Goal: Task Accomplishment & Management: Use online tool/utility

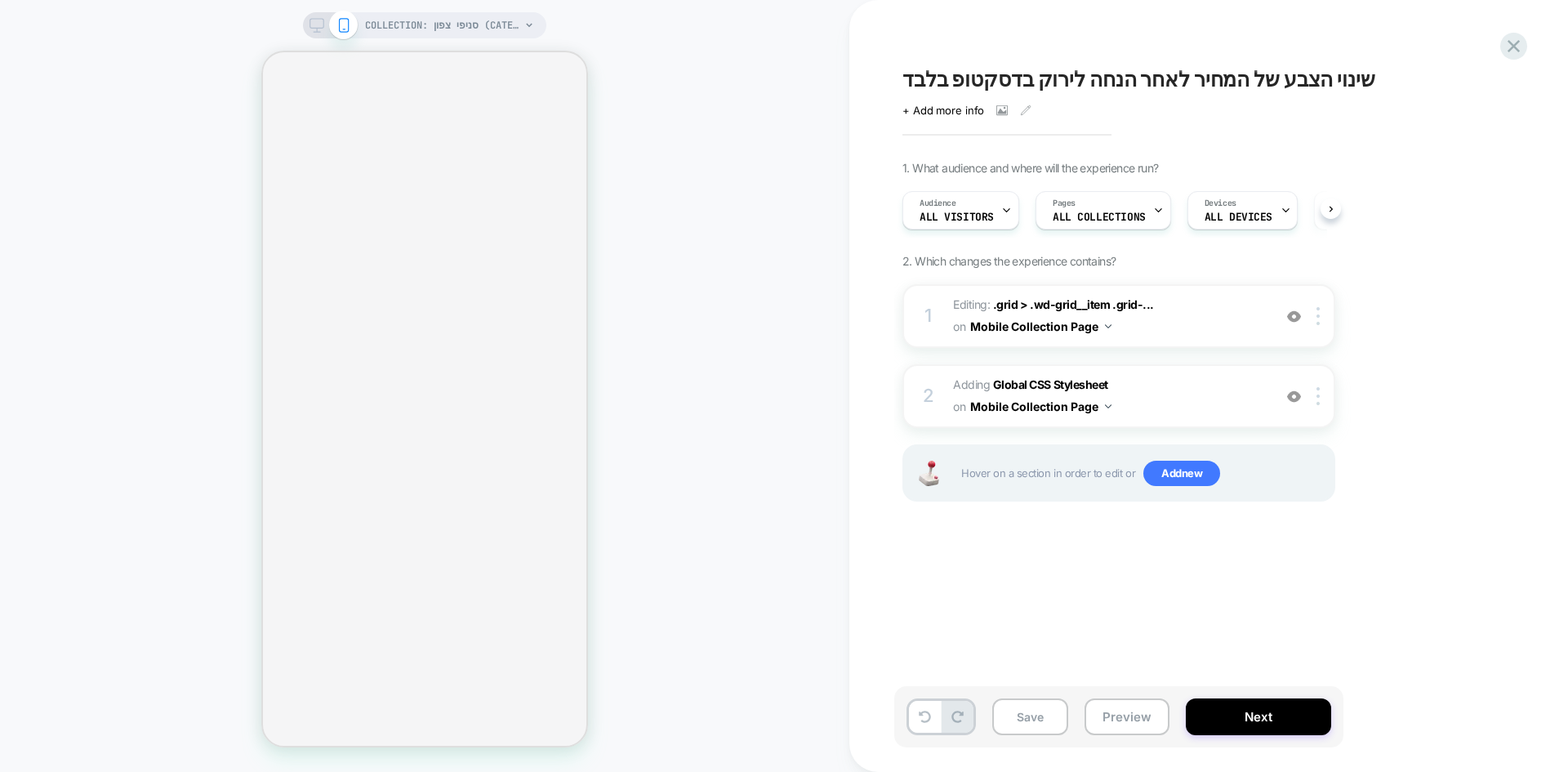
scroll to position [0, 2]
select select "******"
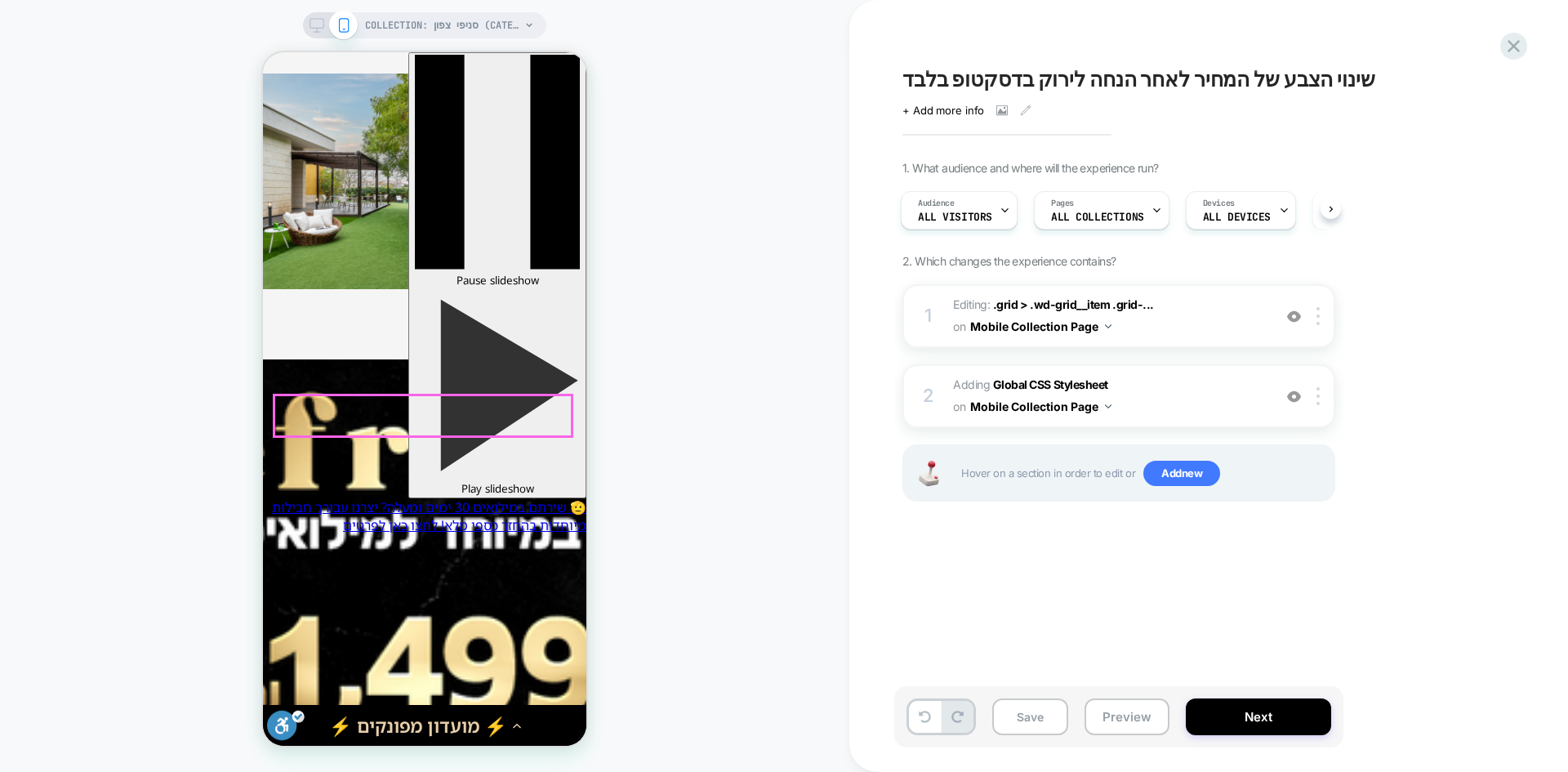
scroll to position [1471, 0]
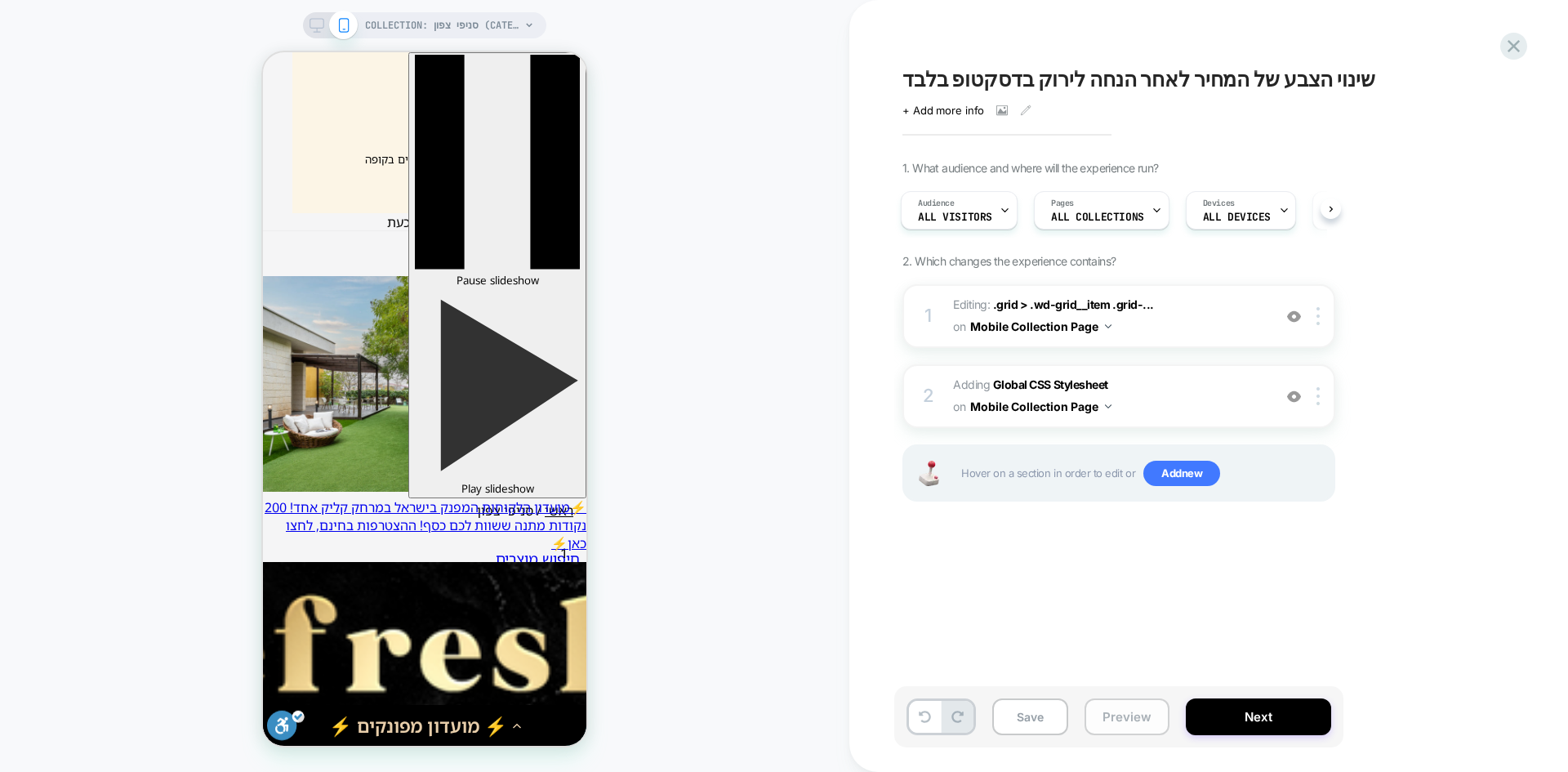
click at [0, 0] on button "Preview" at bounding box center [0, 0] width 0 height 0
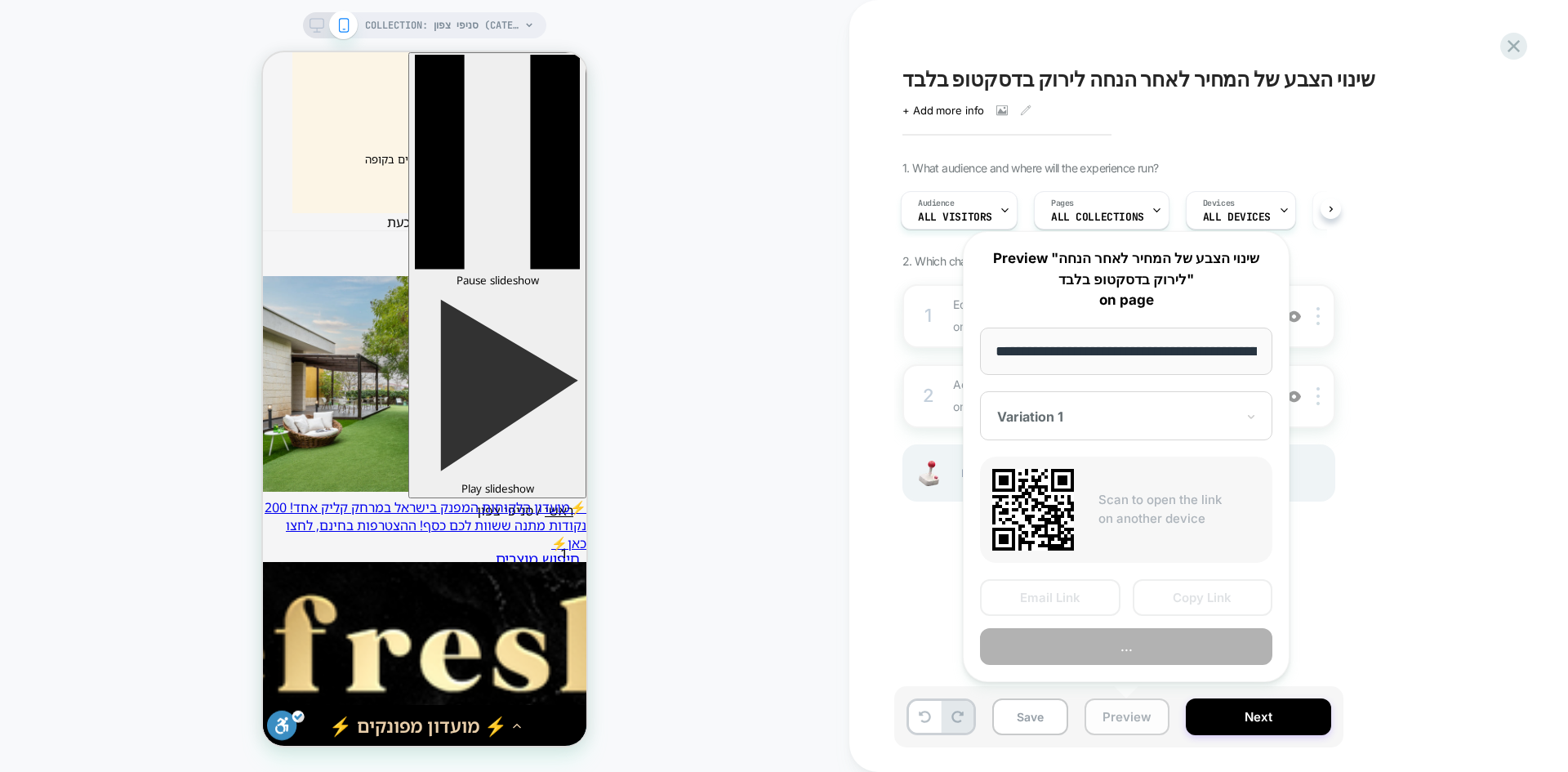
scroll to position [0, 221]
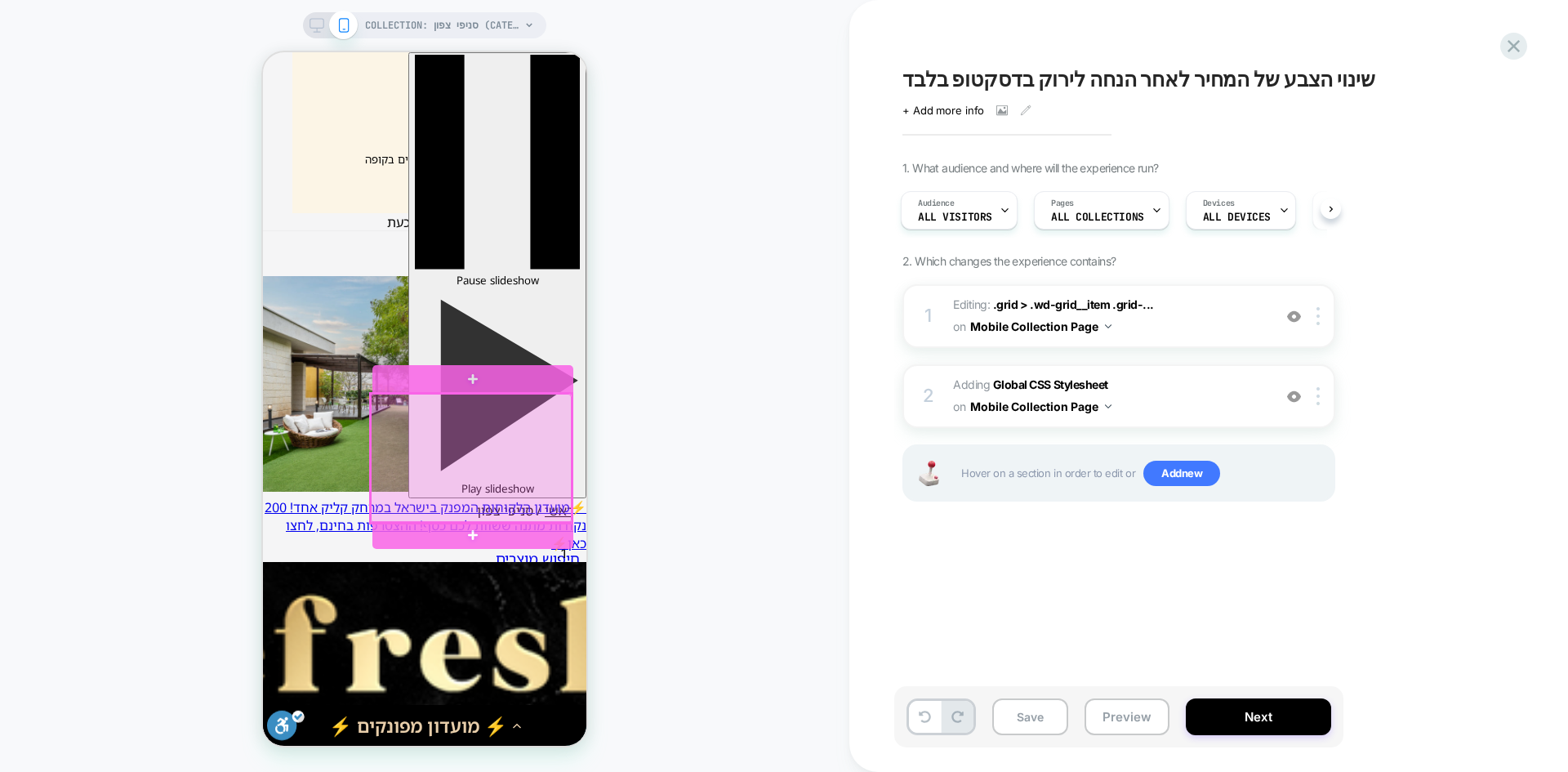
click at [453, 418] on div at bounding box center [471, 458] width 201 height 130
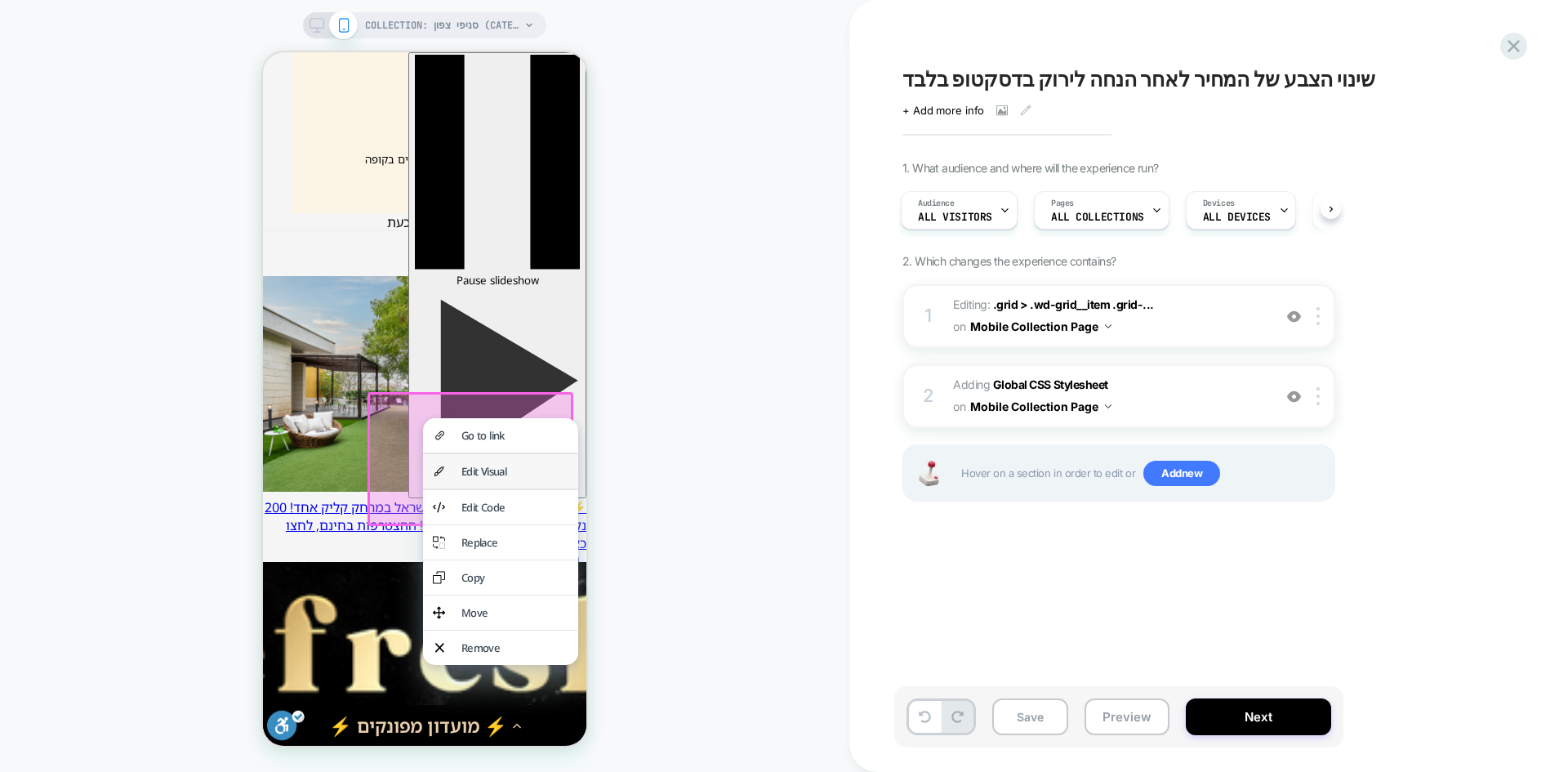
click at [510, 479] on div "Edit Visual" at bounding box center [515, 471] width 107 height 15
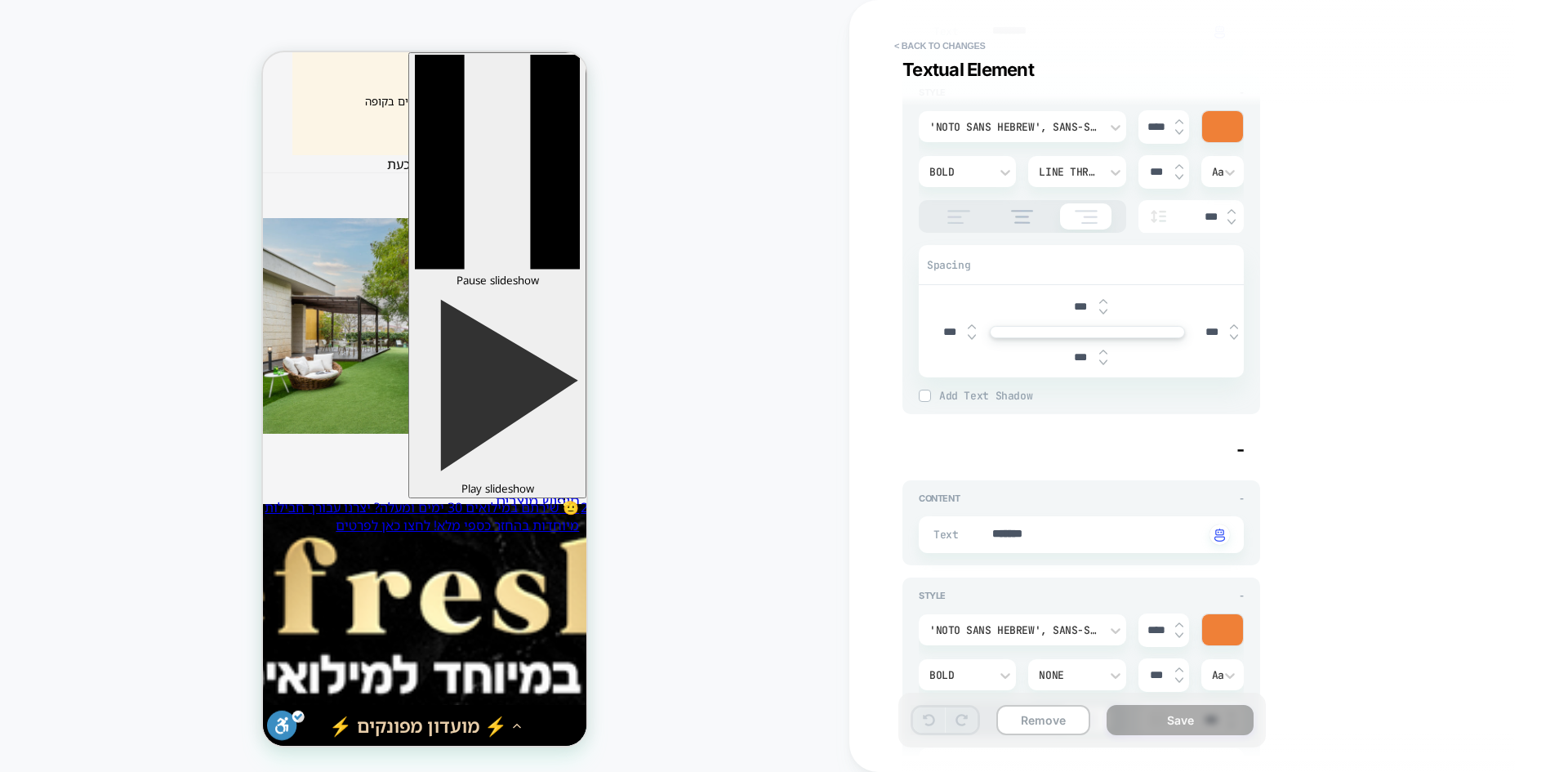
scroll to position [2778, 0]
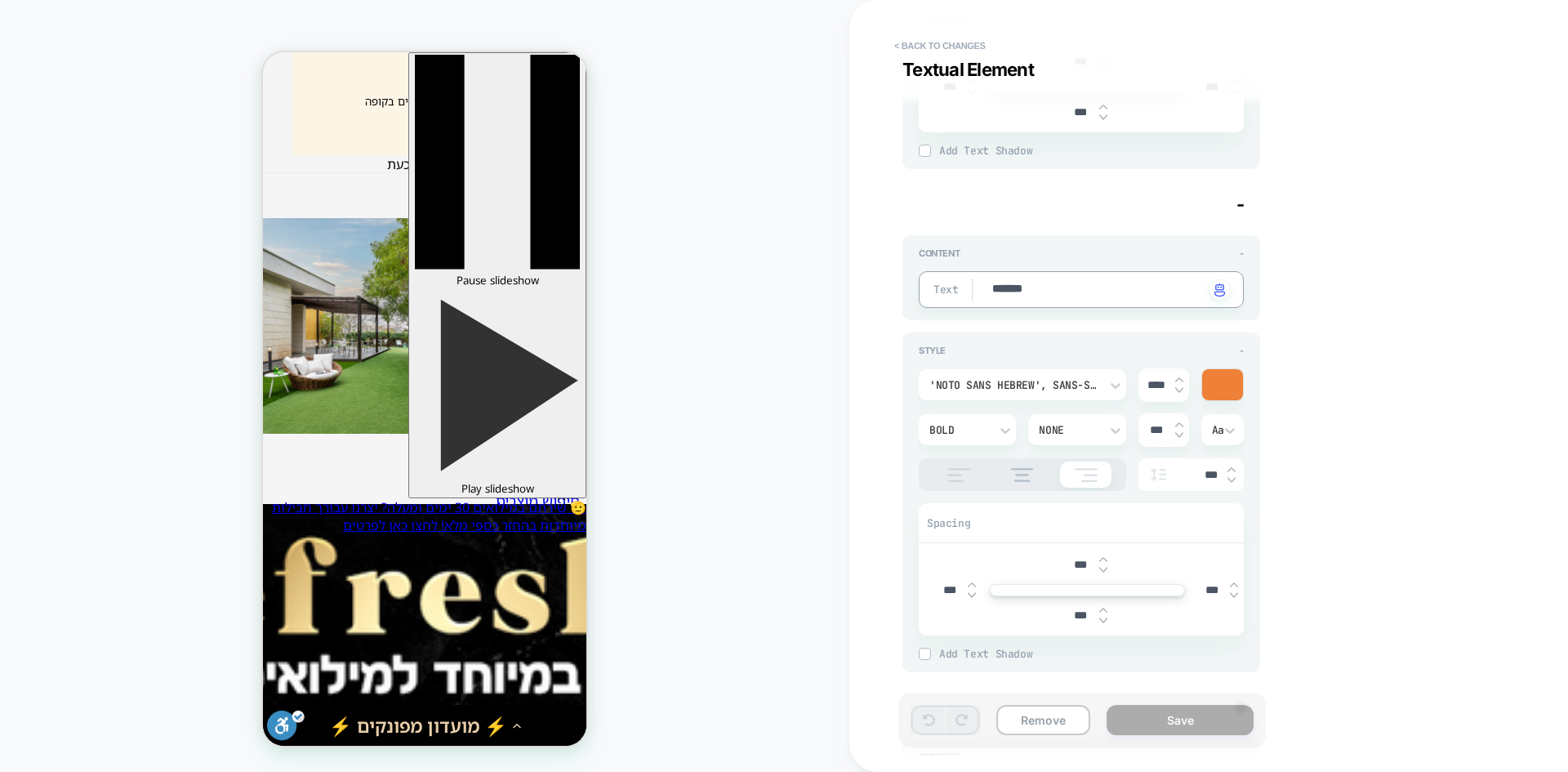
drag, startPoint x: 1084, startPoint y: 289, endPoint x: 965, endPoint y: 292, distance: 119.0
click at [965, 292] on div "Text ******* Click to change to alternative text" at bounding box center [1082, 290] width 325 height 37
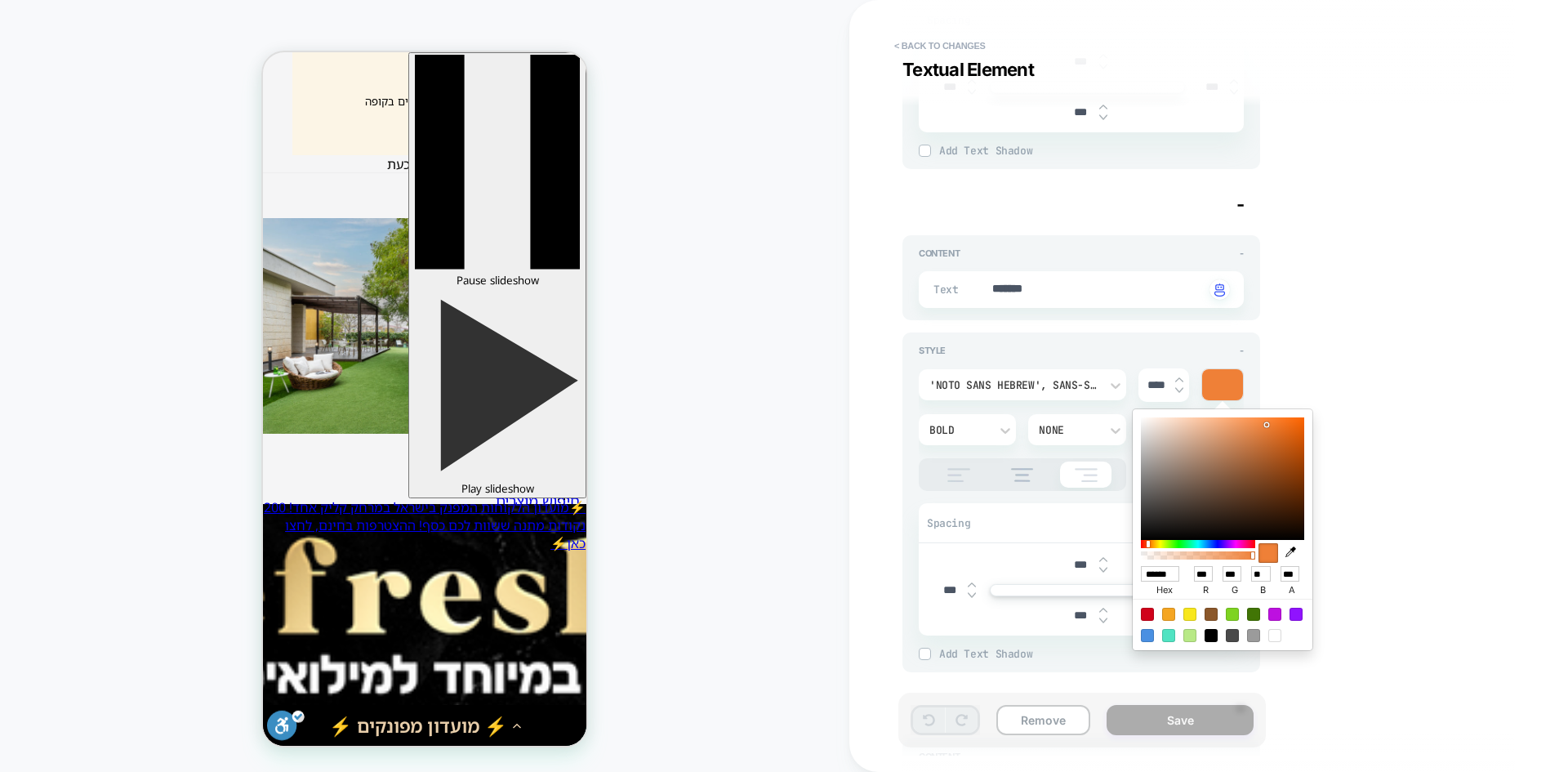
click at [1160, 570] on input "******" at bounding box center [1161, 574] width 39 height 16
click at [1250, 612] on div at bounding box center [1254, 614] width 13 height 13
type textarea "*"
type input "******"
type input "**"
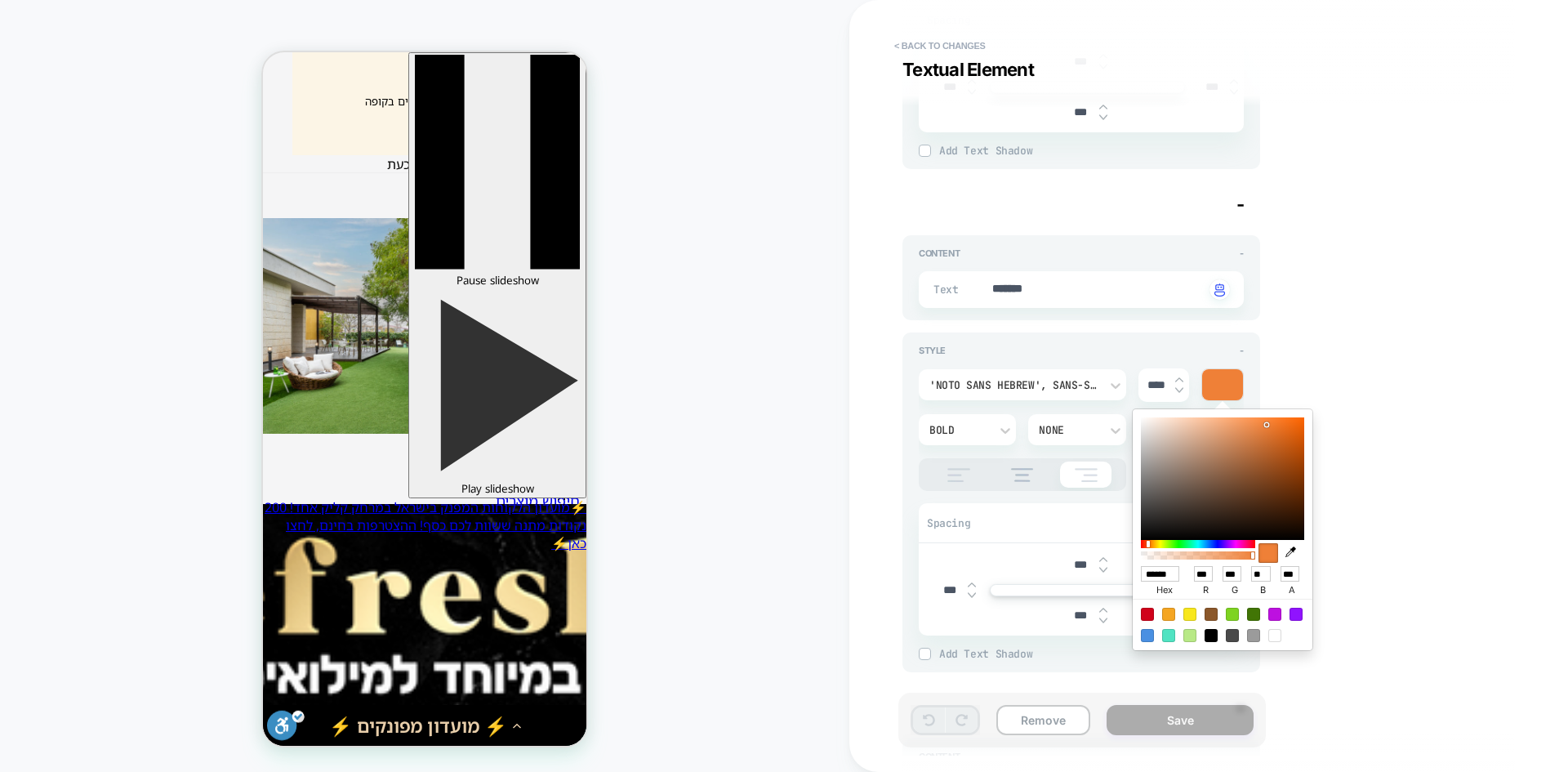
type input "***"
type input "*"
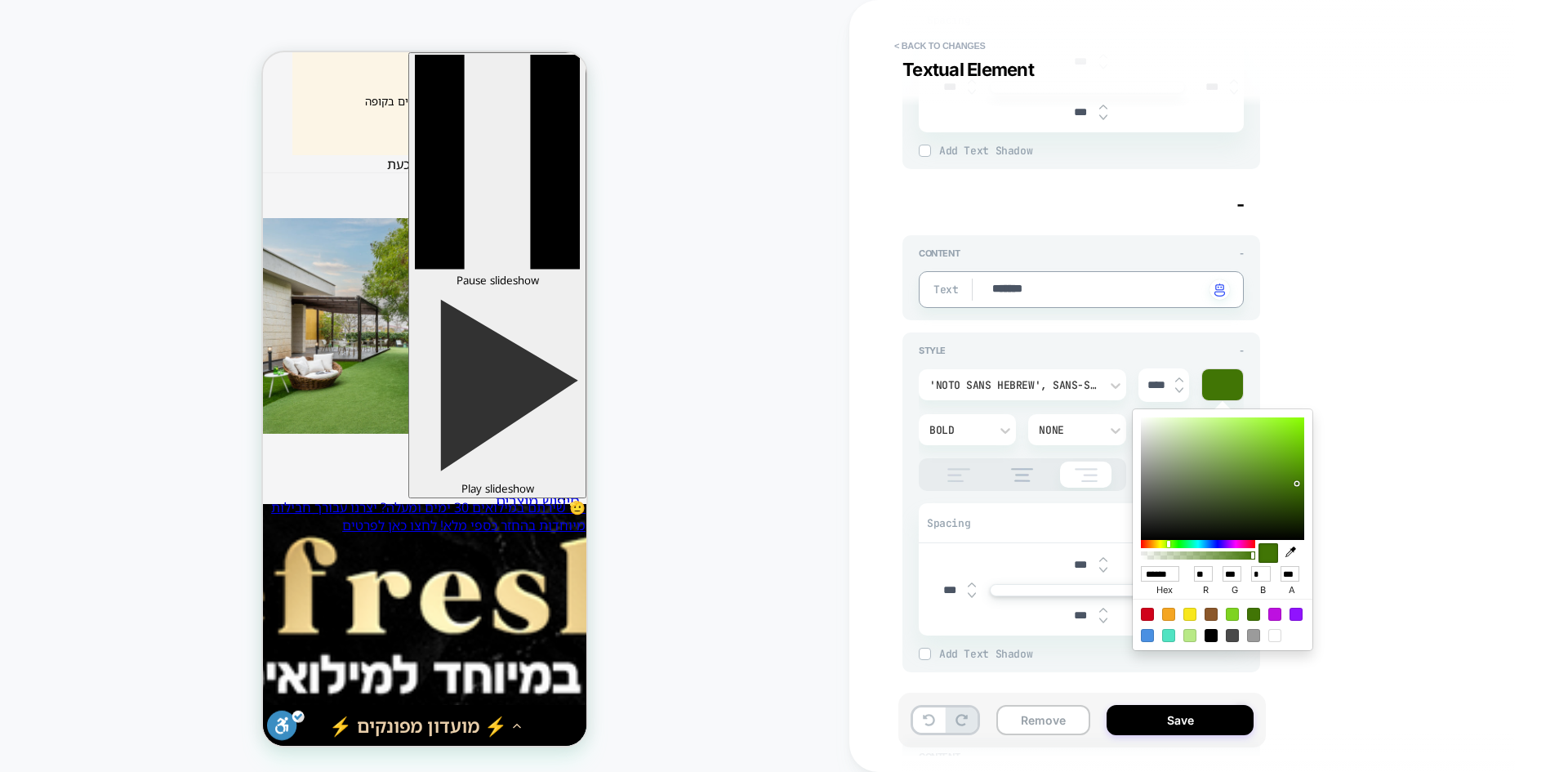
drag, startPoint x: 1042, startPoint y: 279, endPoint x: 960, endPoint y: 287, distance: 82.4
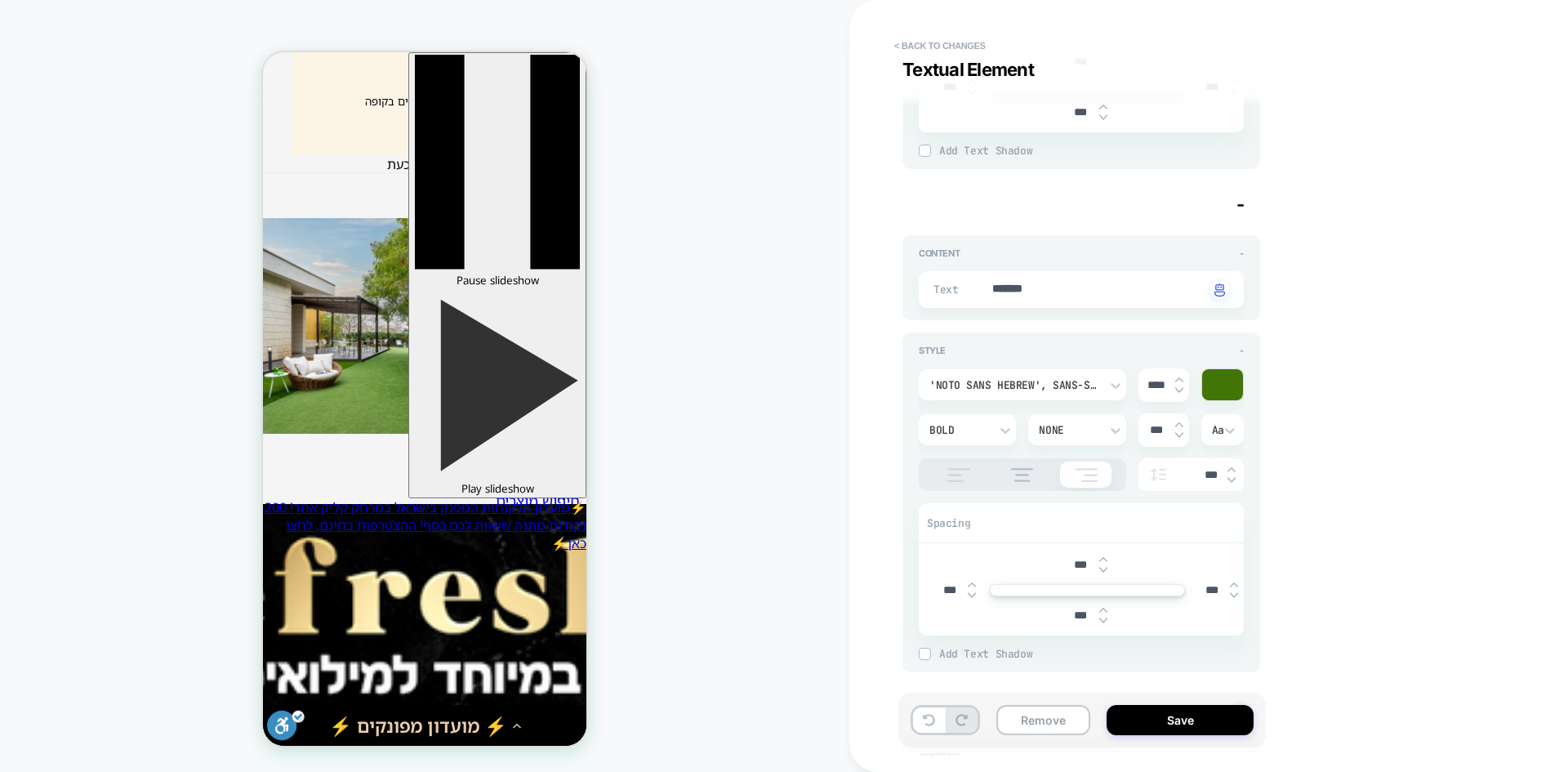
click at [922, 719] on button at bounding box center [929, 720] width 32 height 25
type textarea "*"
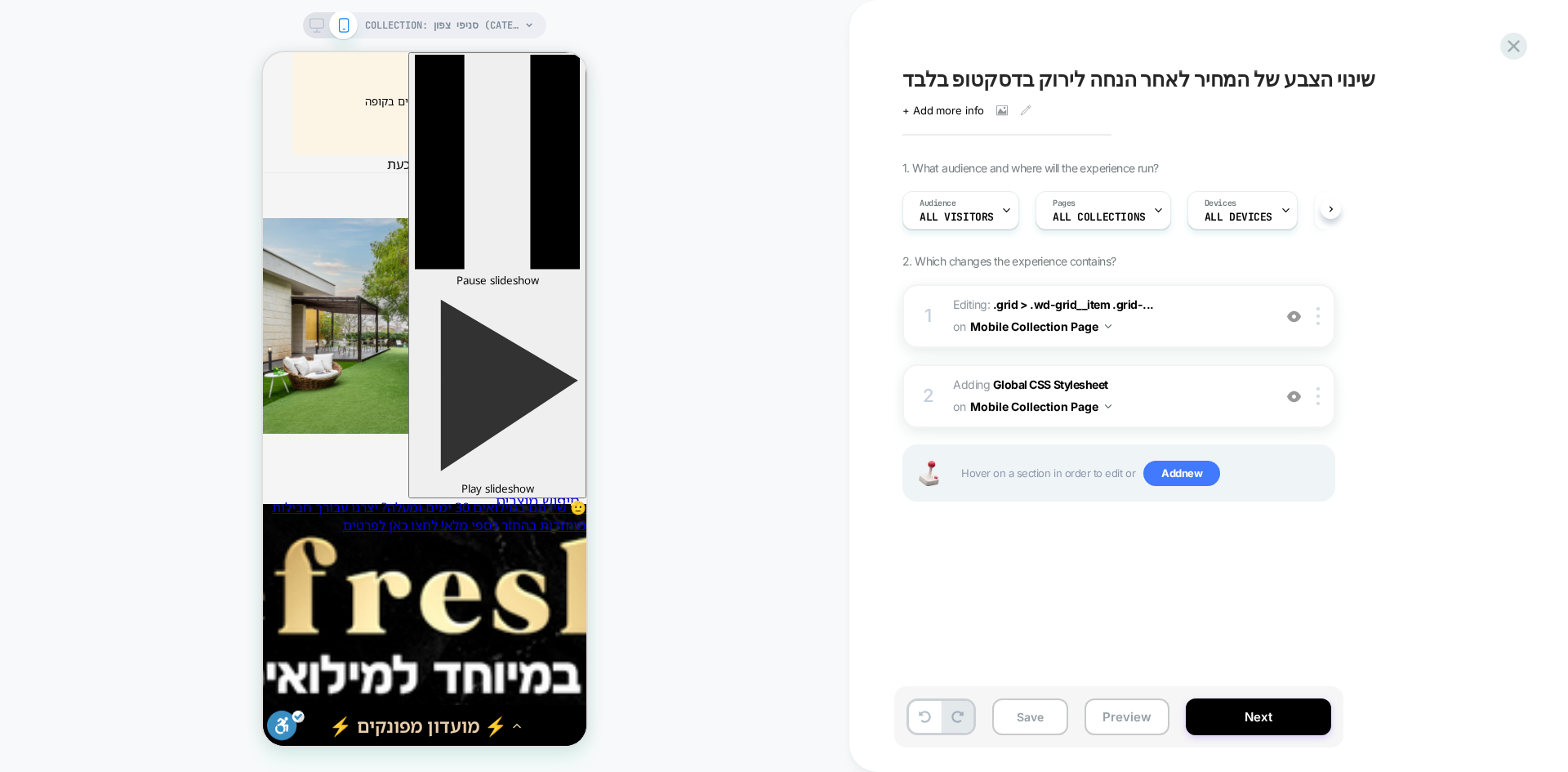
scroll to position [0, 1]
click at [1014, 387] on b "Global CSS Stylesheet" at bounding box center [1050, 385] width 115 height 14
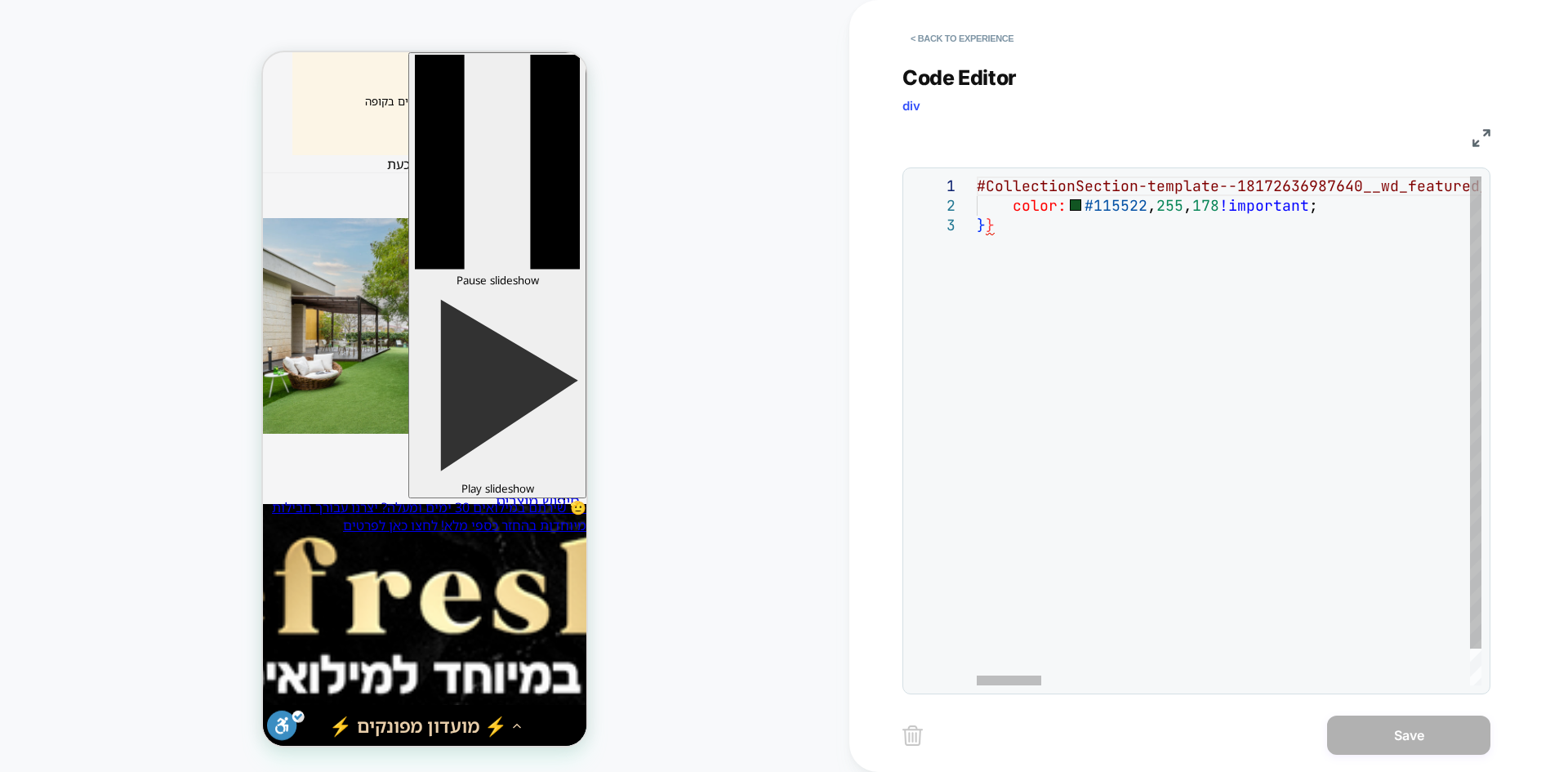
scroll to position [0, 17]
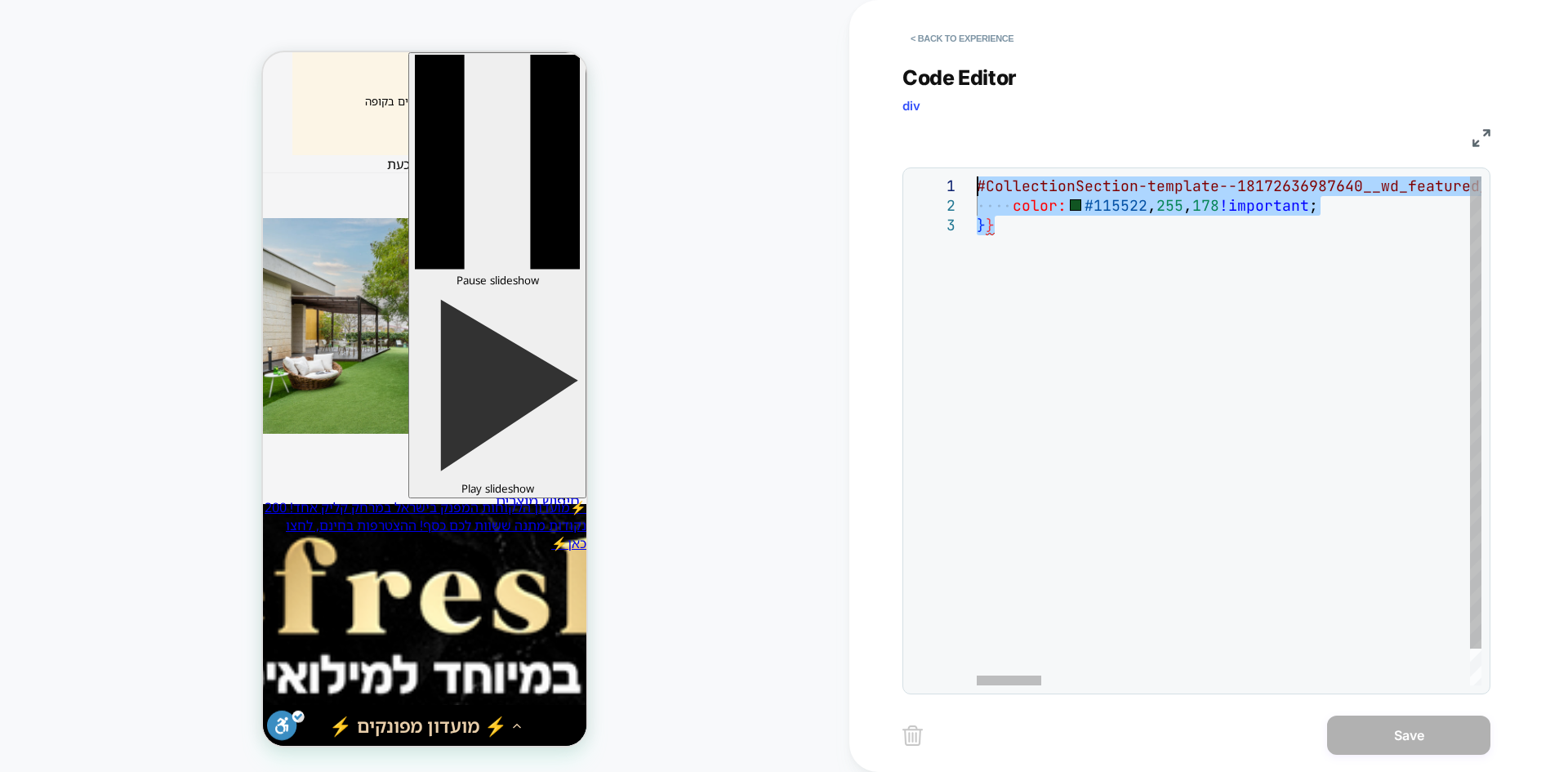
drag, startPoint x: 996, startPoint y: 228, endPoint x: 942, endPoint y: 166, distance: 82.2
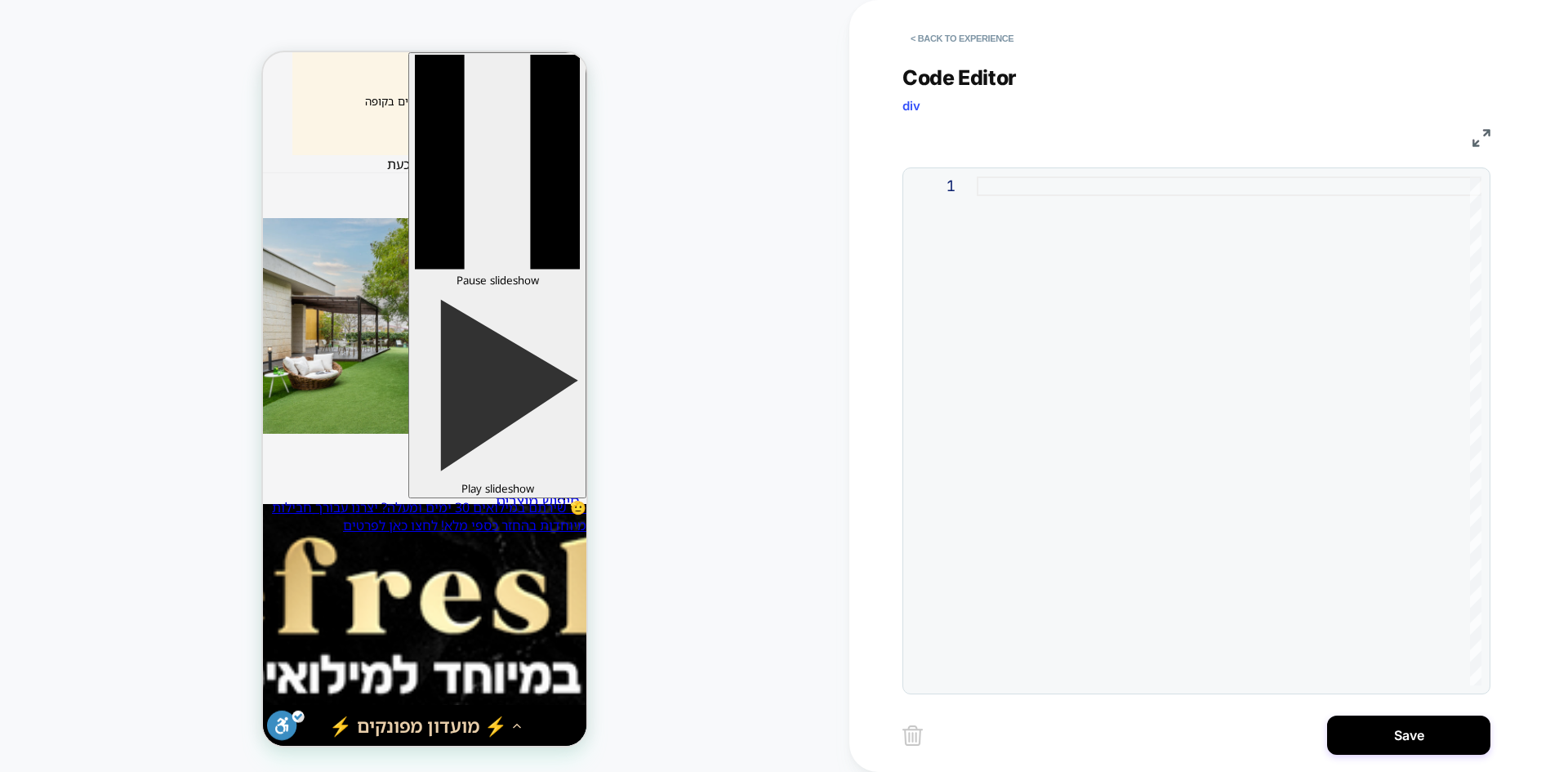
click at [1041, 250] on div at bounding box center [1229, 431] width 505 height 509
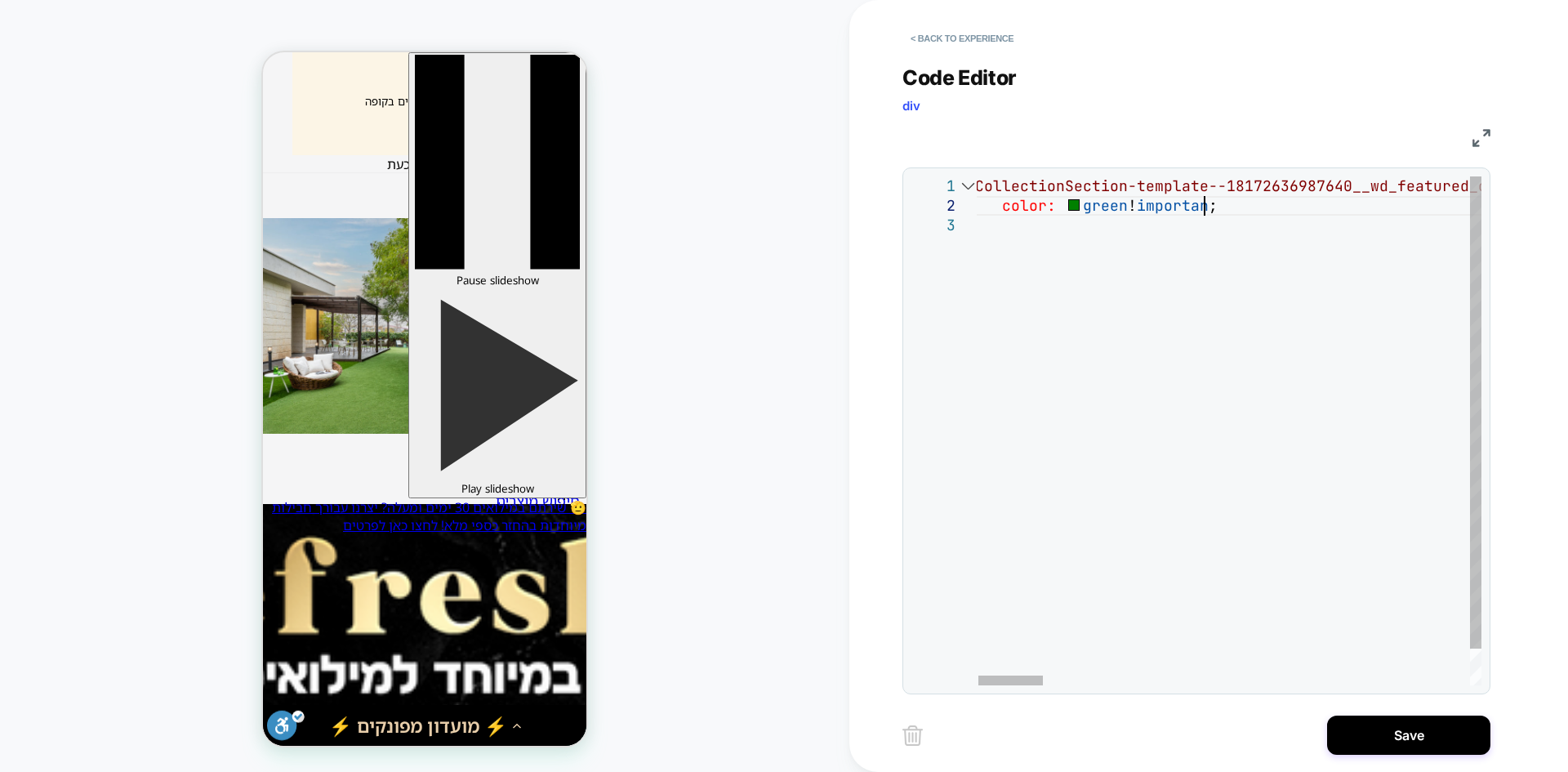
scroll to position [19, 228]
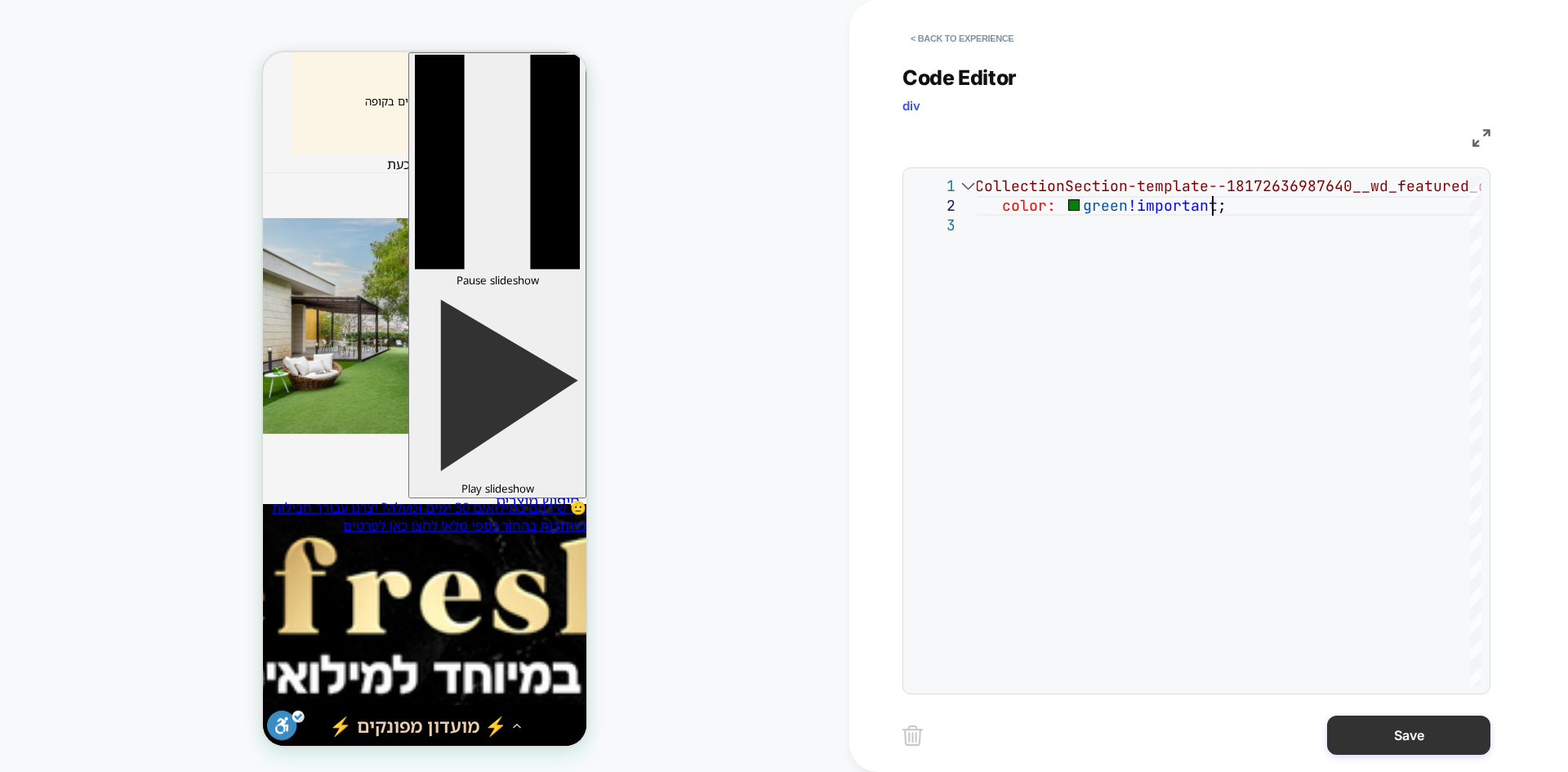
type textarea "**********"
drag, startPoint x: 1376, startPoint y: 730, endPoint x: 273, endPoint y: 324, distance: 1175.3
click at [1376, 730] on button "Save" at bounding box center [1409, 735] width 163 height 40
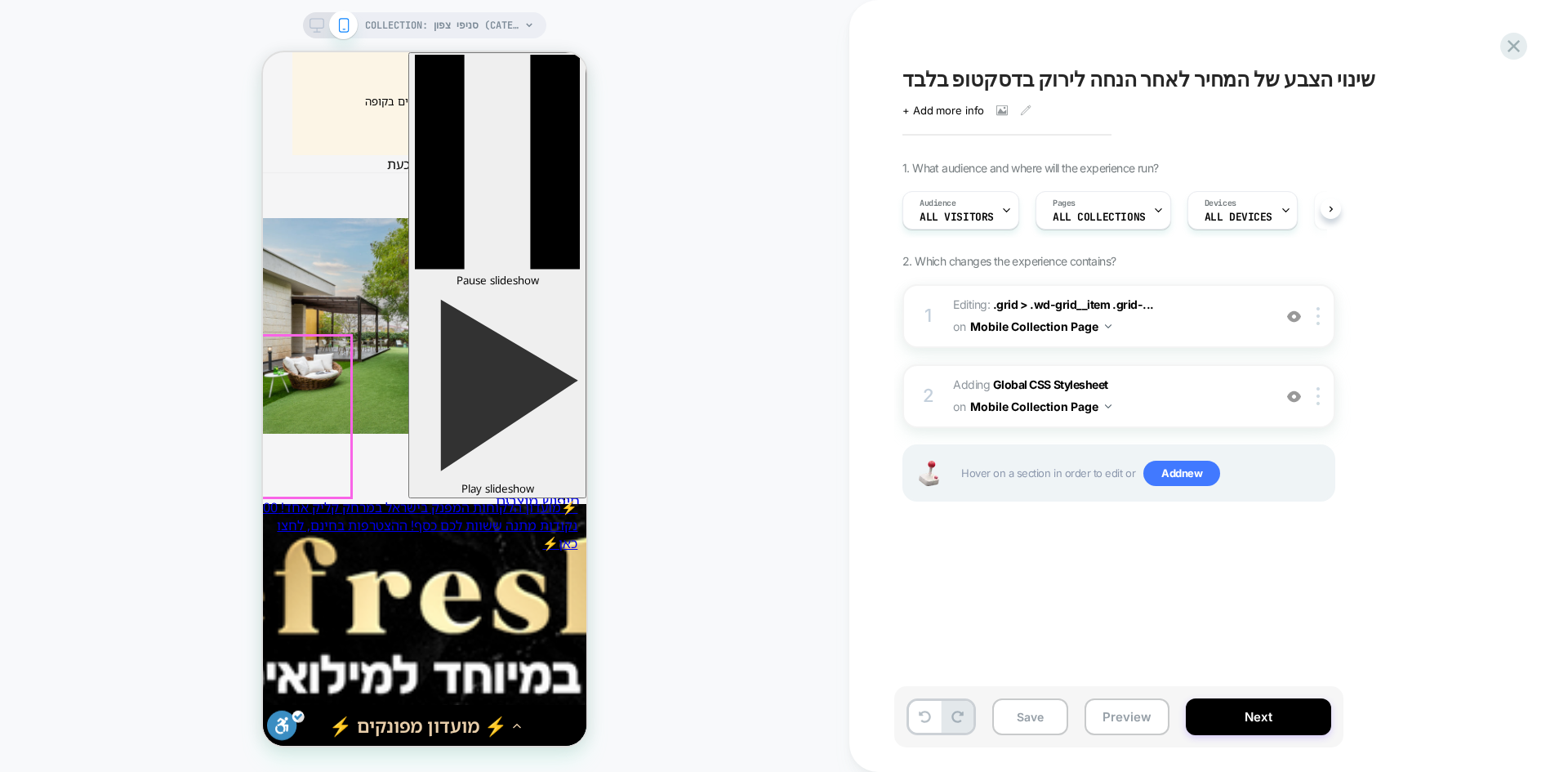
scroll to position [0, 1]
click at [1095, 715] on button "Preview" at bounding box center [1126, 717] width 85 height 37
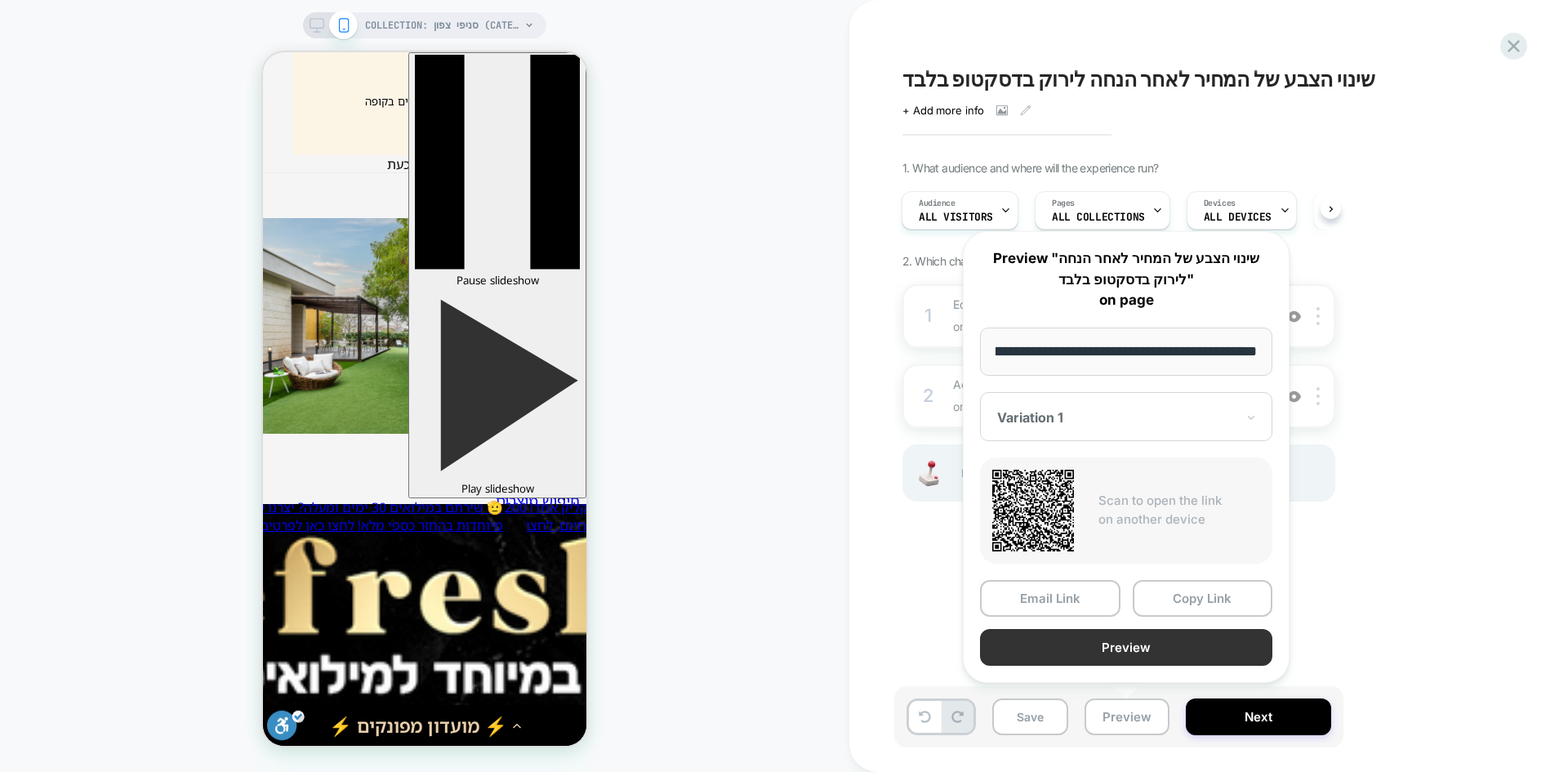
scroll to position [0, 0]
click at [1130, 651] on button "Preview" at bounding box center [1126, 647] width 292 height 37
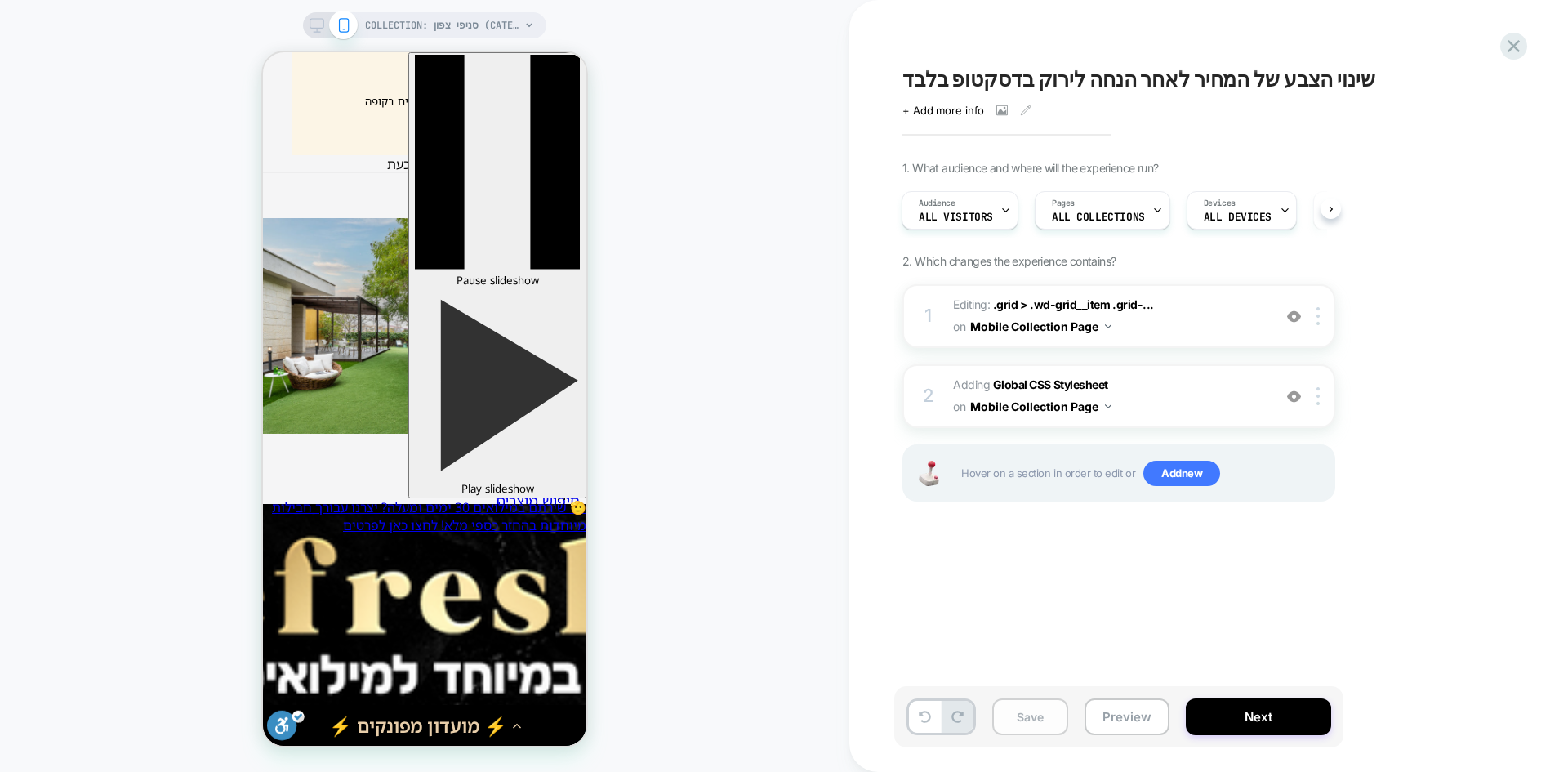
click at [1039, 715] on button "Save" at bounding box center [1030, 717] width 76 height 37
click at [1091, 721] on button "Preview" at bounding box center [1126, 717] width 85 height 37
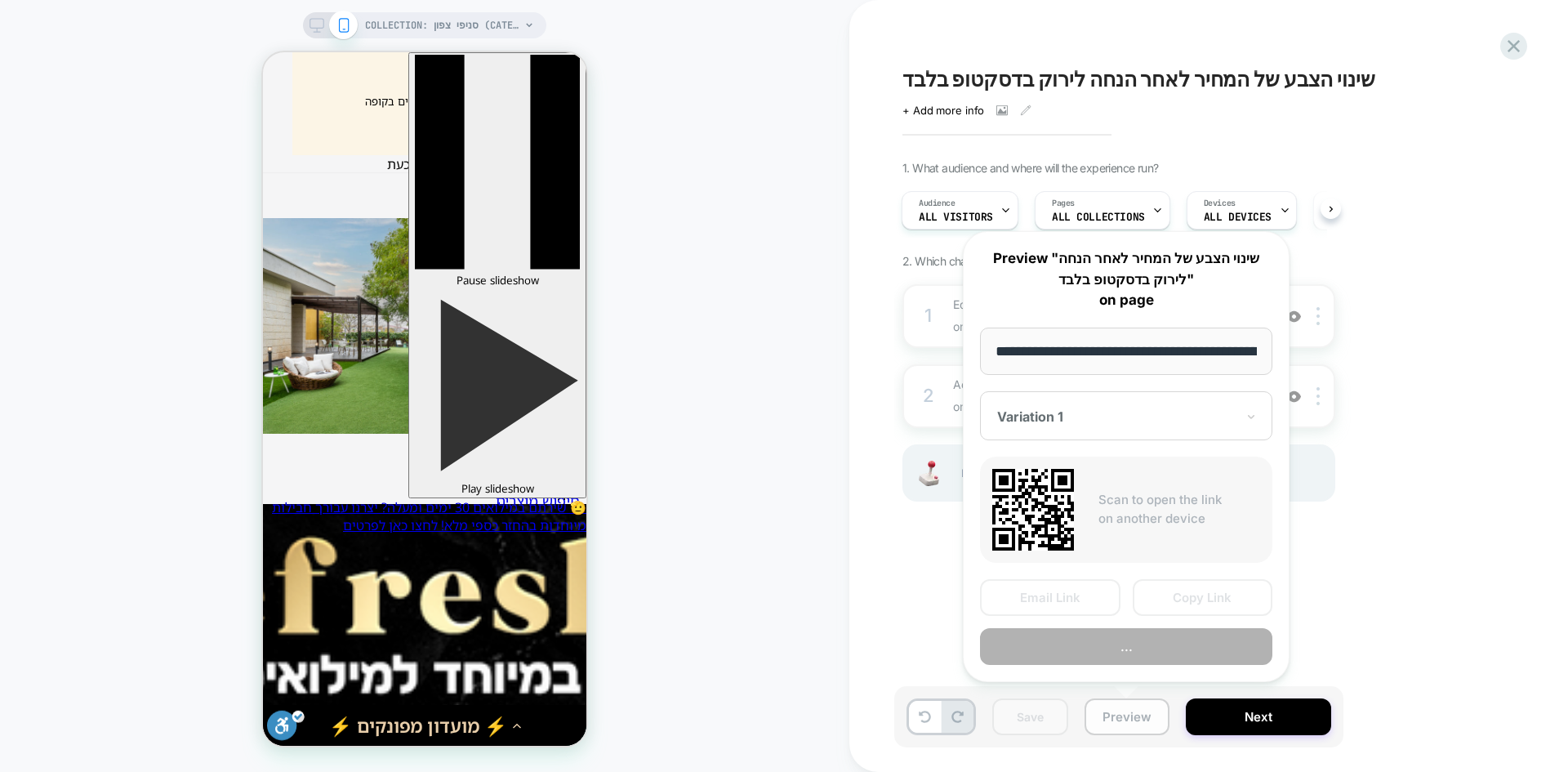
scroll to position [0, 221]
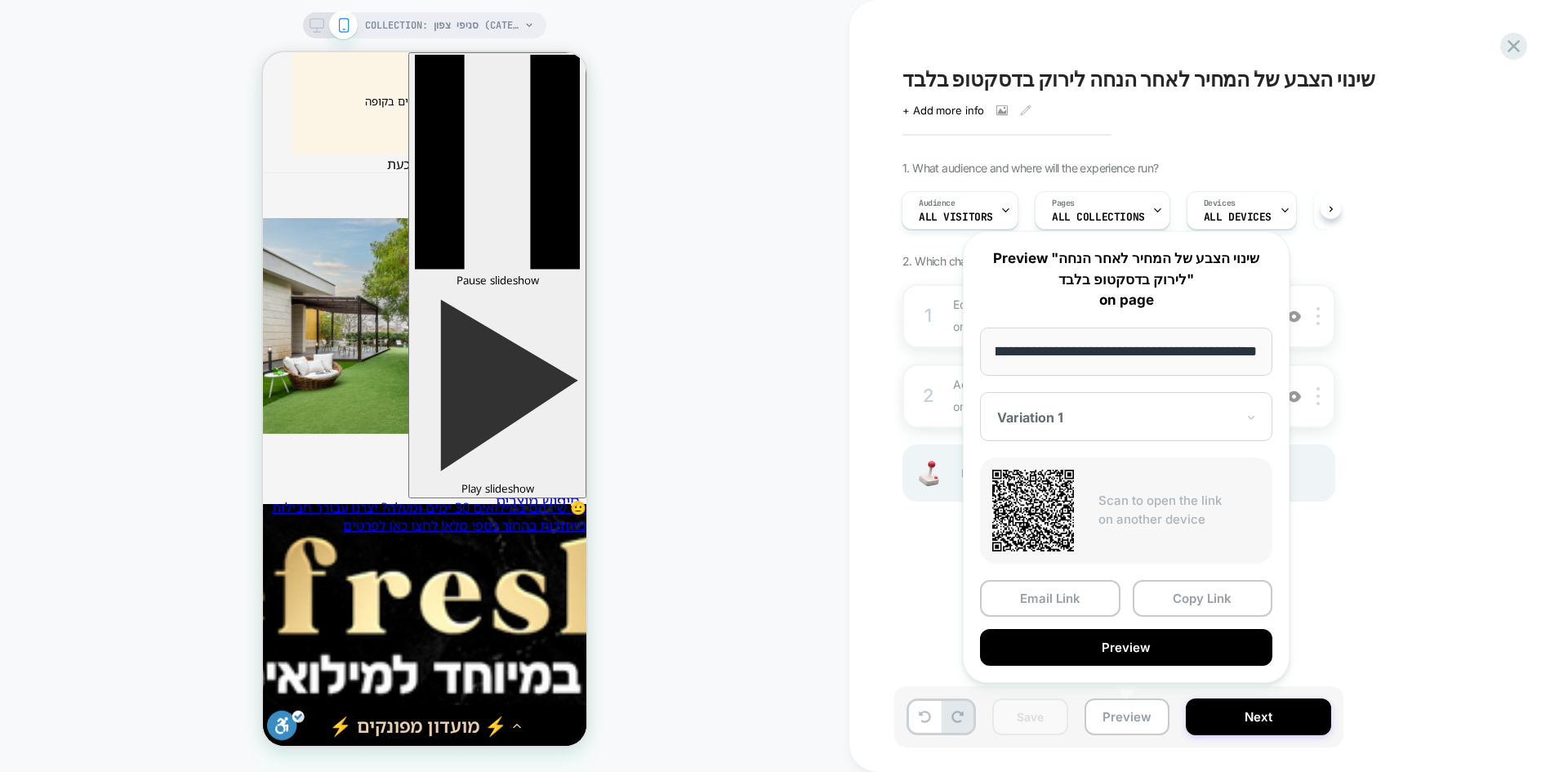
click at [1113, 653] on button "Preview" at bounding box center [1126, 647] width 292 height 37
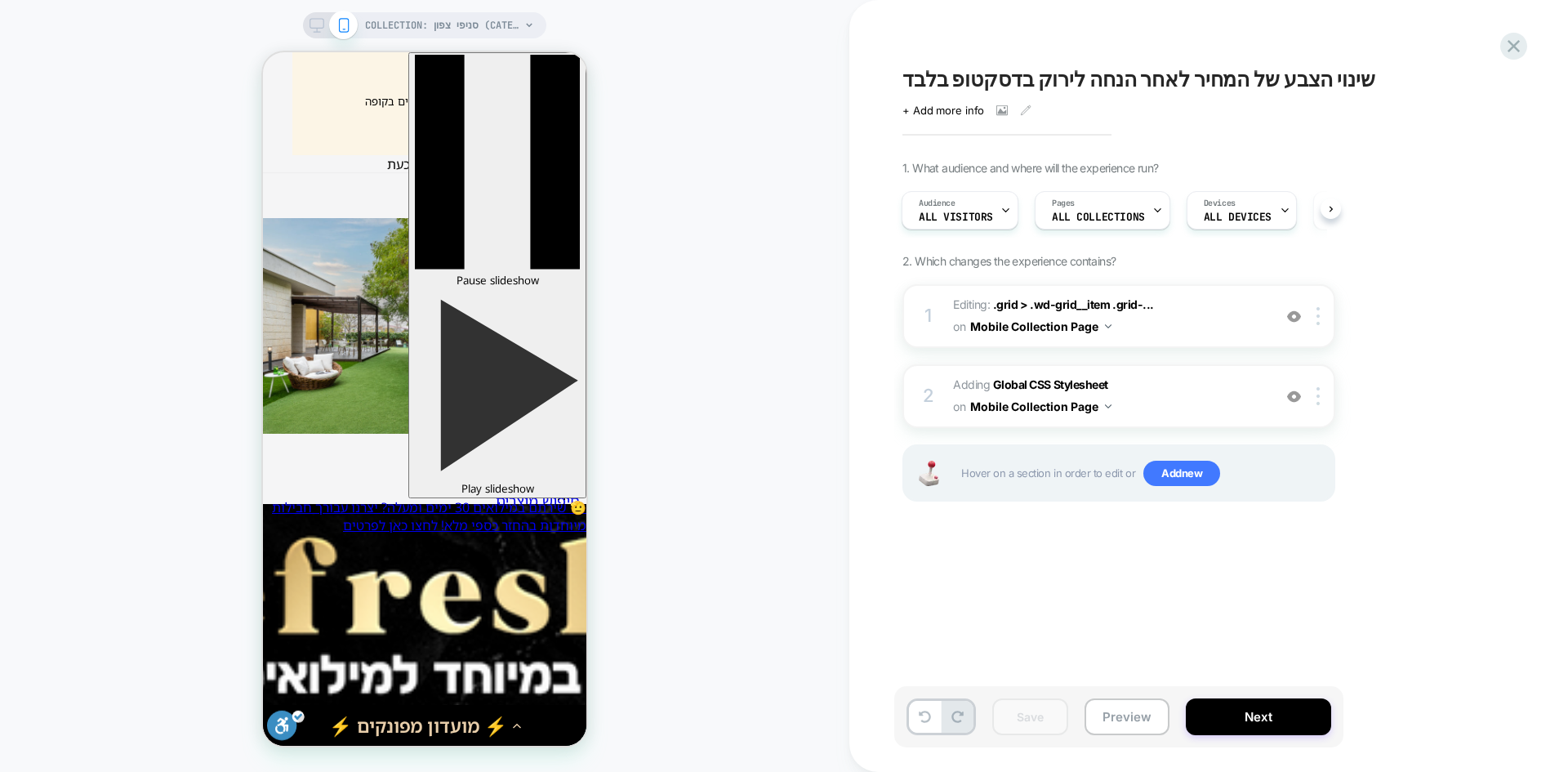
click at [1002, 87] on span "שינוי הצבע של המחיר לאחר הנחה לירוק בדסקטופ בלבד" at bounding box center [1139, 79] width 473 height 25
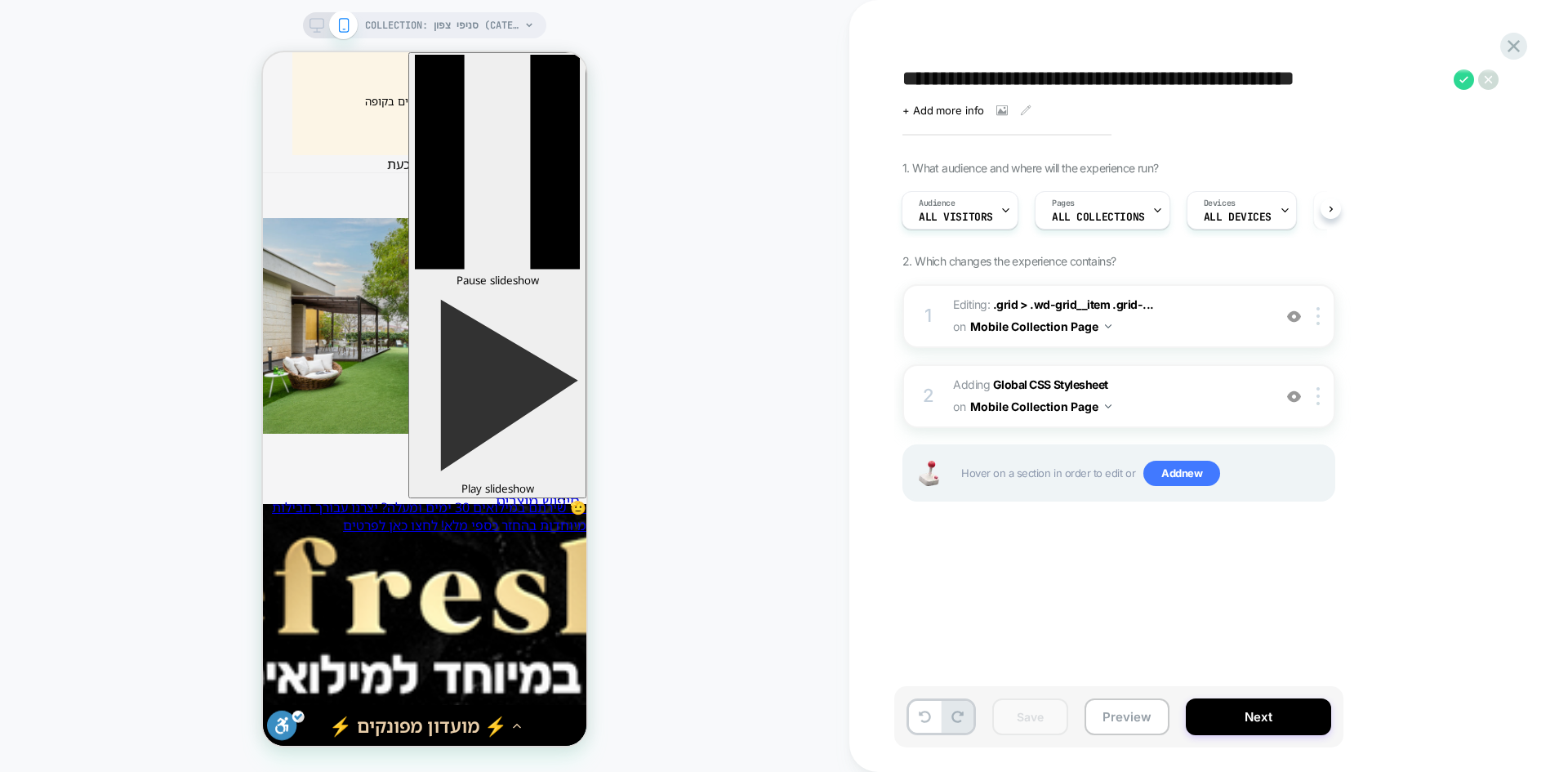
click at [996, 83] on textarea "**********" at bounding box center [1174, 79] width 543 height 25
click at [1140, 718] on button "Preview" at bounding box center [1126, 717] width 85 height 37
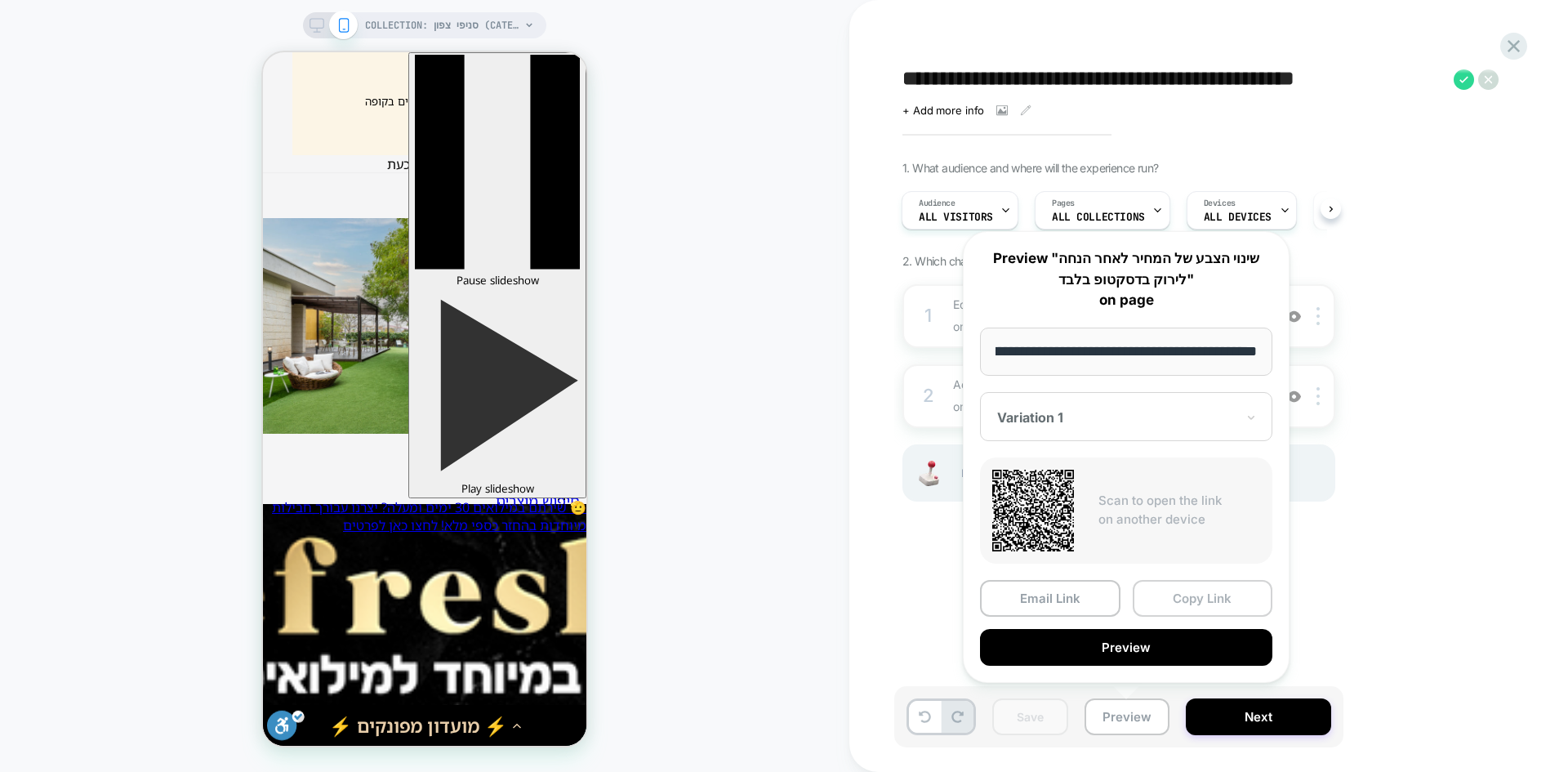
click at [1193, 599] on button "Copy Link" at bounding box center [1203, 599] width 140 height 37
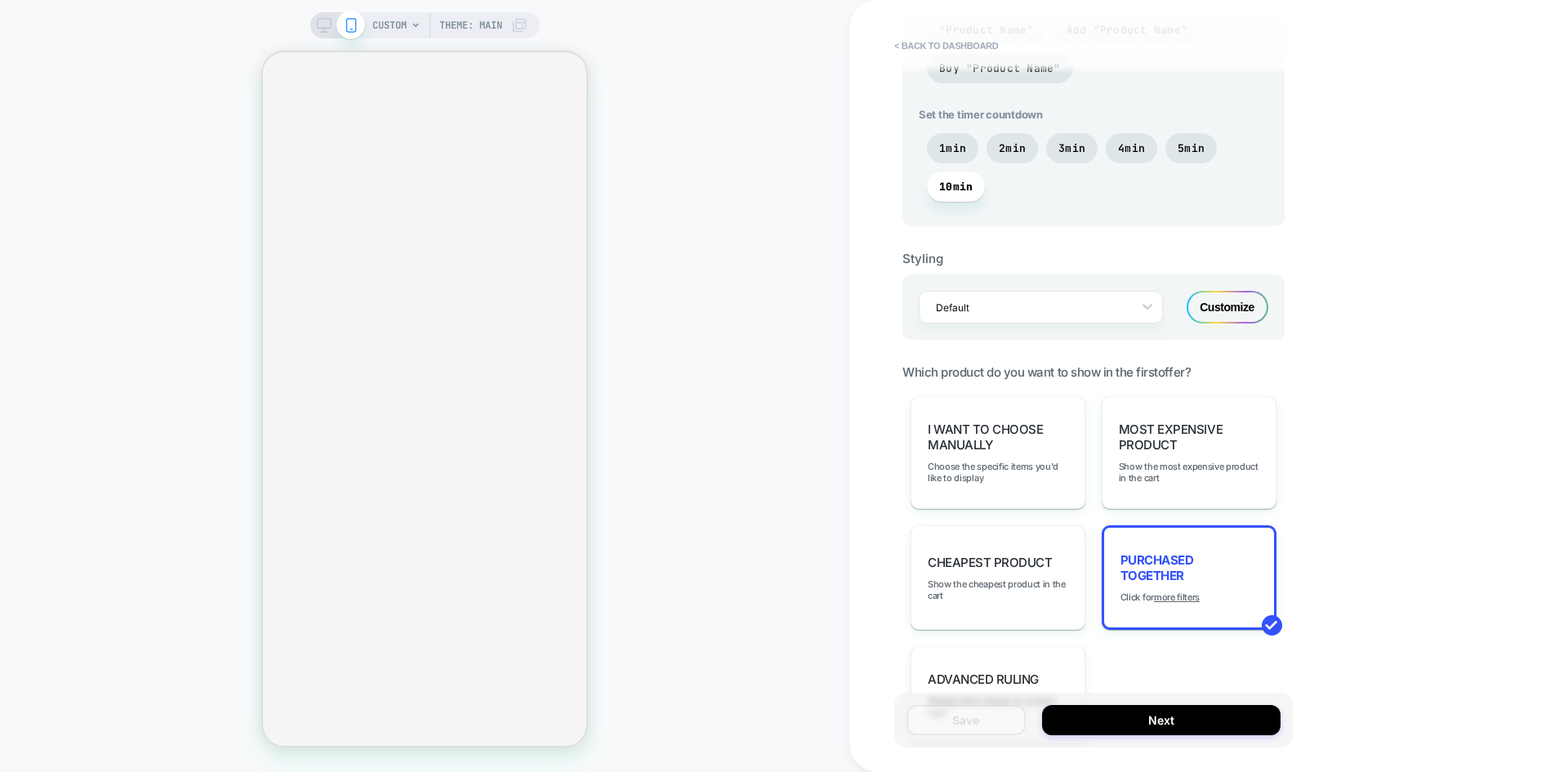
scroll to position [980, 0]
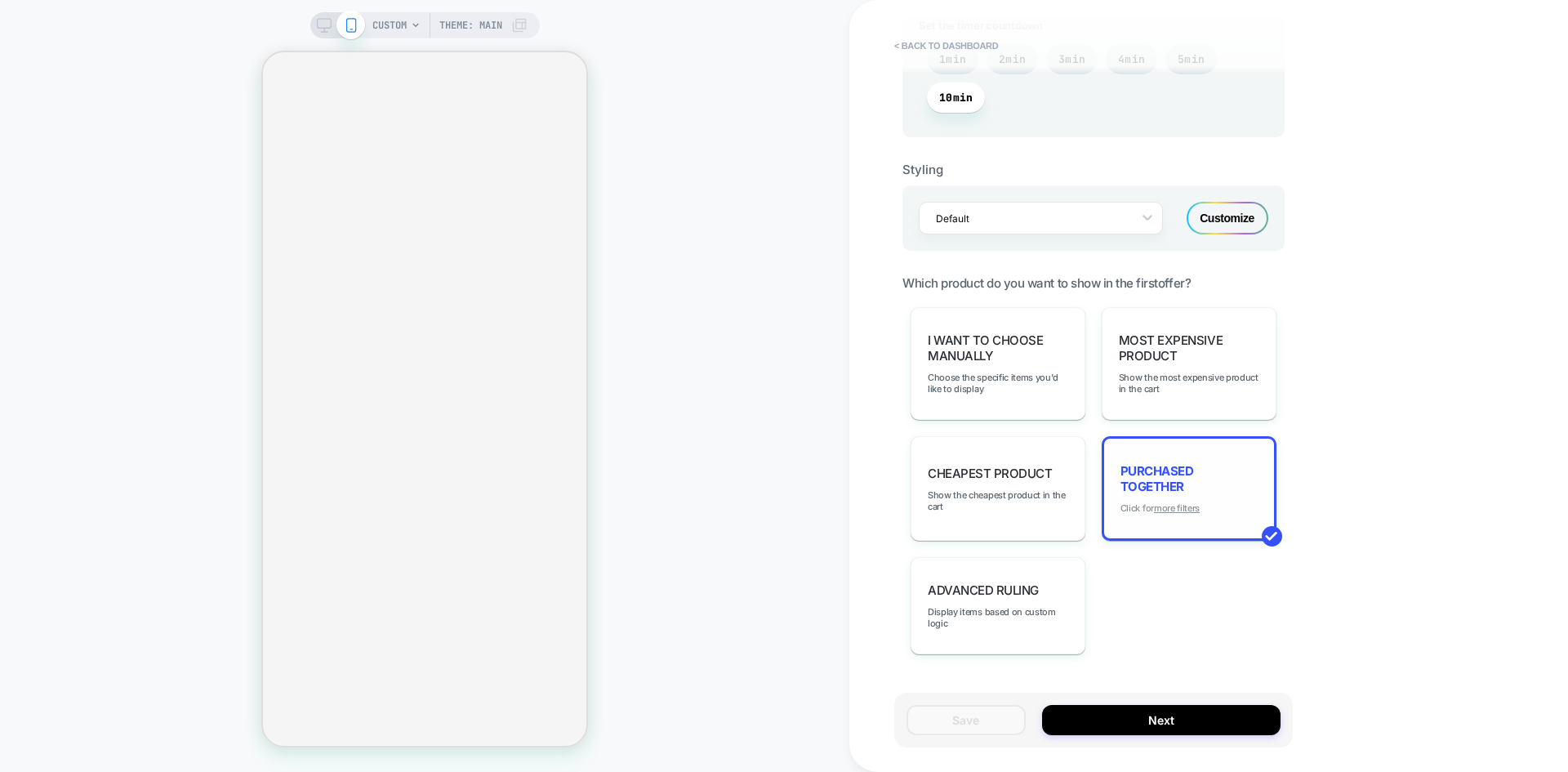
click at [1190, 506] on u "more filters" at bounding box center [1177, 508] width 46 height 11
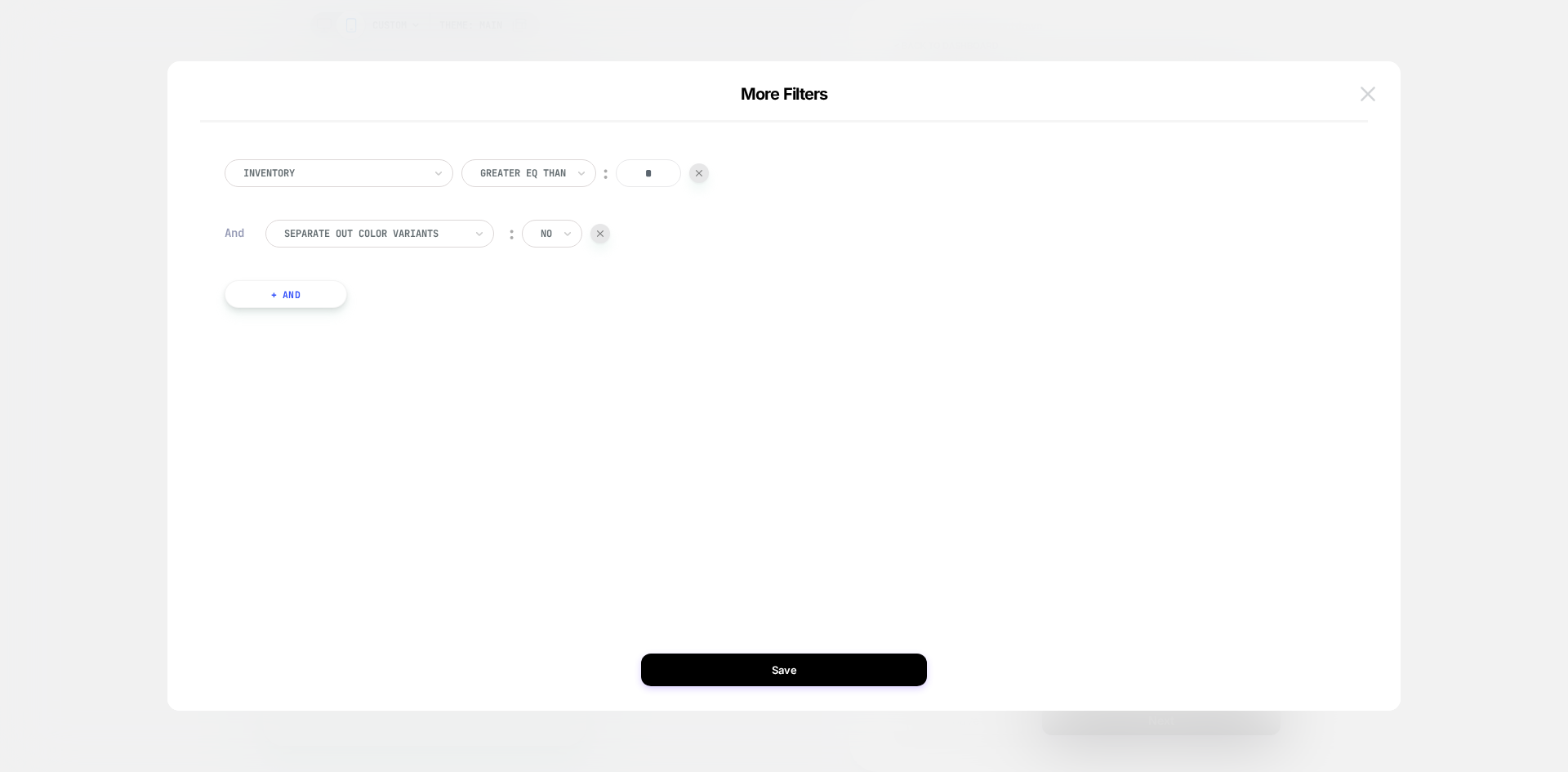
click at [1362, 94] on img at bounding box center [1368, 94] width 15 height 14
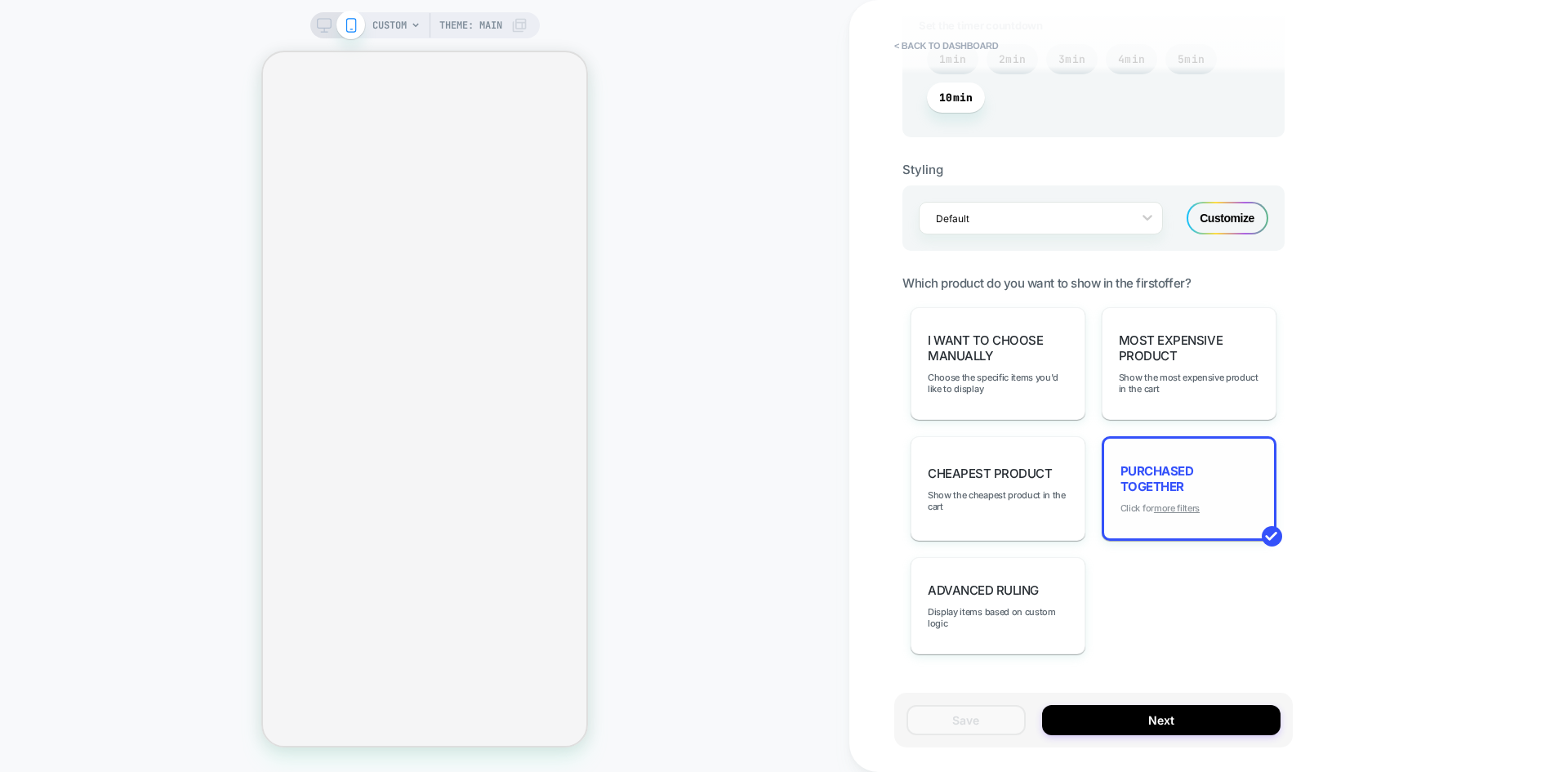
click at [1168, 511] on u "more filters" at bounding box center [1177, 508] width 46 height 11
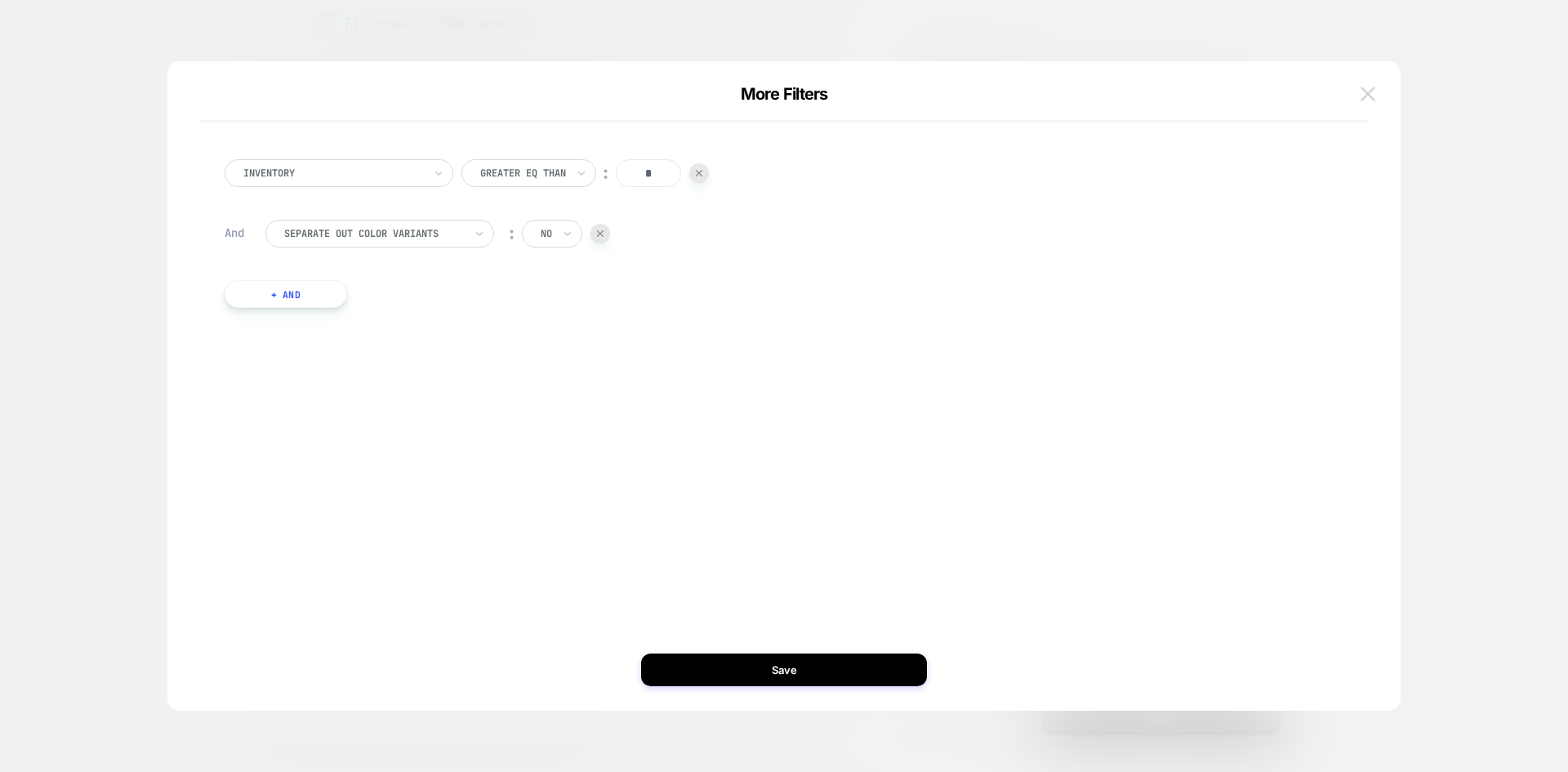
click at [1365, 97] on img at bounding box center [1368, 94] width 15 height 14
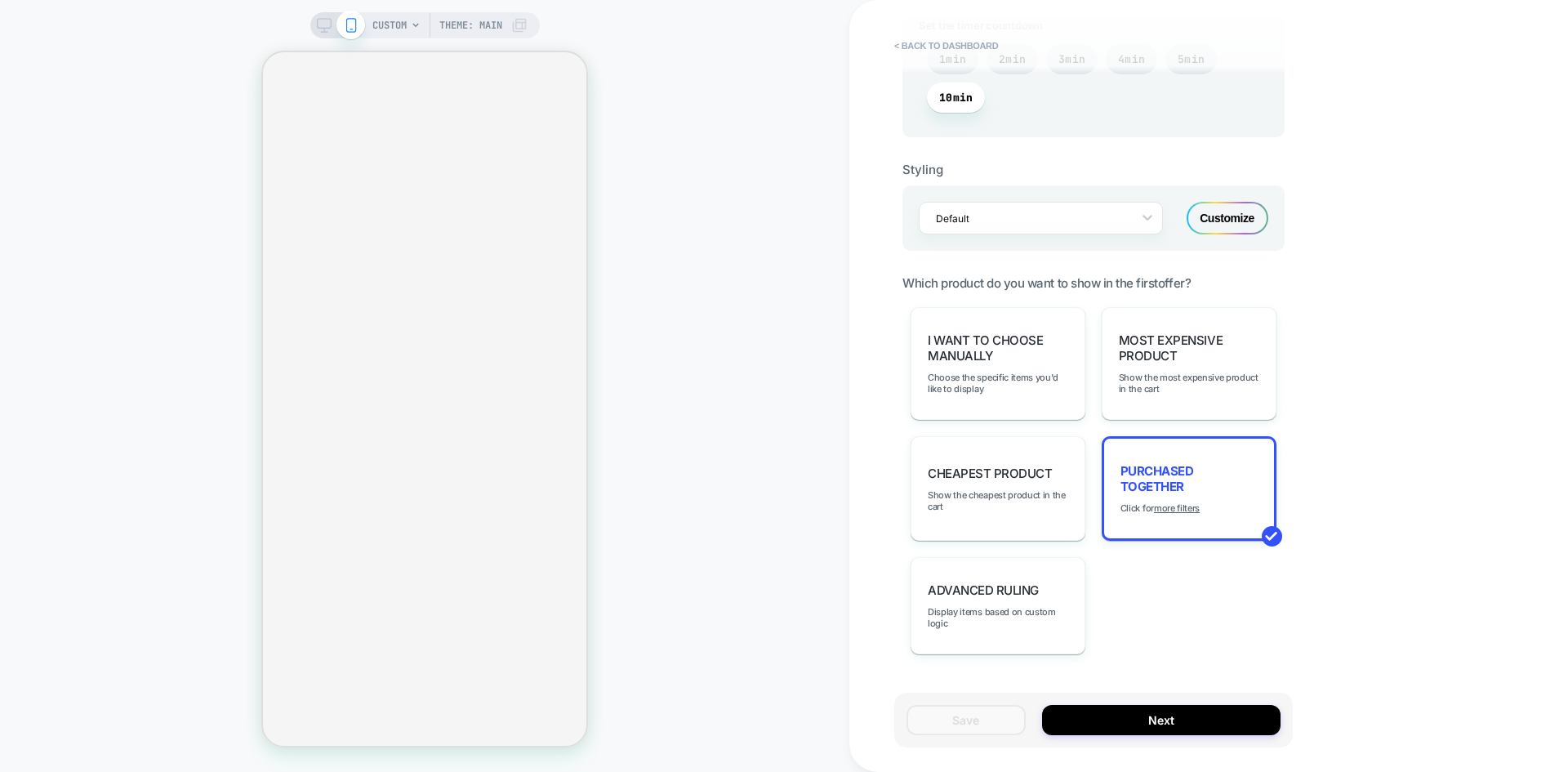
click at [1429, 280] on div "< back to dashboard POST PURCHASE Click to edit experience details + Add more i…" at bounding box center [1209, 386] width 719 height 772
click at [1182, 509] on u "more filters" at bounding box center [1177, 508] width 46 height 11
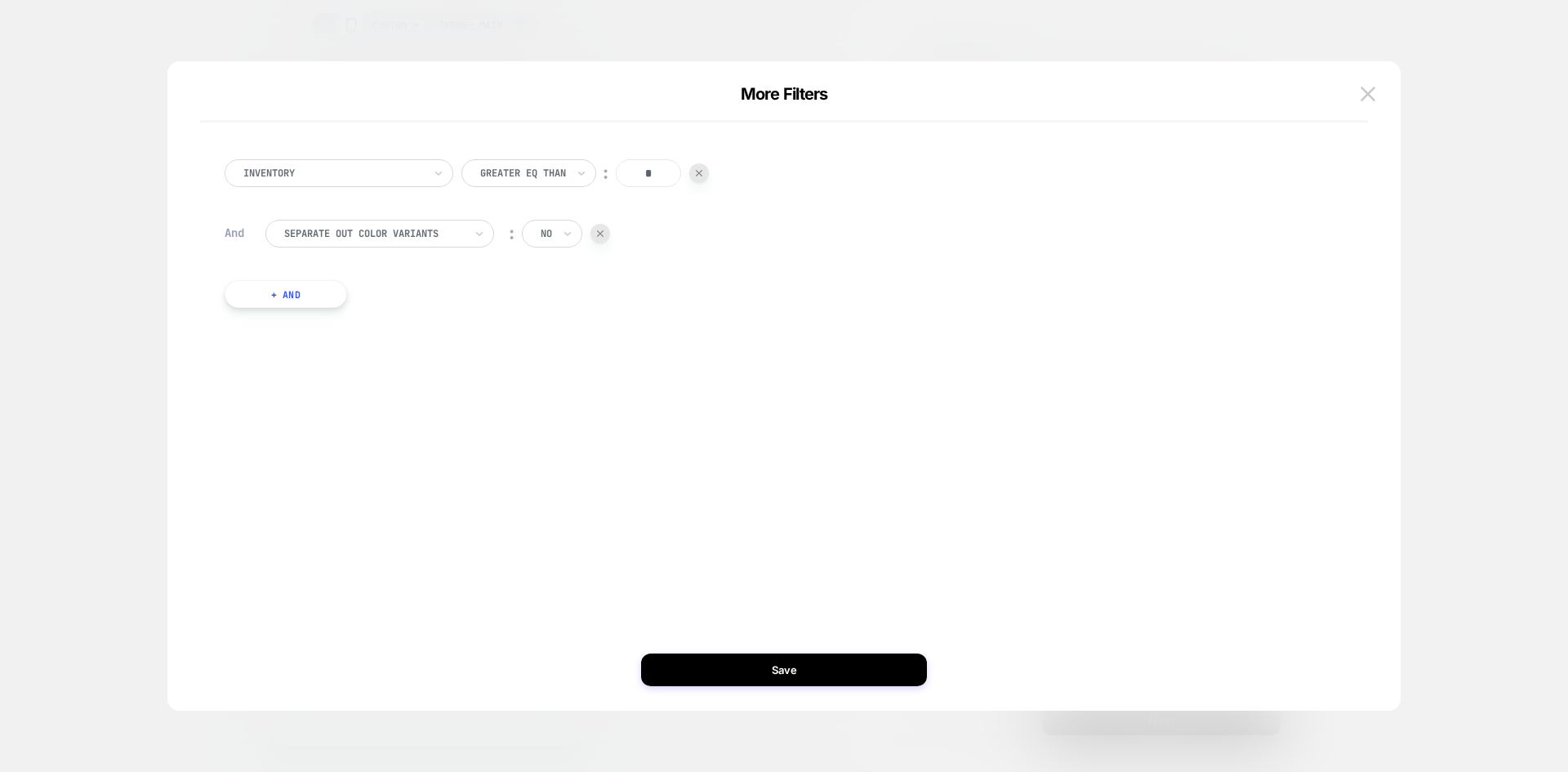
click at [379, 181] on div "Inventory" at bounding box center [333, 173] width 183 height 18
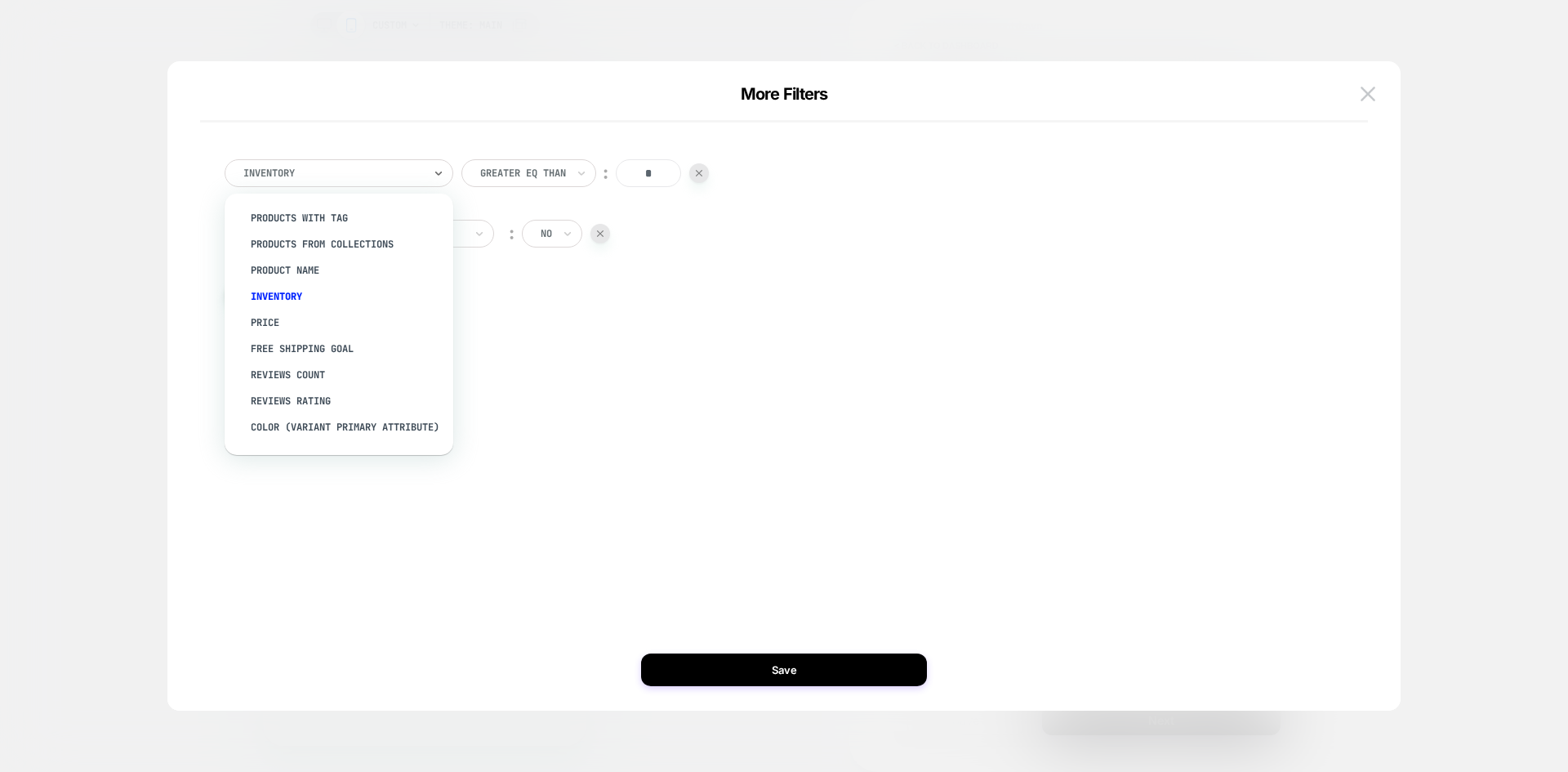
click at [697, 331] on div "option products from collections focused, 2 of 15. 15 results available. Use Up…" at bounding box center [776, 234] width 1119 height 198
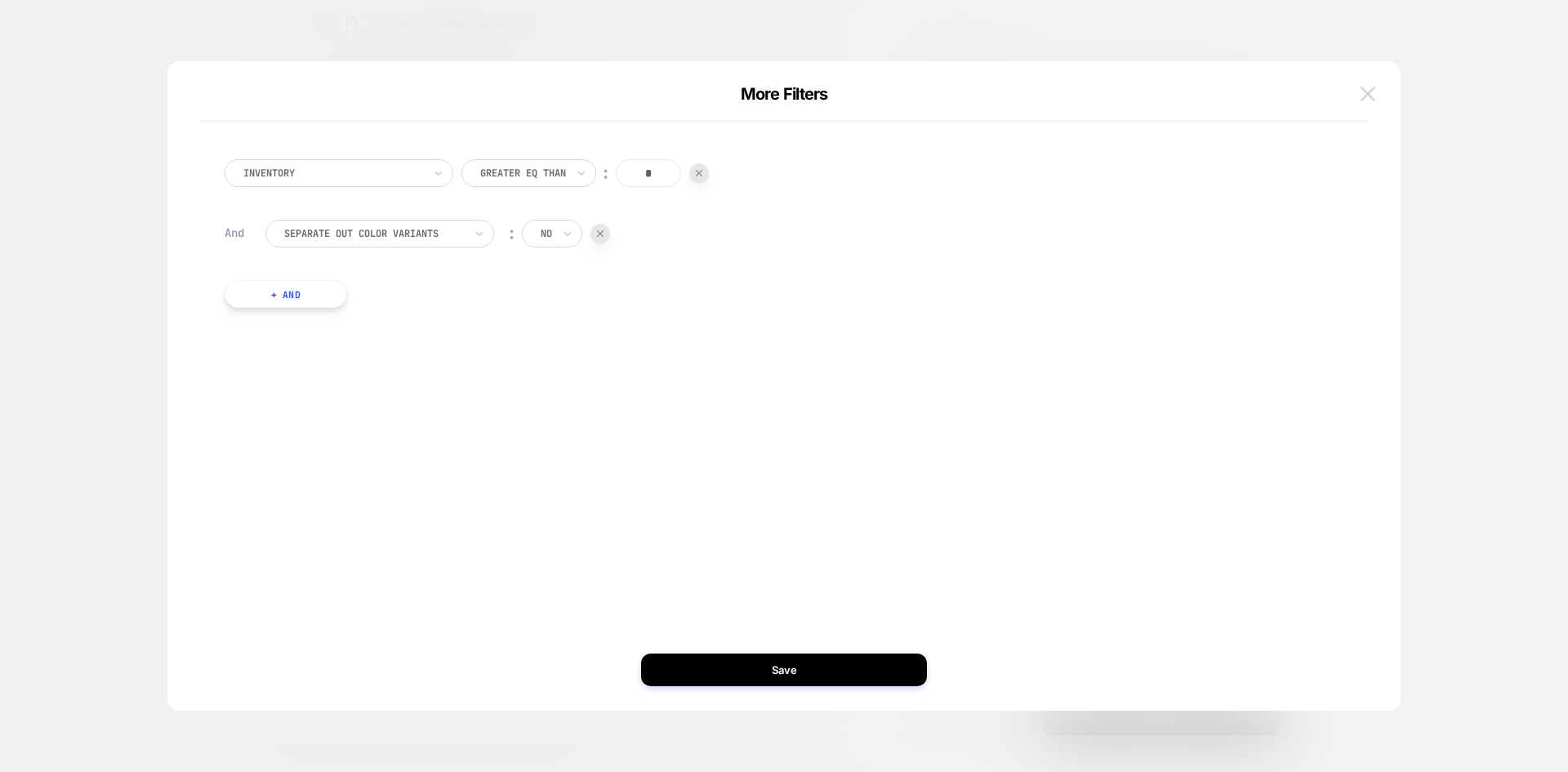
click at [1368, 97] on img at bounding box center [1368, 94] width 15 height 14
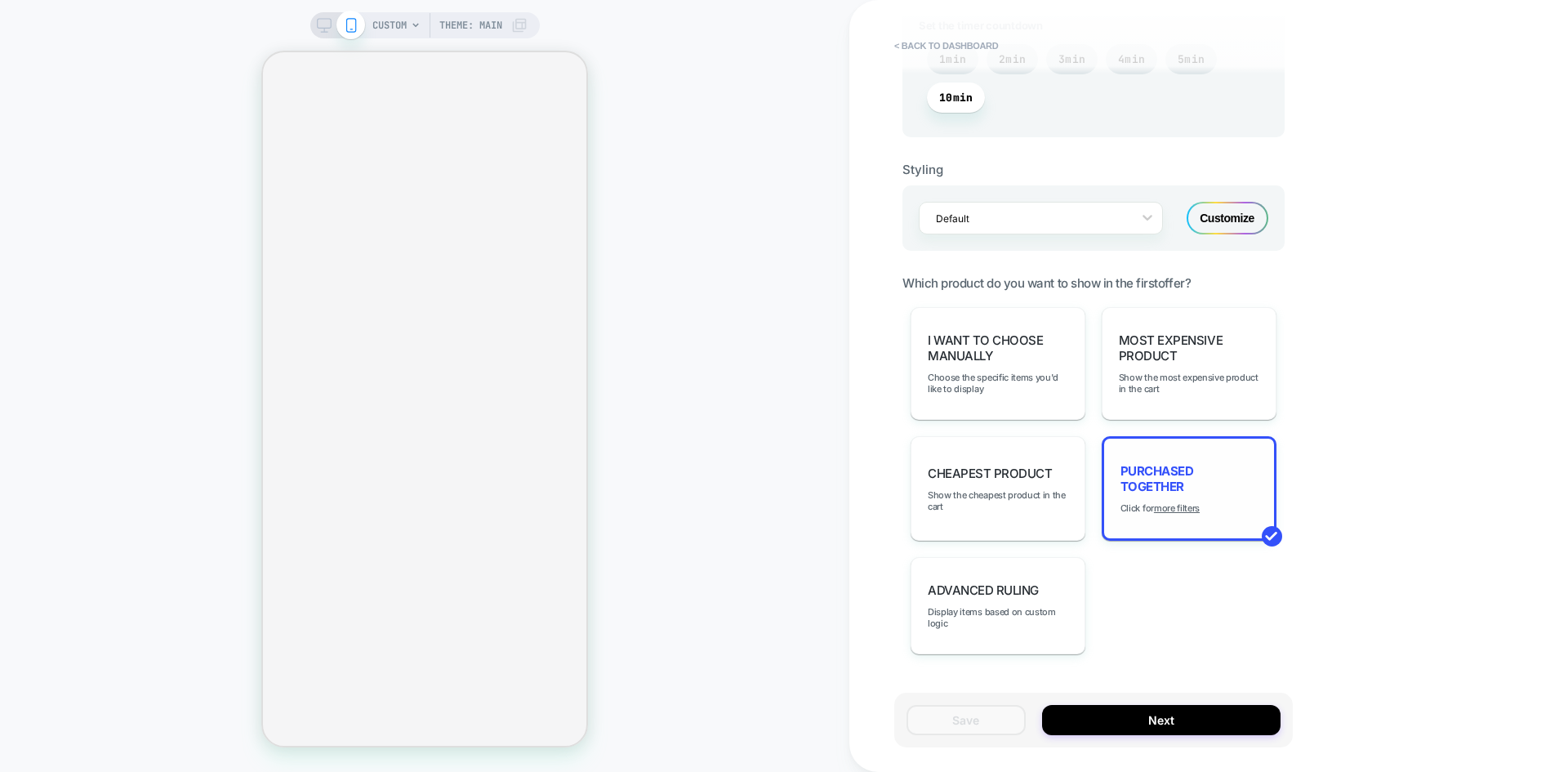
click at [1177, 501] on div "Purchased Together Click for more filters" at bounding box center [1189, 488] width 175 height 105
click at [1181, 499] on div "Purchased Together Click for more filters" at bounding box center [1189, 488] width 175 height 105
click at [1172, 513] on u "more filters" at bounding box center [1177, 508] width 46 height 11
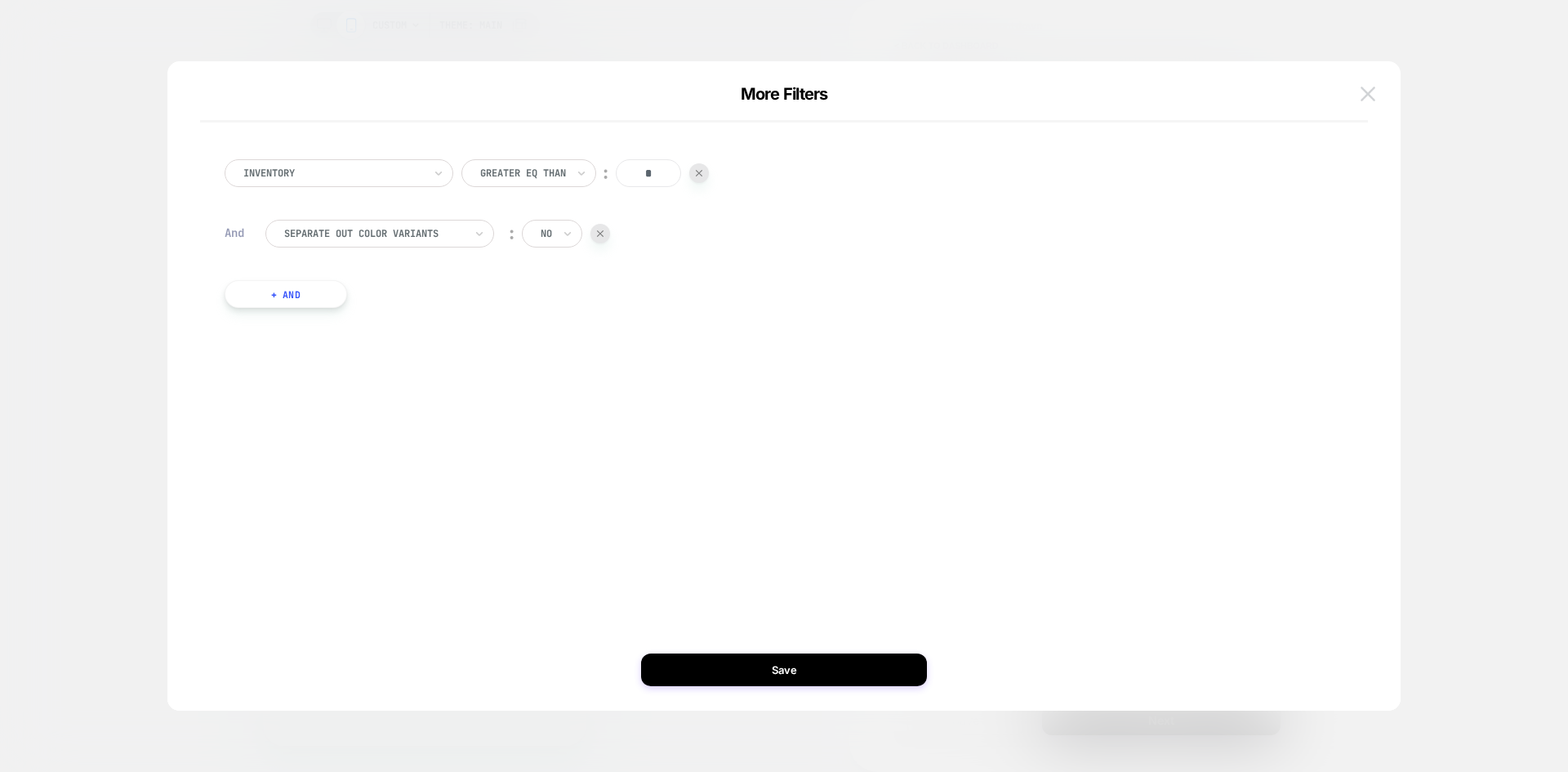
click at [1364, 90] on img at bounding box center [1368, 94] width 15 height 14
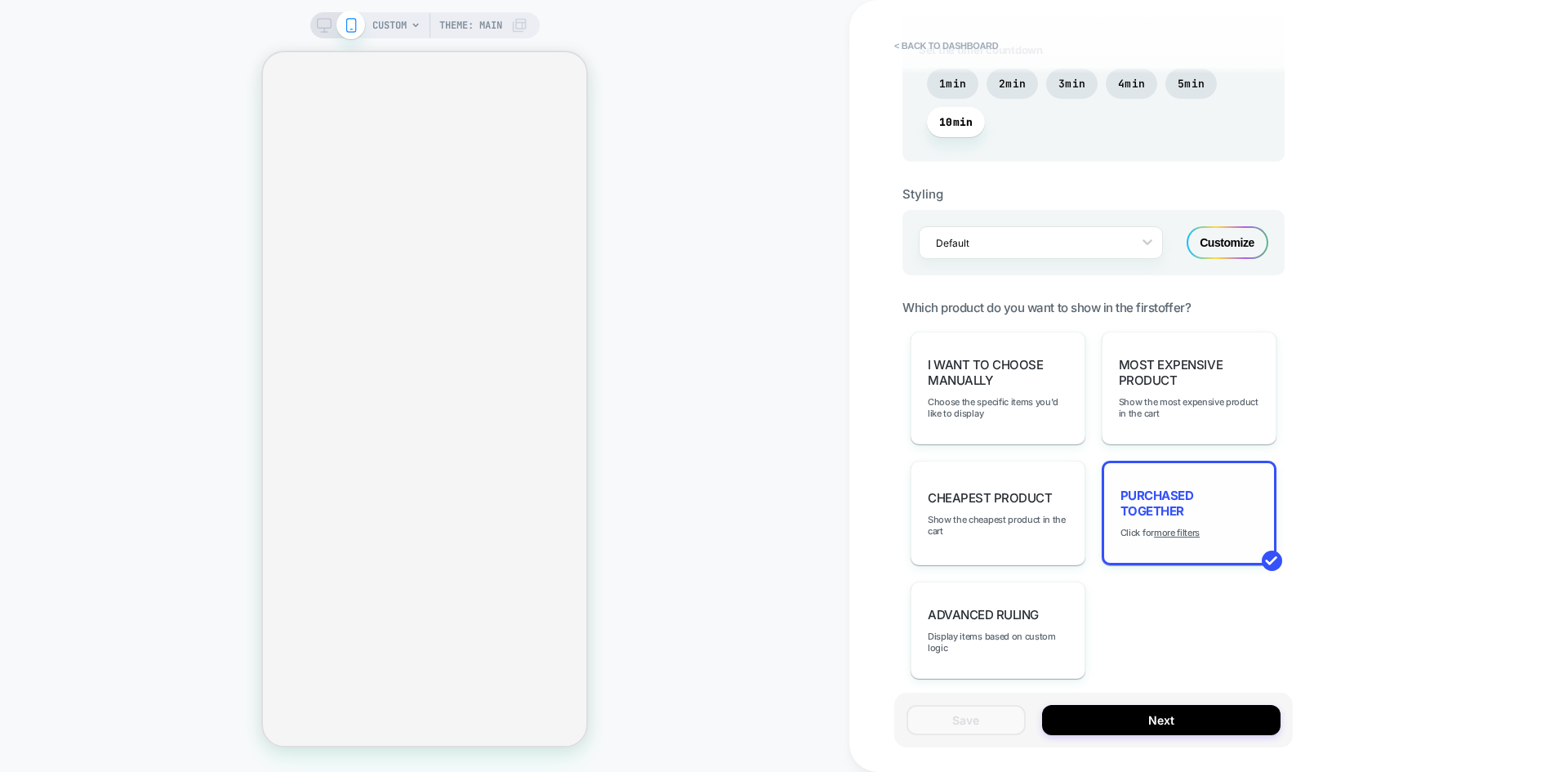
scroll to position [1026, 0]
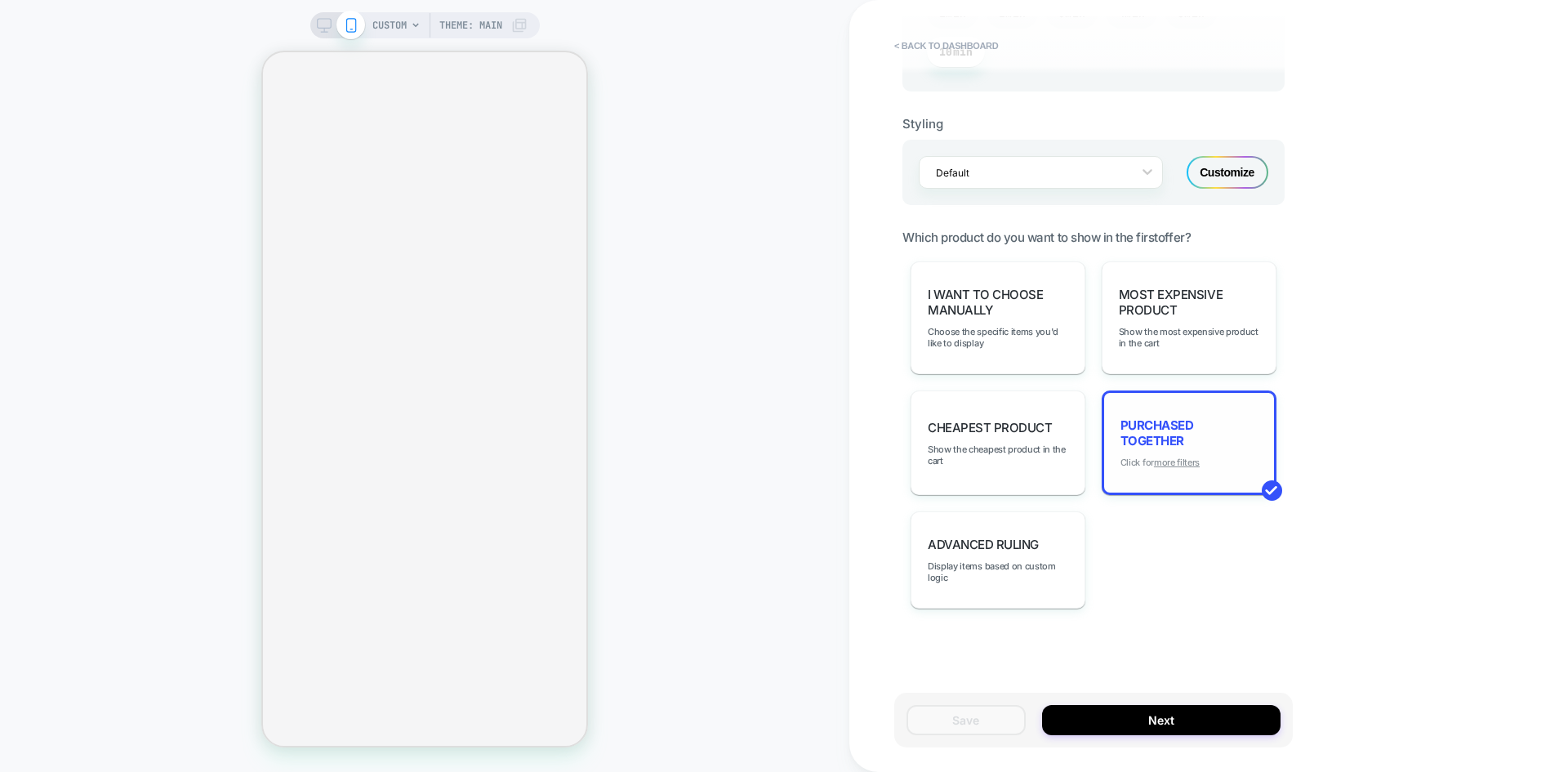
click at [1190, 462] on u "more filters" at bounding box center [1177, 462] width 46 height 11
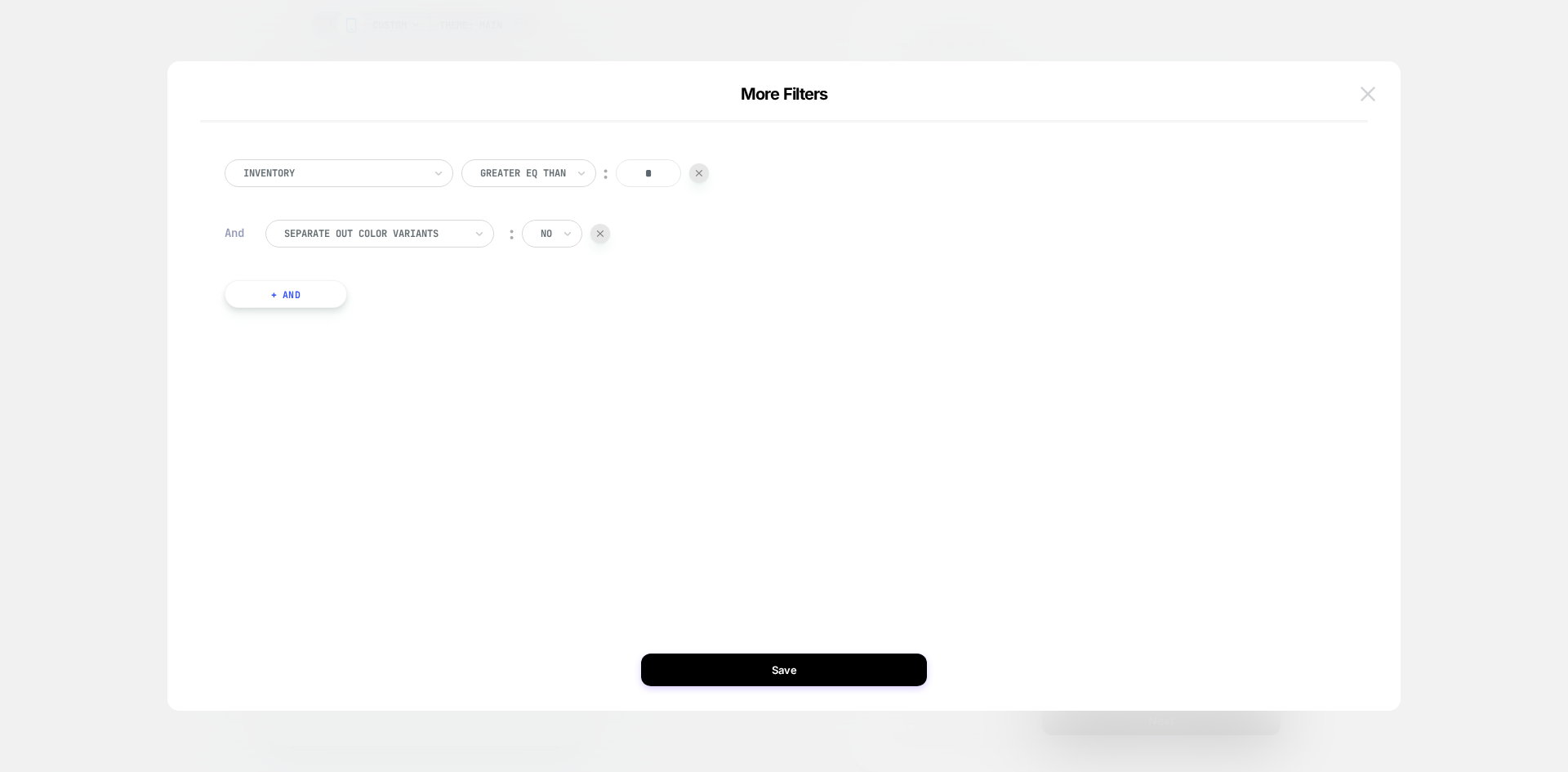
click at [1370, 93] on img at bounding box center [1368, 94] width 15 height 14
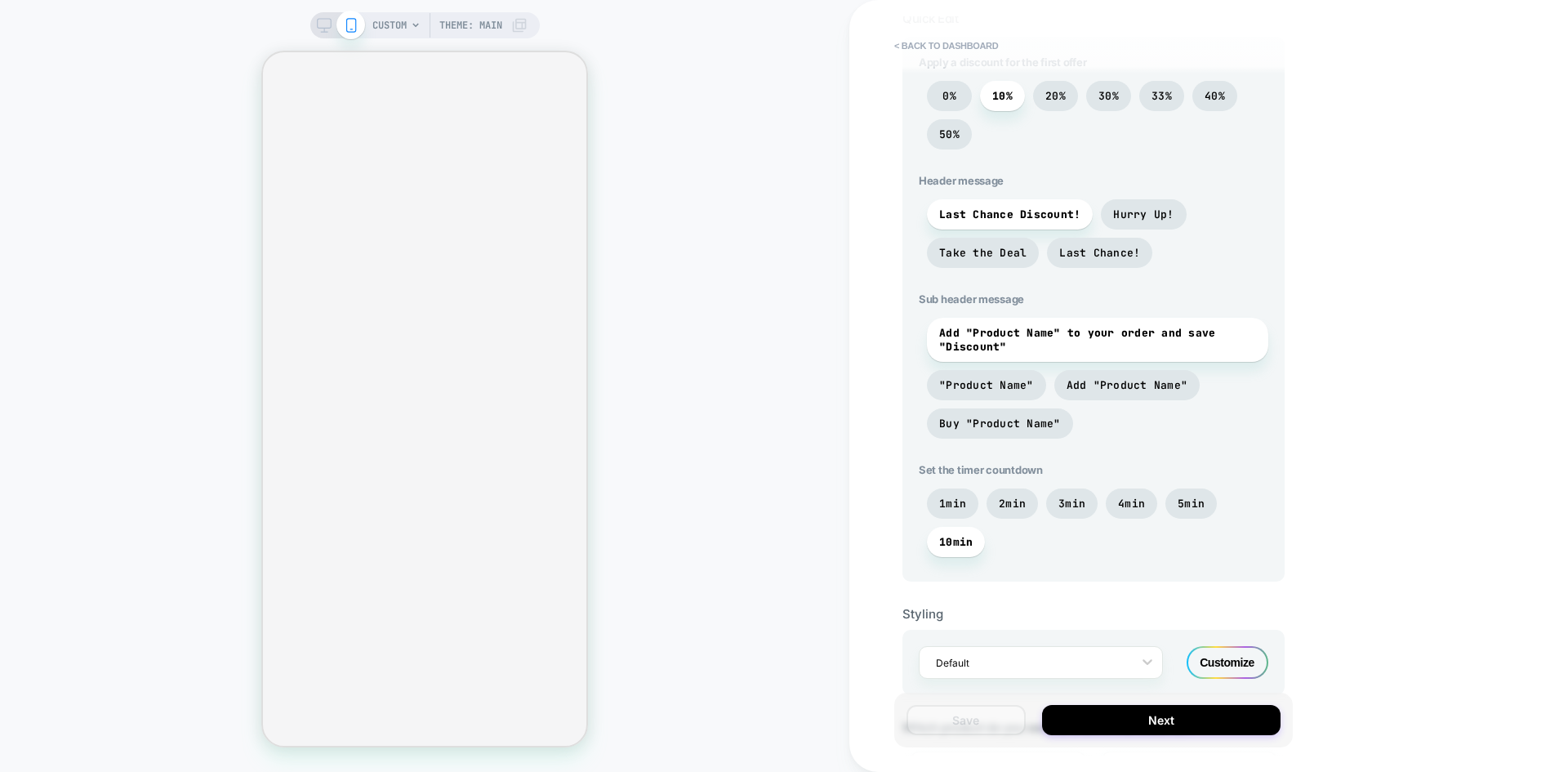
scroll to position [0, 0]
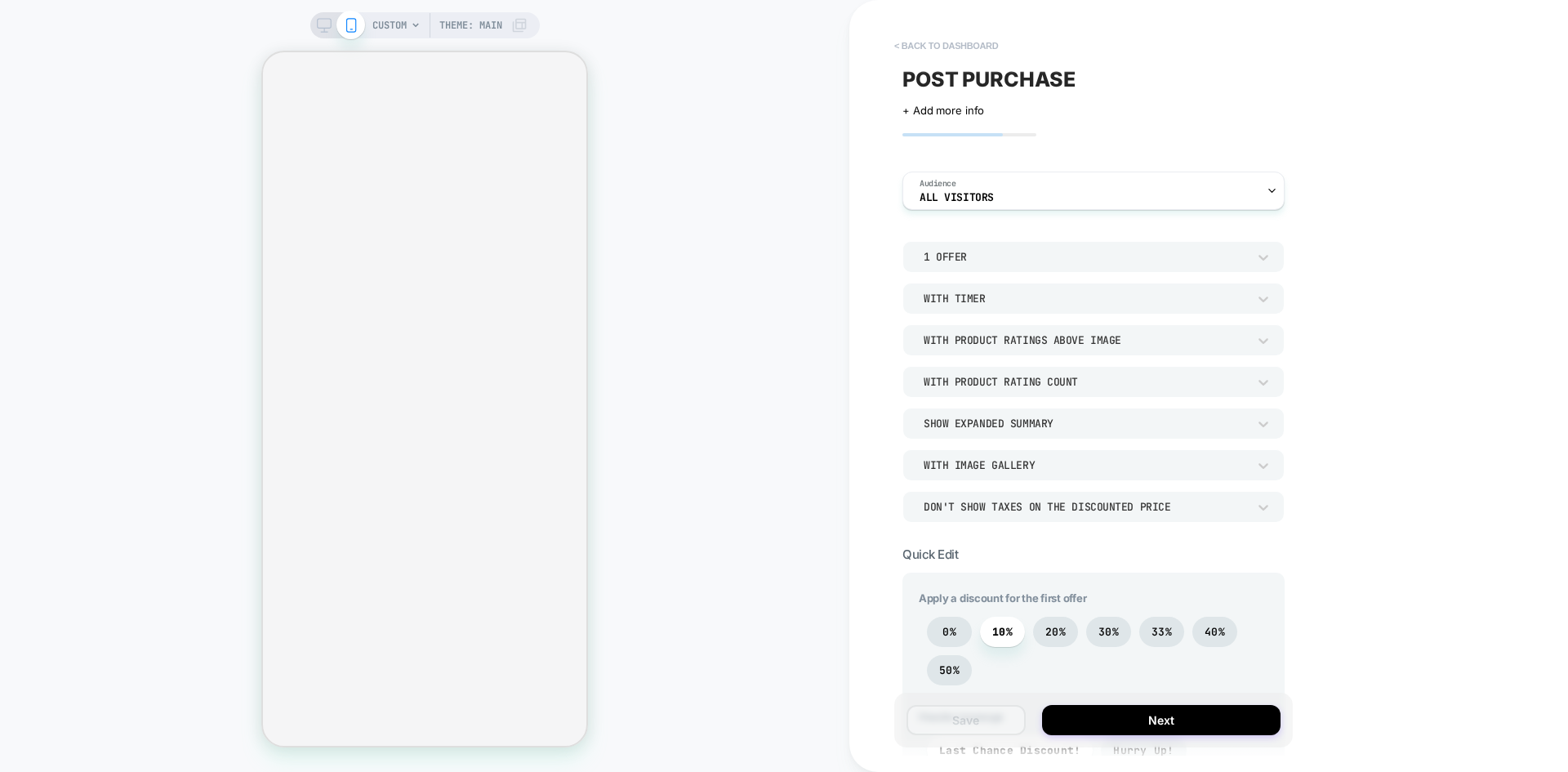
click at [923, 53] on button "< back to dashboard" at bounding box center [946, 46] width 120 height 26
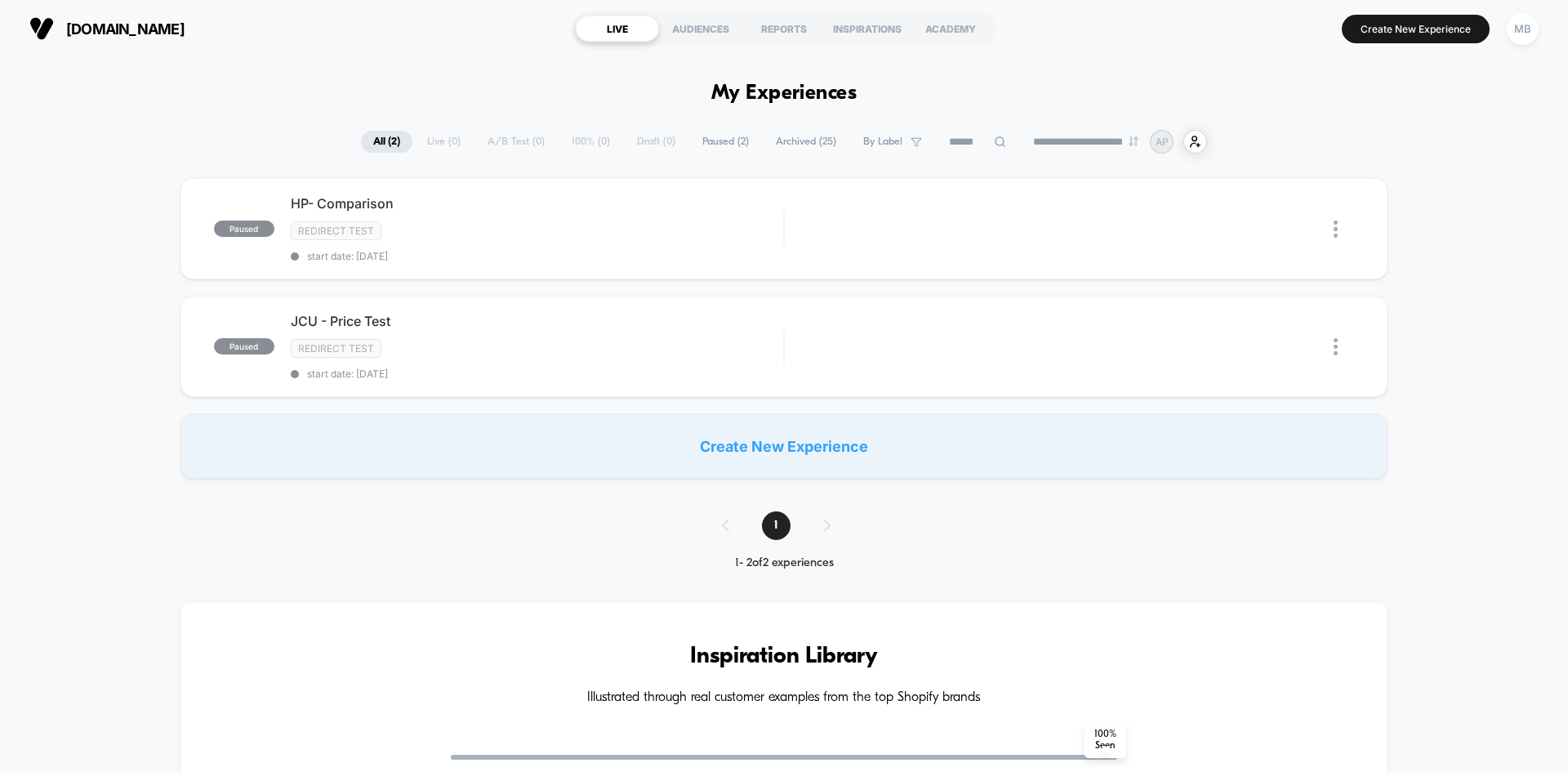
click at [797, 138] on span "Archived ( 25 )" at bounding box center [806, 141] width 85 height 22
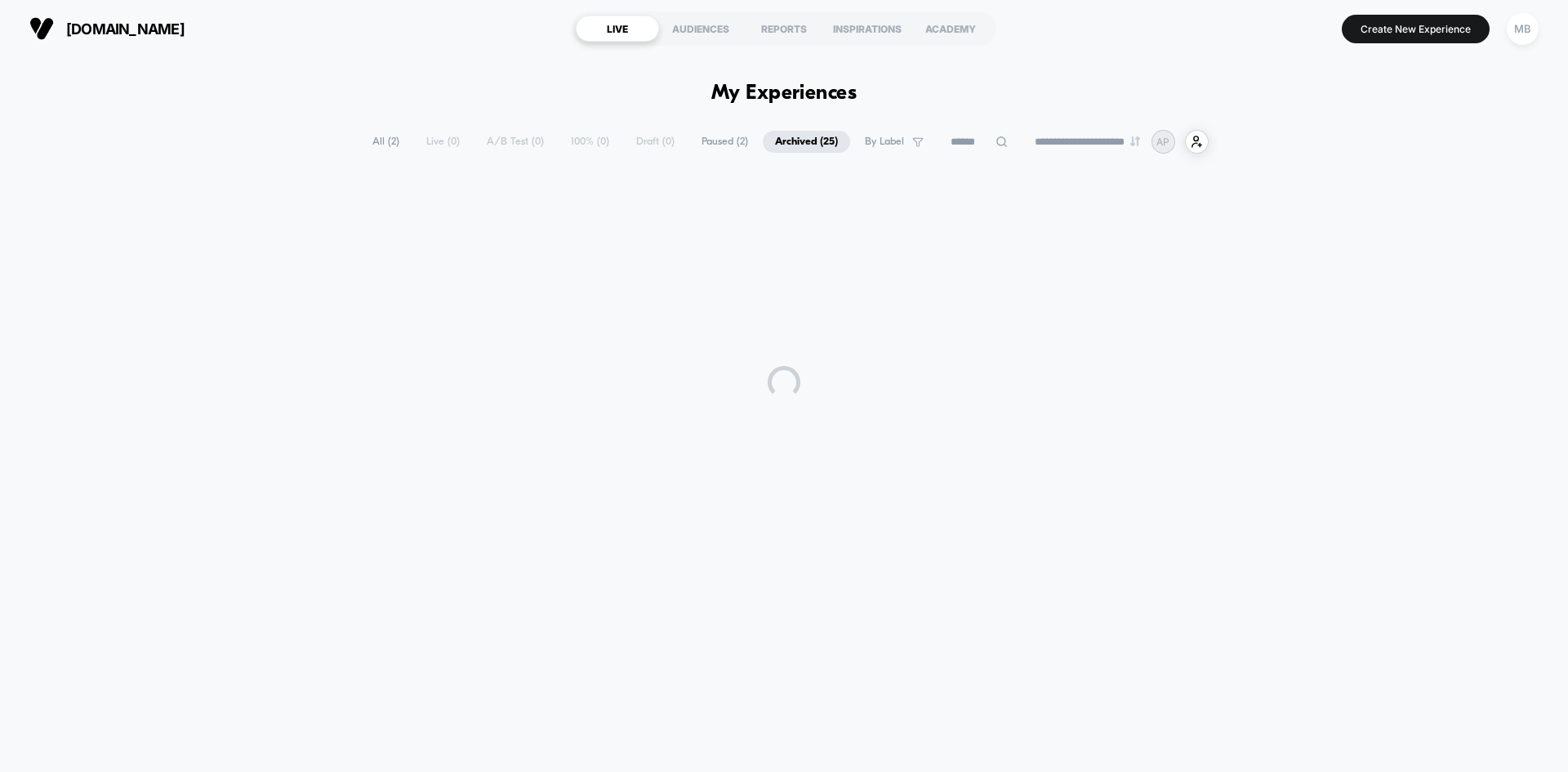
click at [719, 150] on span "Paused ( 2 )" at bounding box center [724, 141] width 71 height 22
click at [711, 143] on span "Paused ( 2 )" at bounding box center [725, 141] width 75 height 22
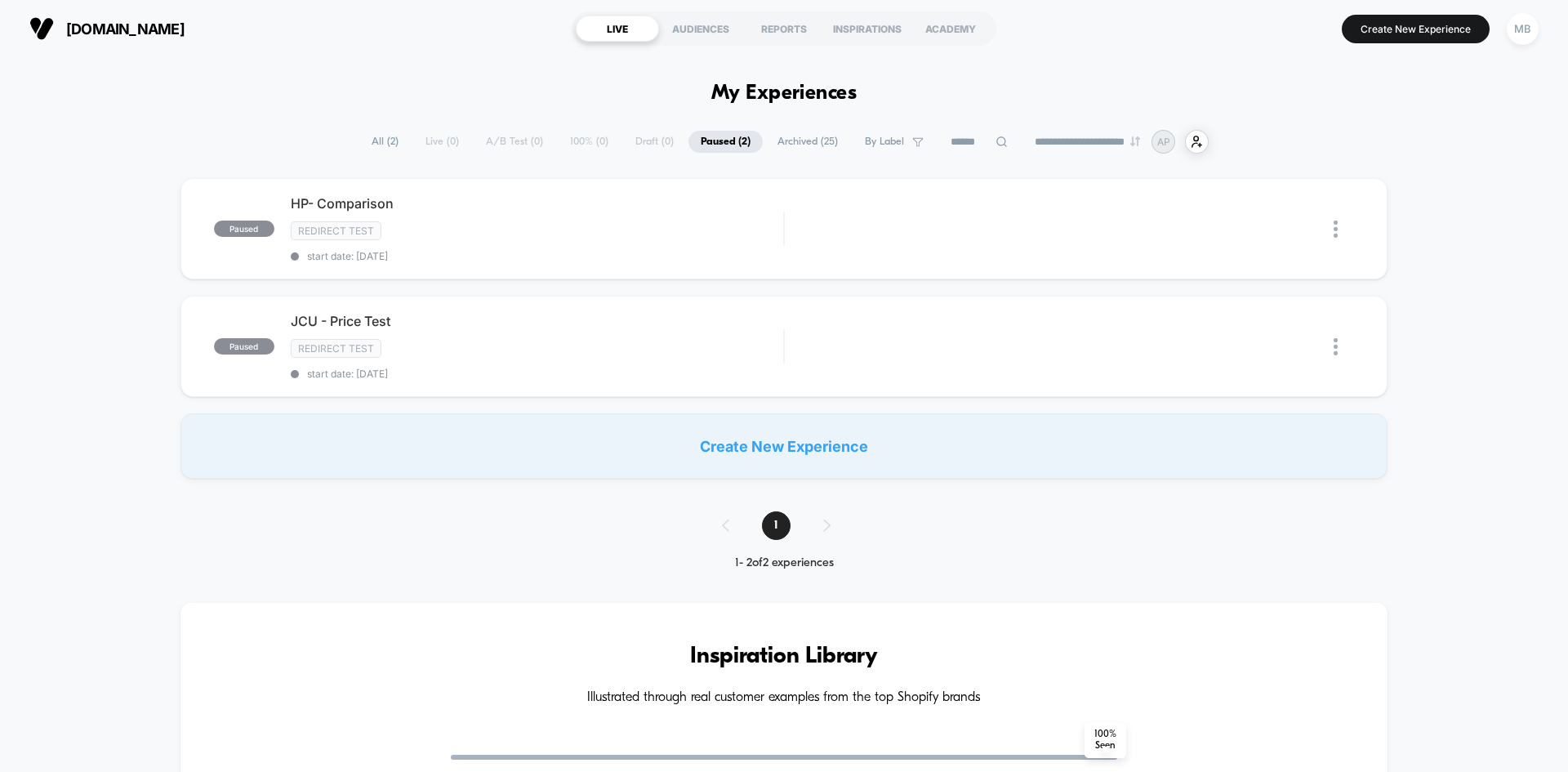
click at [795, 158] on div "**********" at bounding box center [784, 759] width 1568 height 1259
click at [795, 154] on div "**********" at bounding box center [784, 759] width 1568 height 1259
click at [805, 139] on span "Archived ( 25 )" at bounding box center [808, 141] width 85 height 22
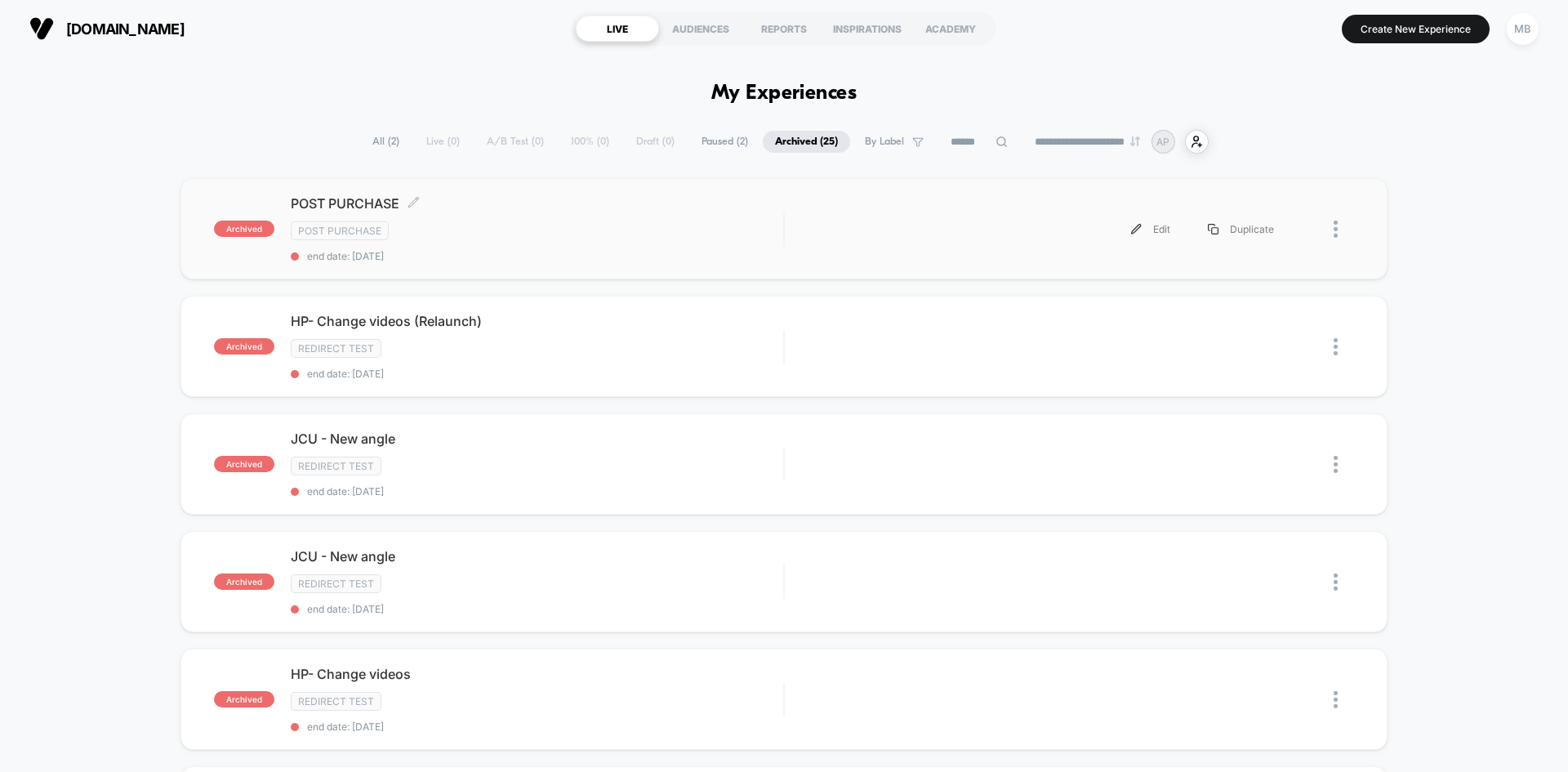
click at [423, 247] on div "POST PURCHASE Click to edit experience details Click to edit experience details…" at bounding box center [536, 228] width 493 height 67
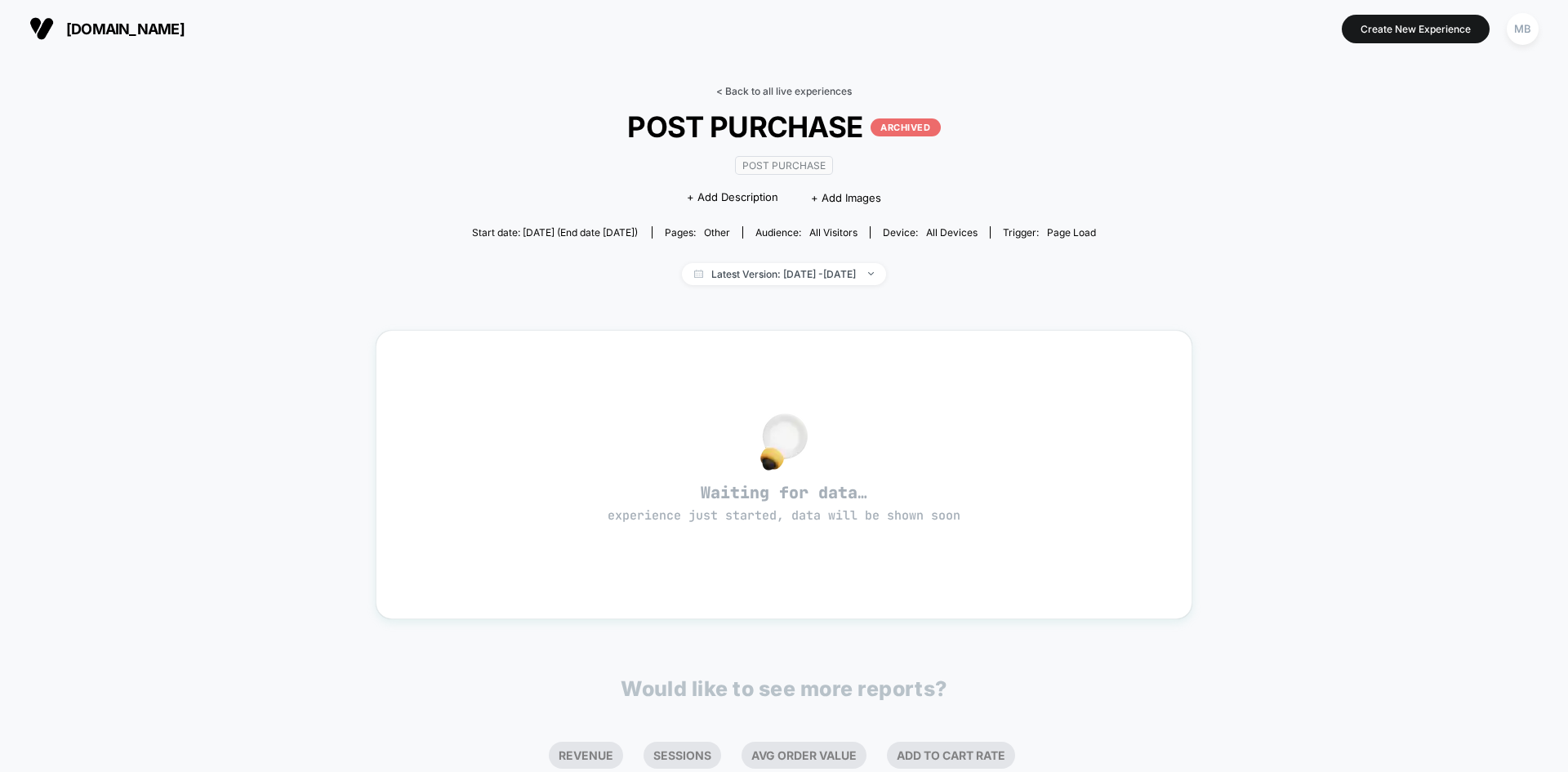
click at [731, 90] on link "< Back to all live experiences" at bounding box center [784, 91] width 135 height 12
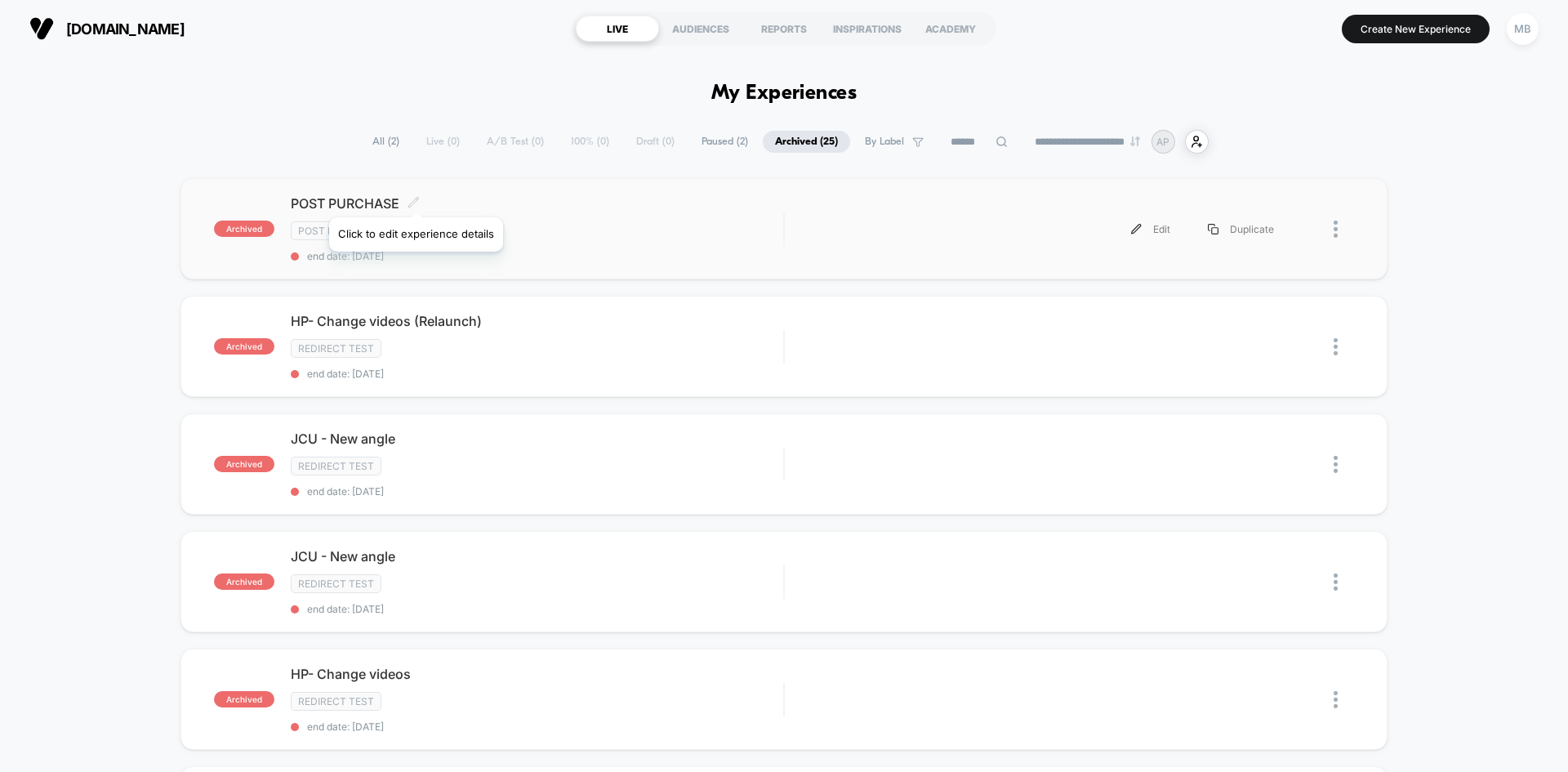
click at [415, 197] on icon at bounding box center [414, 202] width 12 height 12
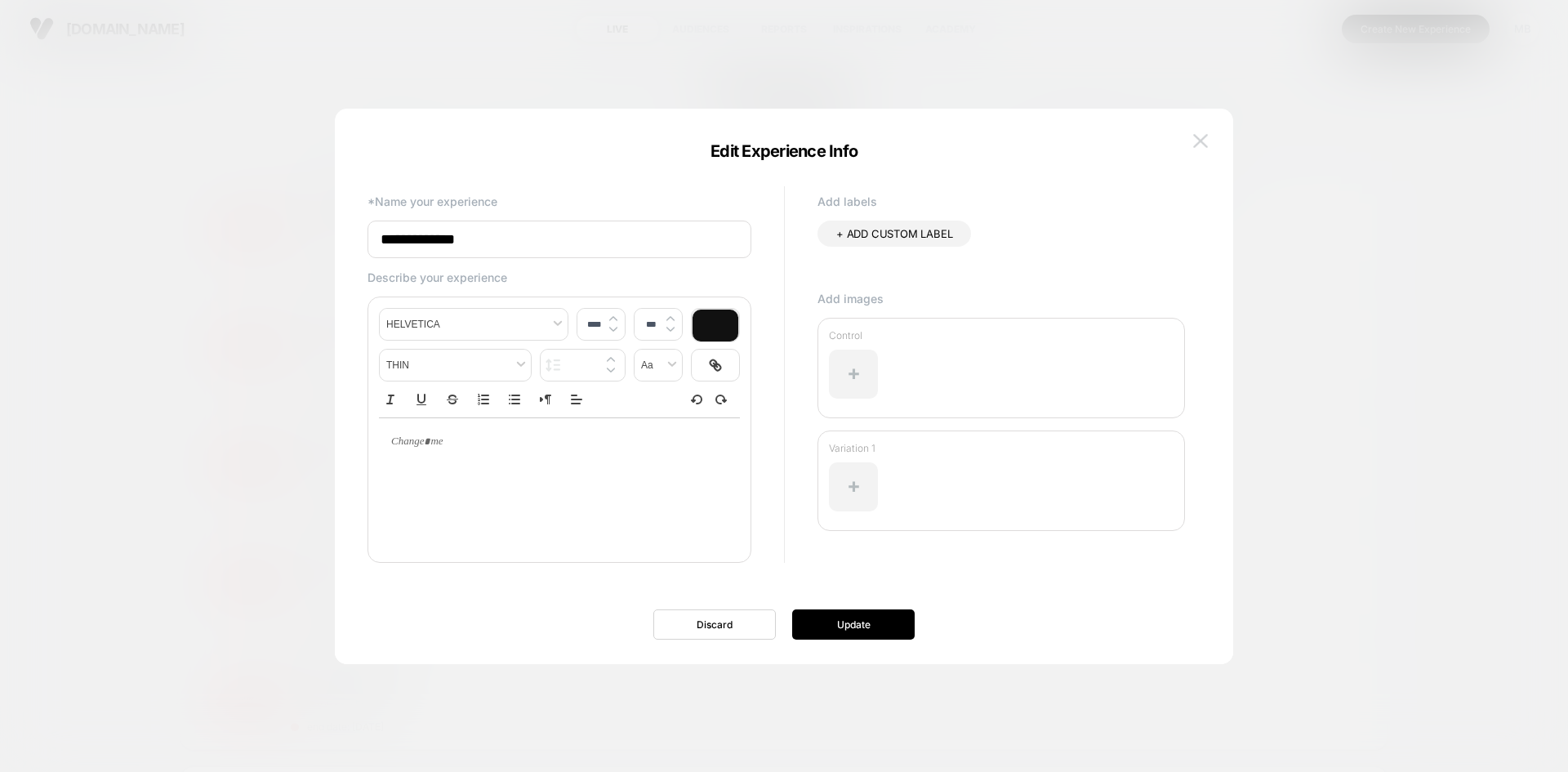
click at [1190, 139] on button at bounding box center [1201, 141] width 25 height 25
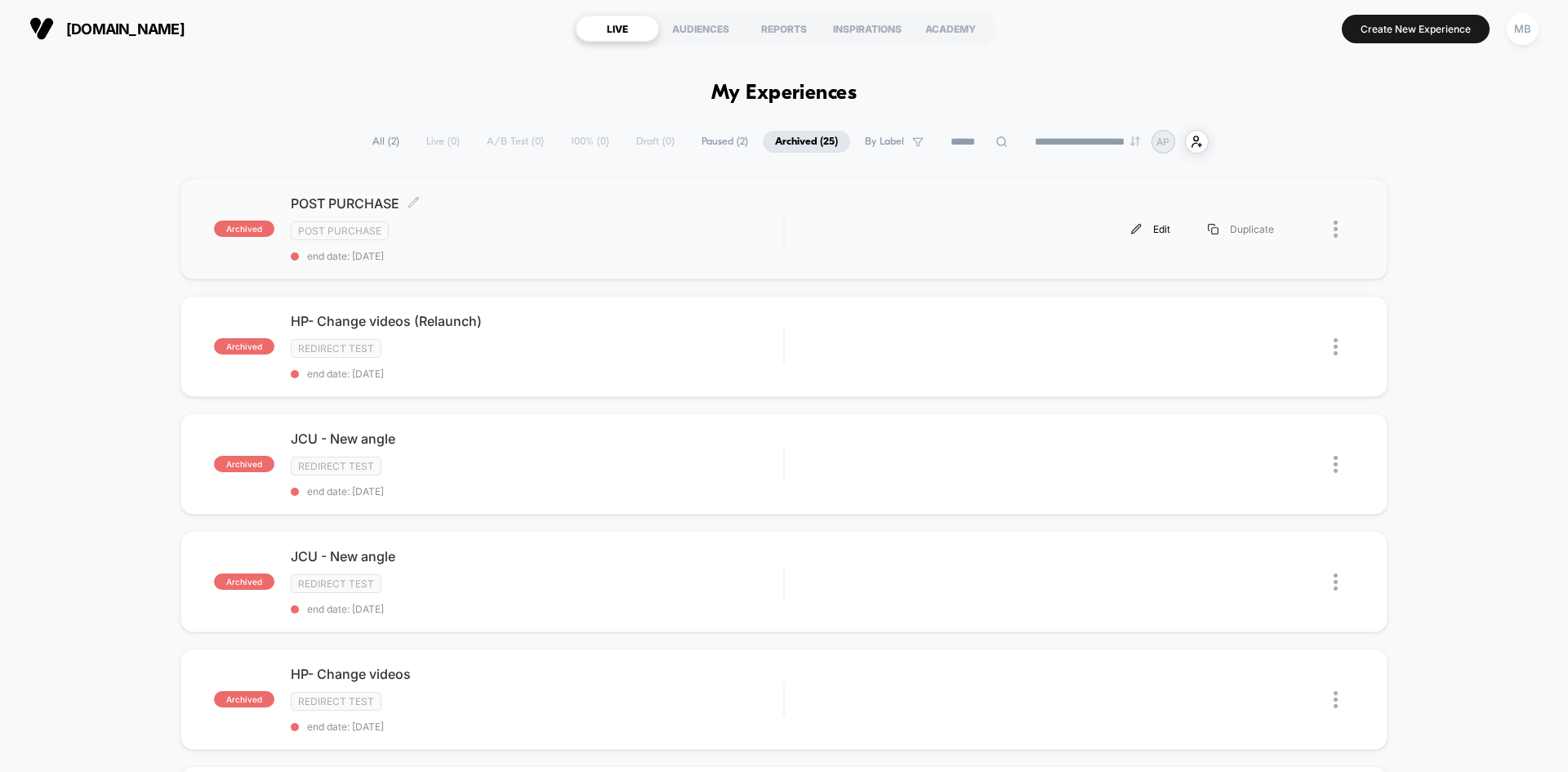
click at [1154, 227] on div "Edit" at bounding box center [1150, 229] width 76 height 37
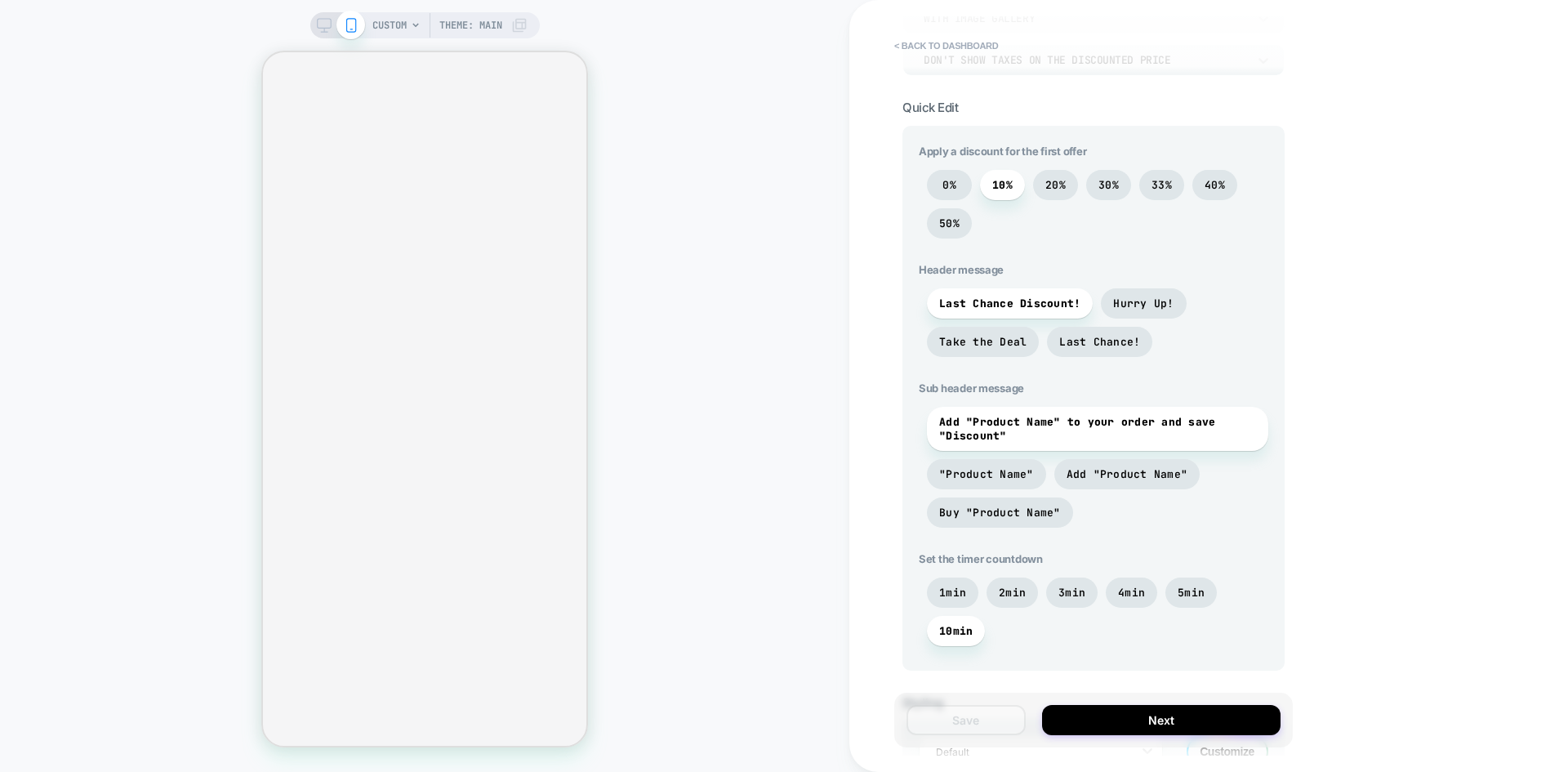
scroll to position [372, 0]
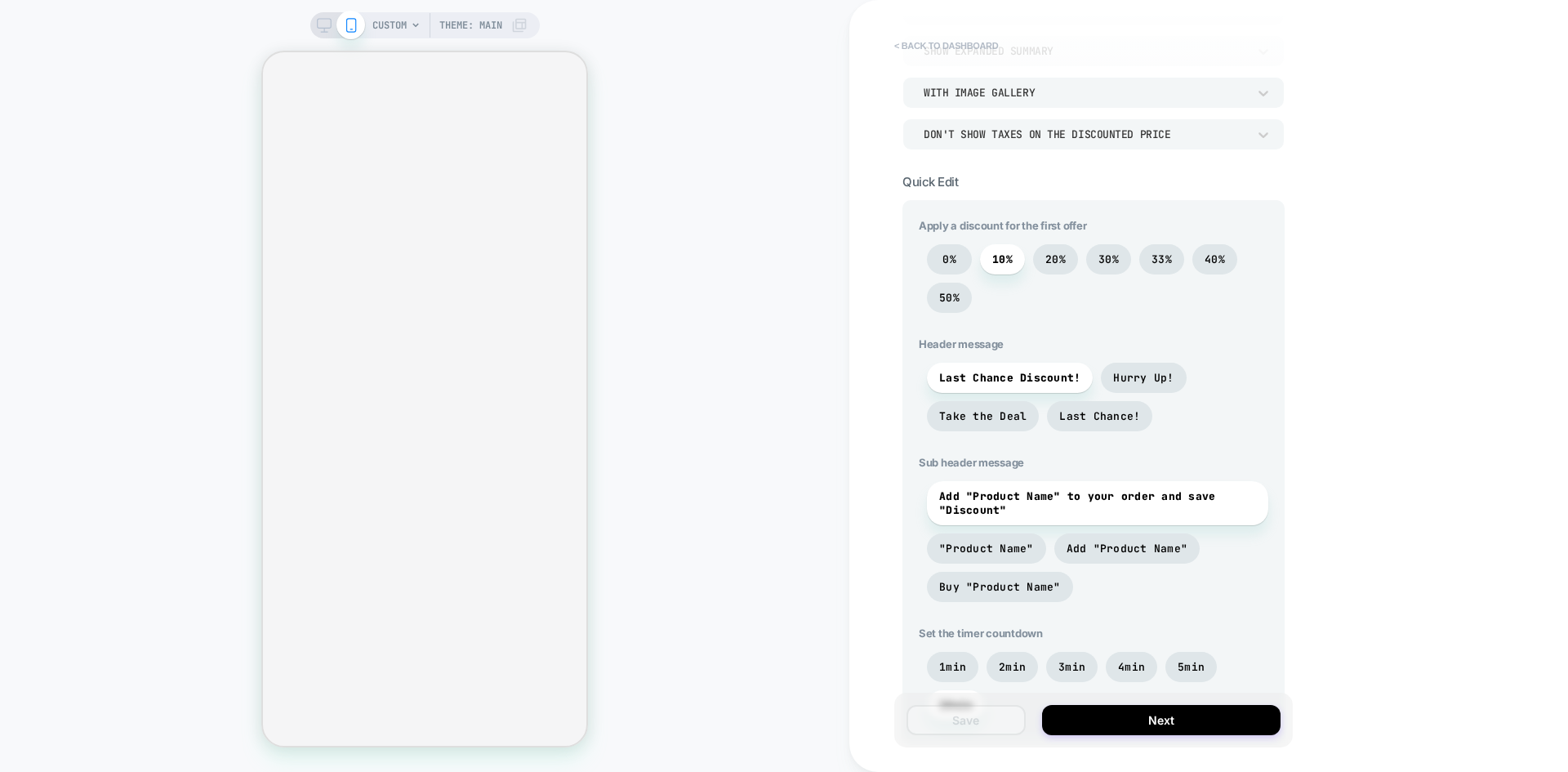
click at [927, 43] on button "< back to dashboard" at bounding box center [946, 46] width 120 height 26
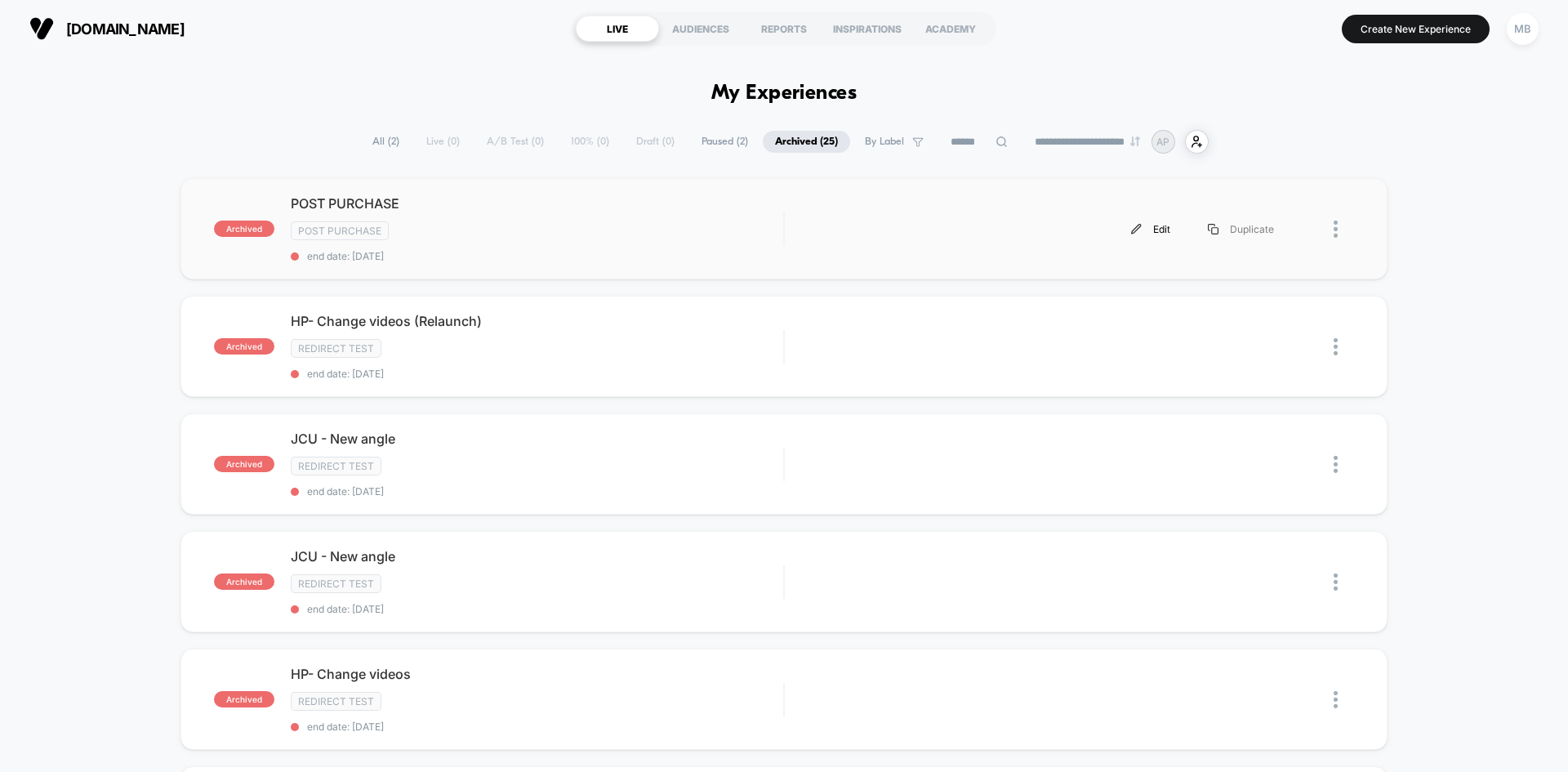
click at [1161, 228] on div "Edit" at bounding box center [1150, 229] width 76 height 37
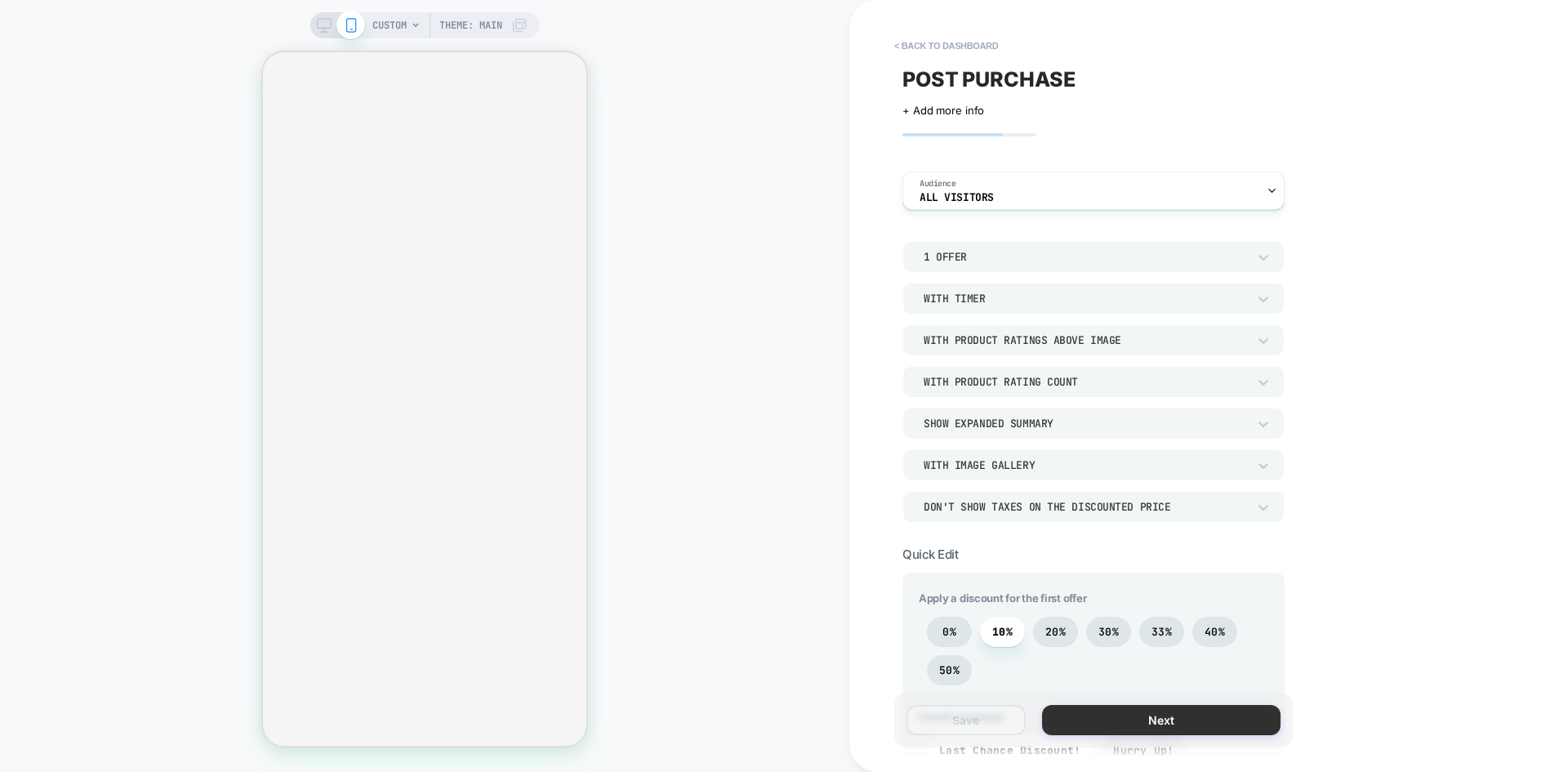
click at [1072, 718] on button "Next" at bounding box center [1162, 720] width 239 height 30
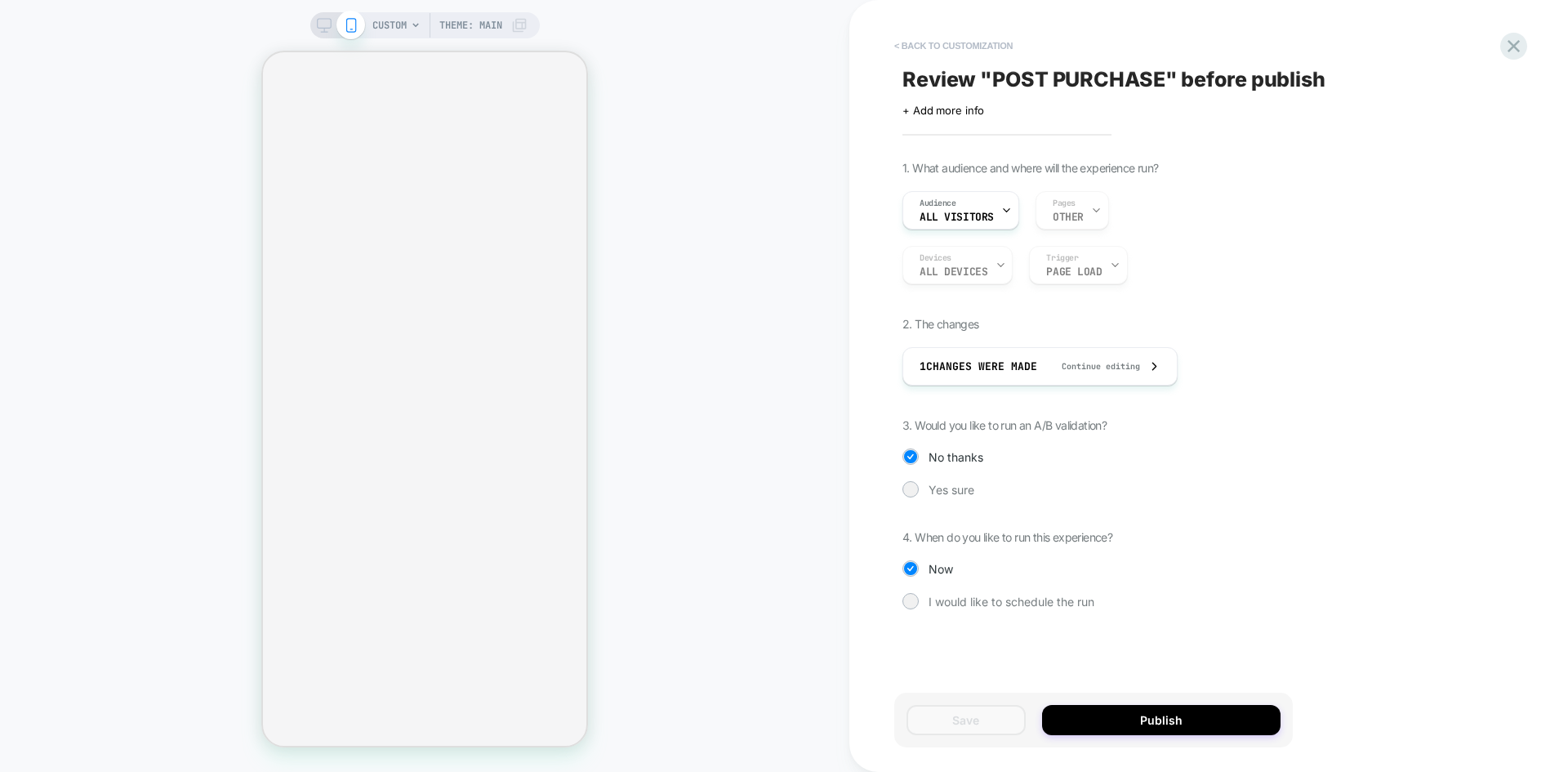
click at [959, 51] on button "< Back to customization" at bounding box center [953, 46] width 135 height 26
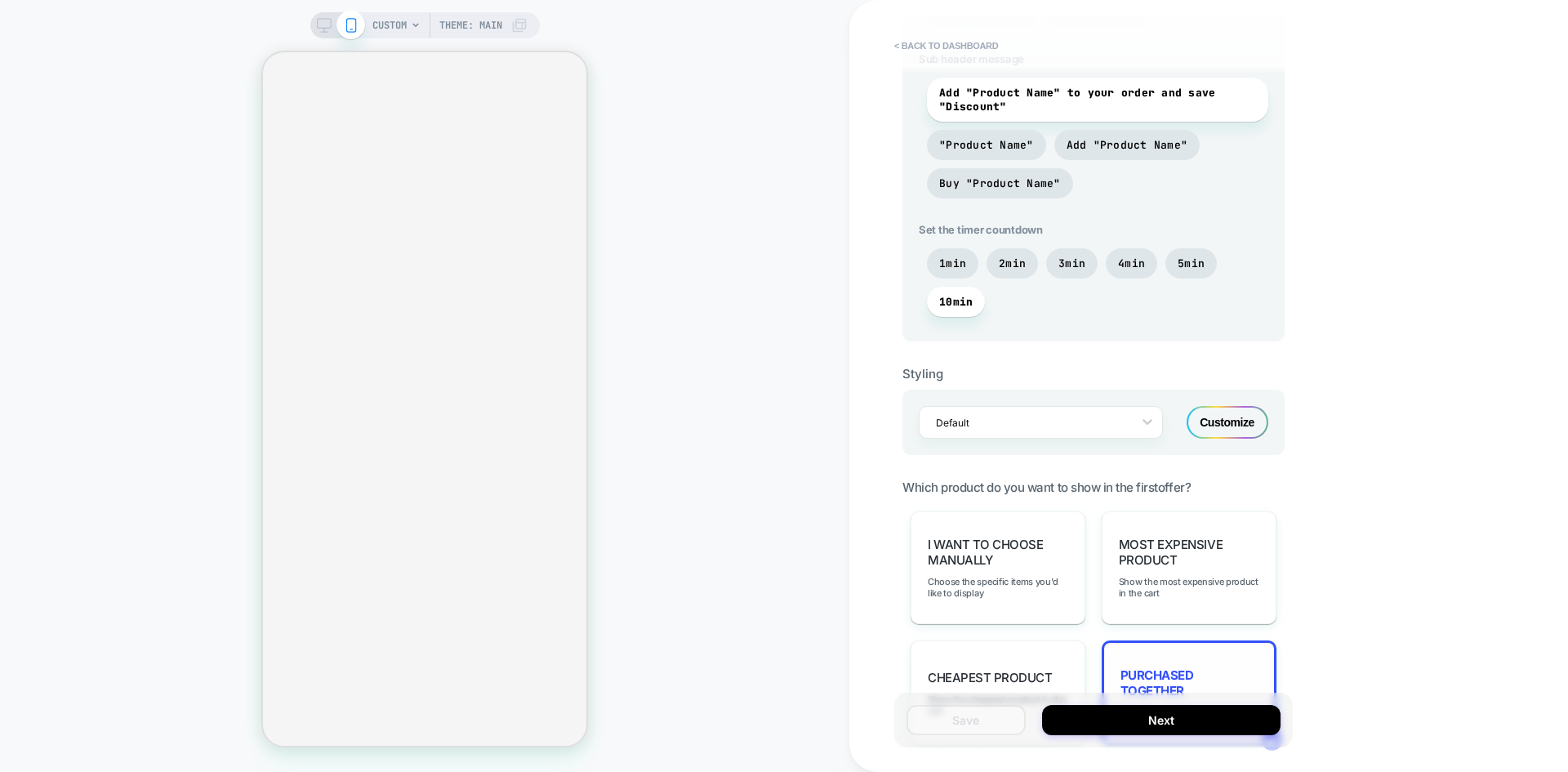
scroll to position [1026, 0]
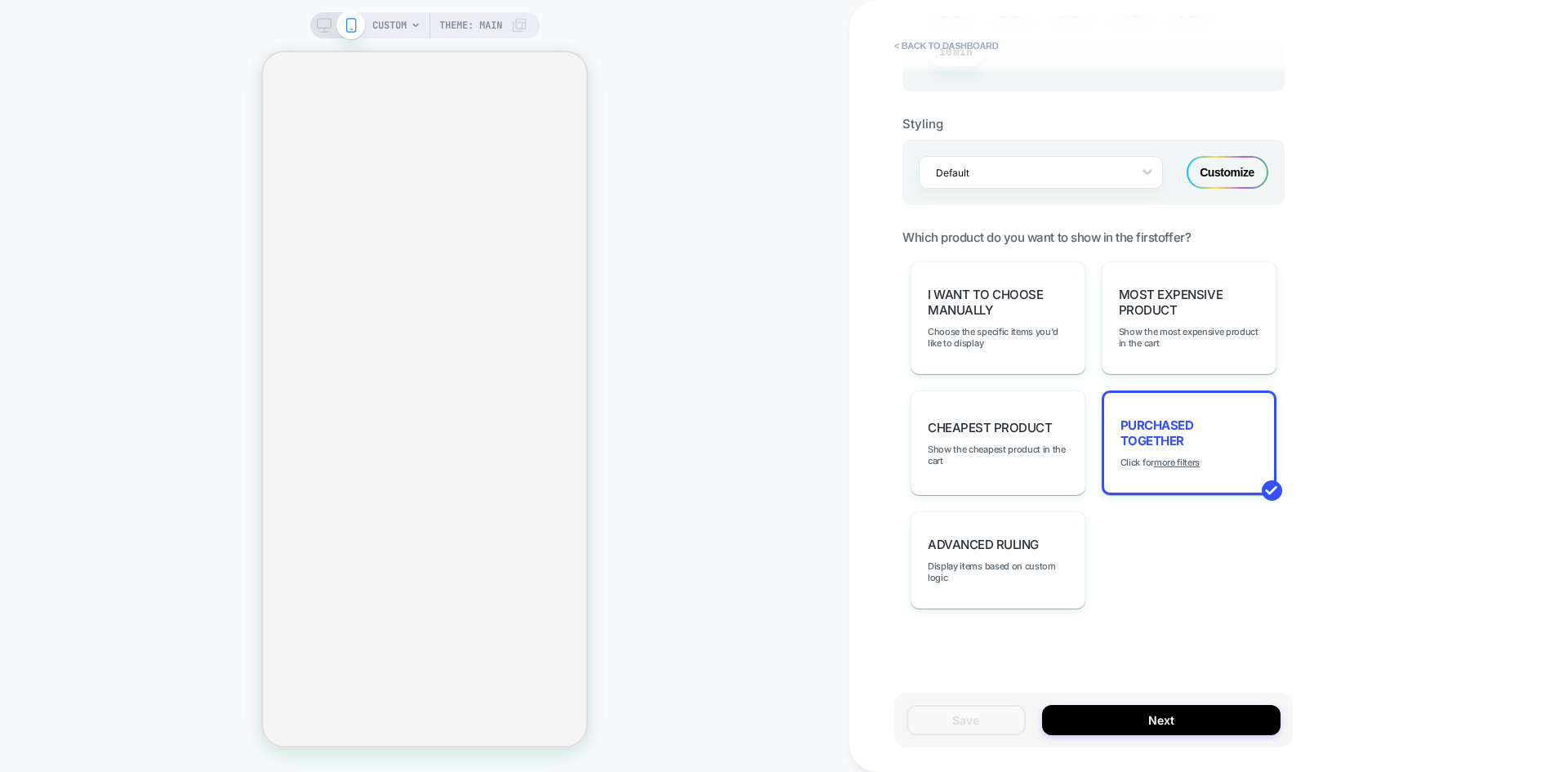
click at [1154, 469] on div "Purchased Together Click for more filters" at bounding box center [1189, 443] width 175 height 105
click at [1164, 465] on u "more filters" at bounding box center [1177, 462] width 46 height 11
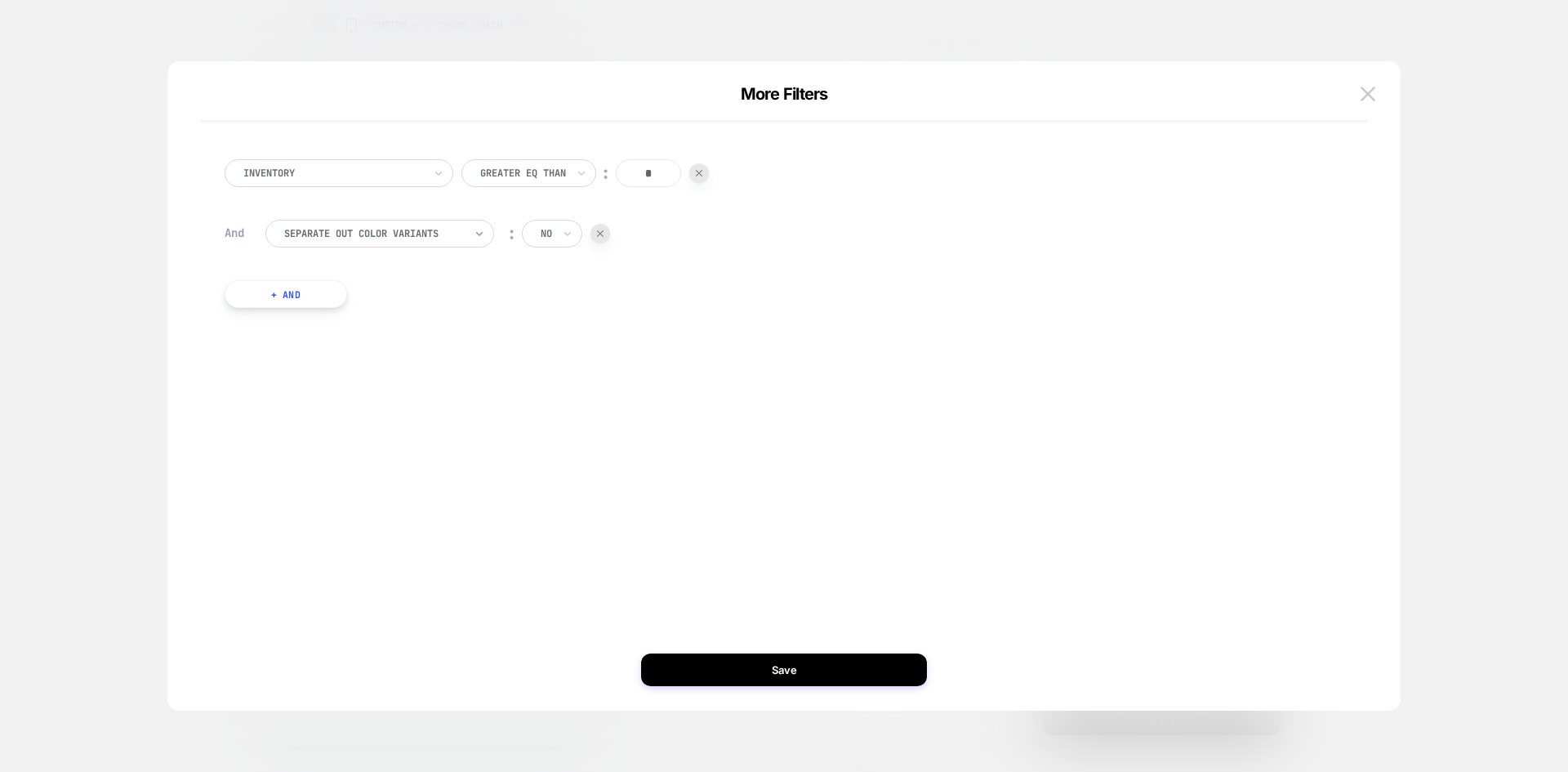
click at [476, 240] on icon at bounding box center [479, 234] width 11 height 17
click at [376, 206] on div "Inventory Greater Eq Than ︰ * And Separate out color variants ︰ no + And" at bounding box center [776, 234] width 1119 height 198
click at [1368, 91] on img at bounding box center [1368, 94] width 15 height 14
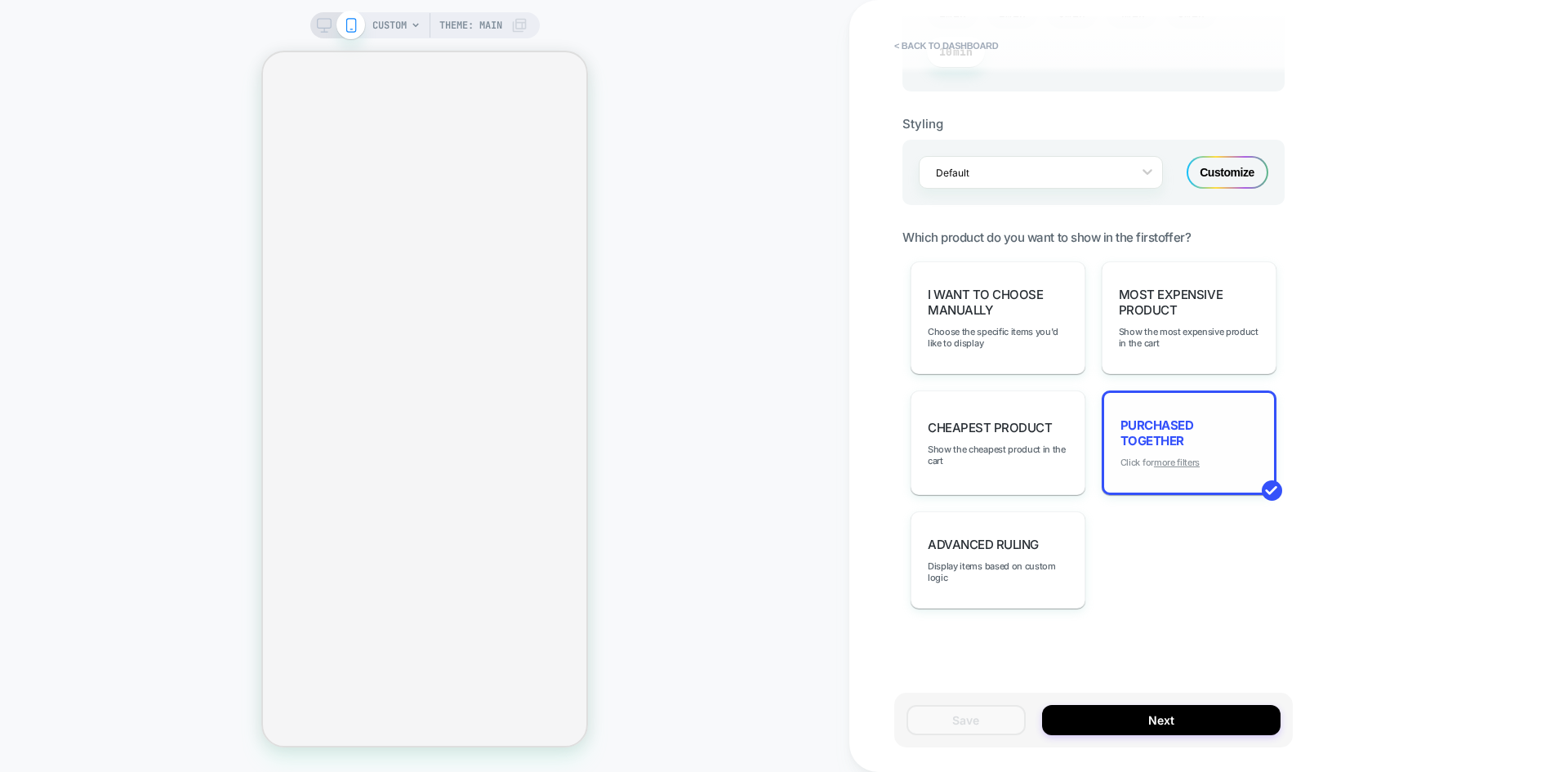
click at [1170, 462] on u "more filters" at bounding box center [1177, 462] width 46 height 11
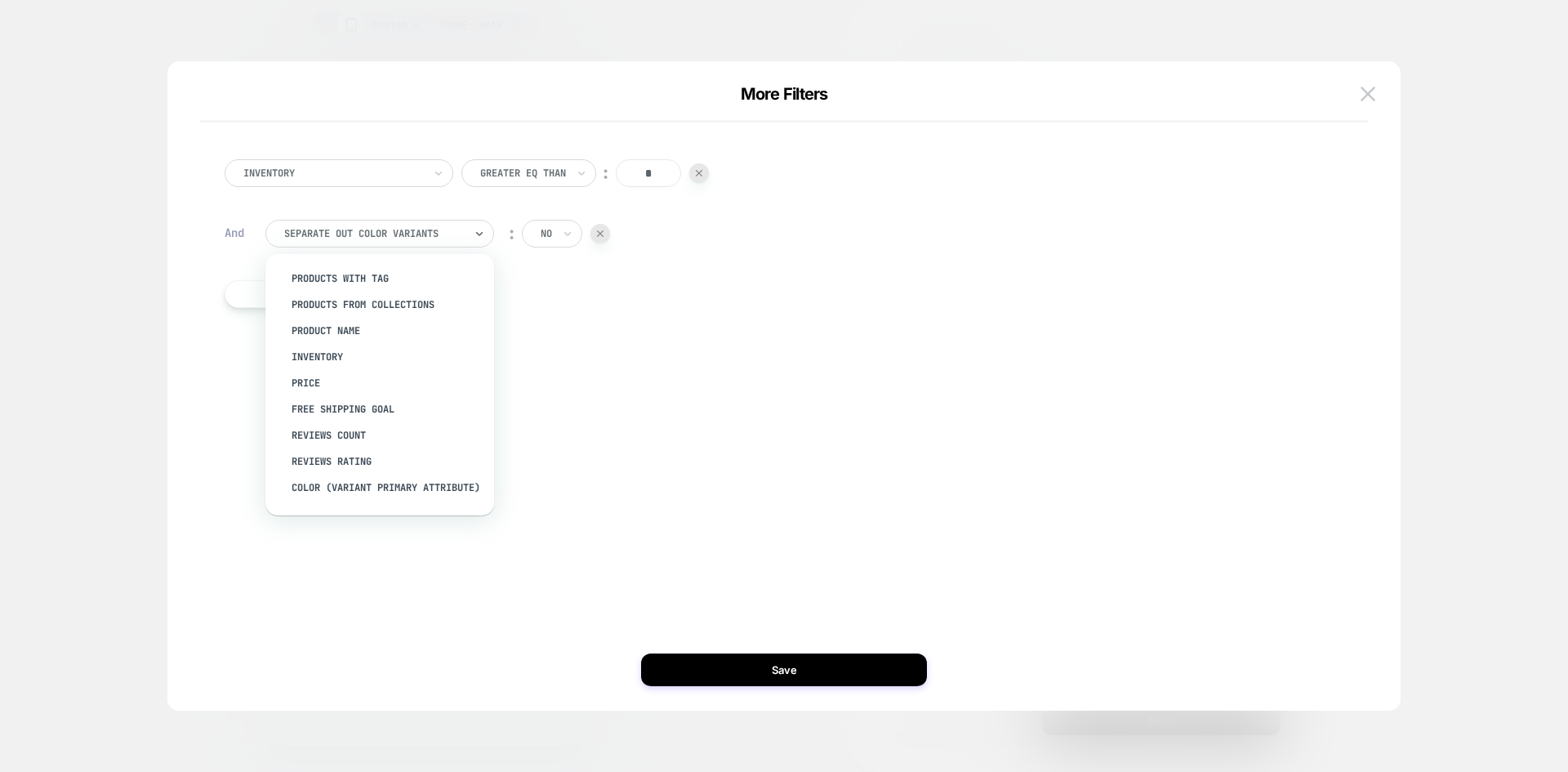
click at [406, 236] on div at bounding box center [374, 234] width 180 height 15
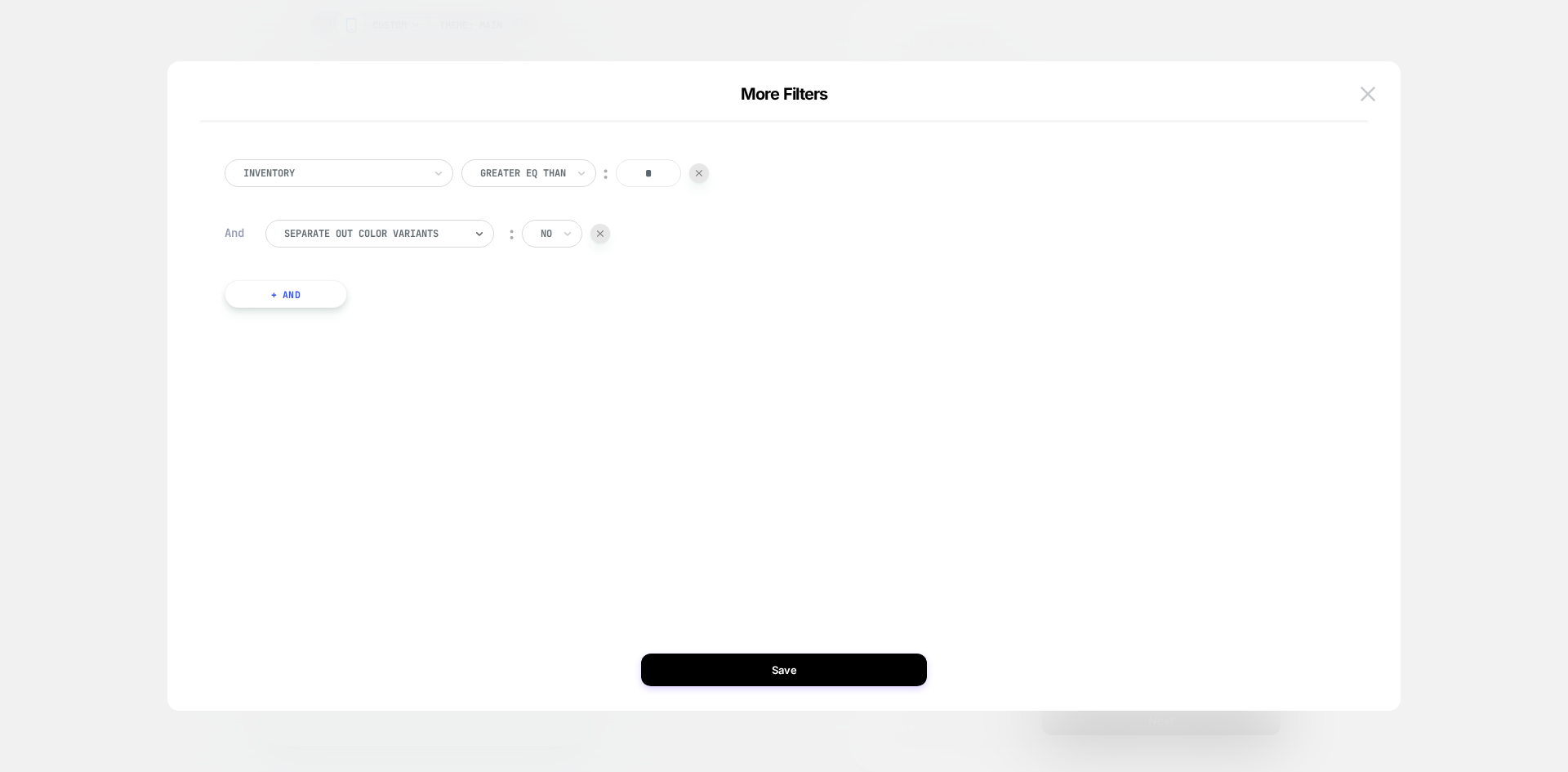
click at [406, 236] on div at bounding box center [374, 234] width 180 height 15
click at [1363, 105] on button at bounding box center [1368, 94] width 25 height 25
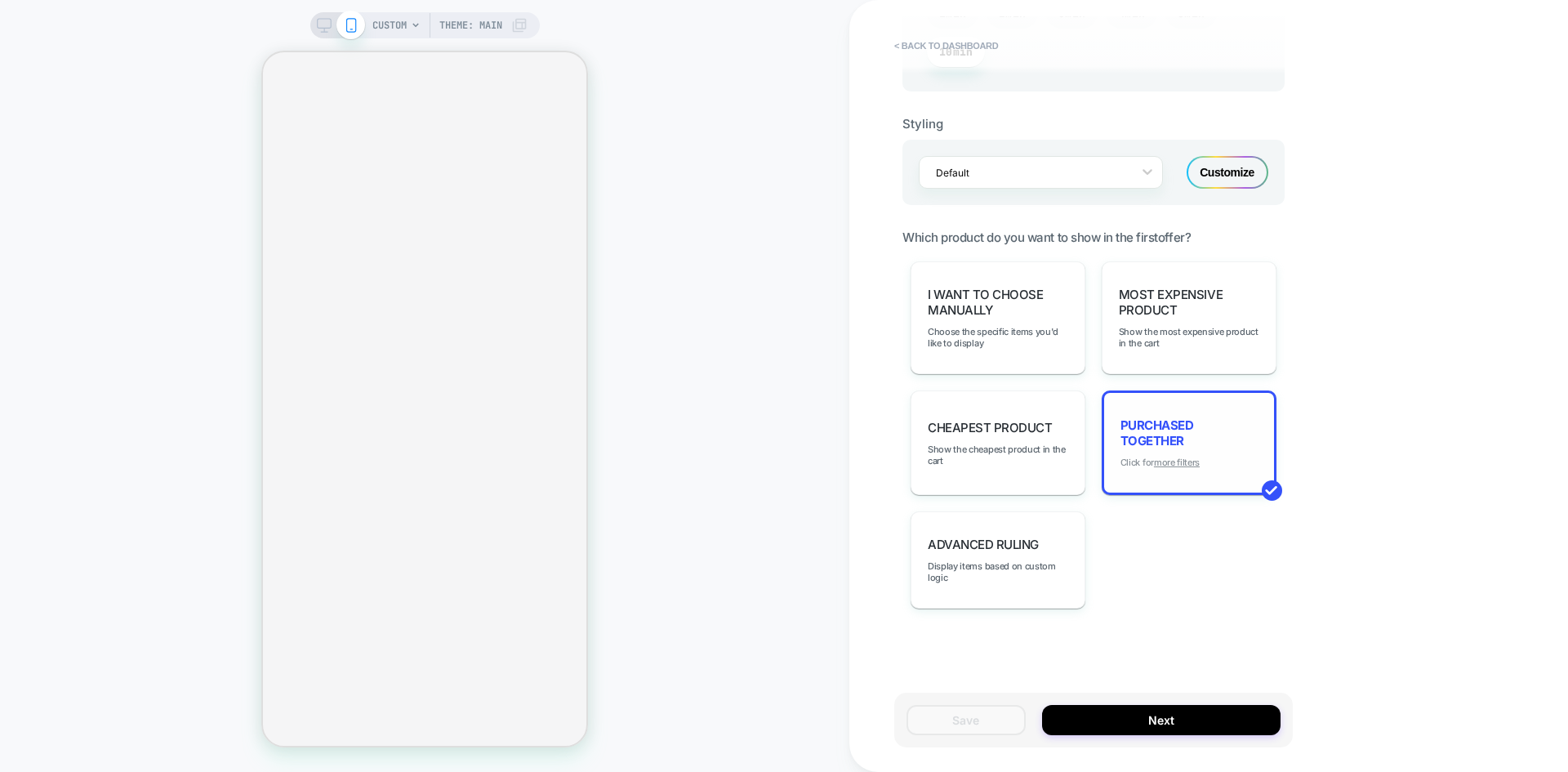
click at [1168, 458] on u "more filters" at bounding box center [1177, 462] width 46 height 11
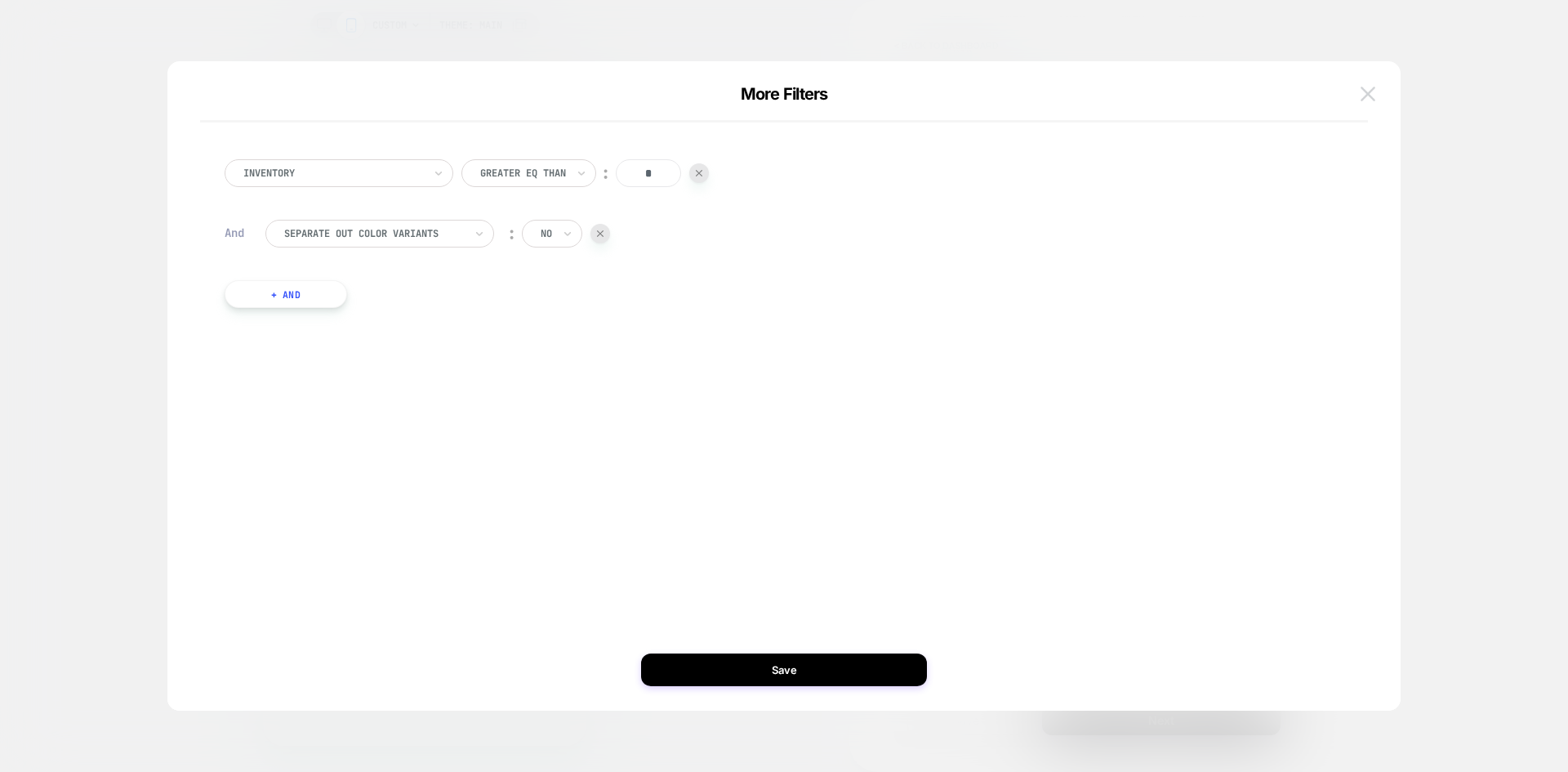
click at [1362, 90] on img at bounding box center [1368, 94] width 15 height 14
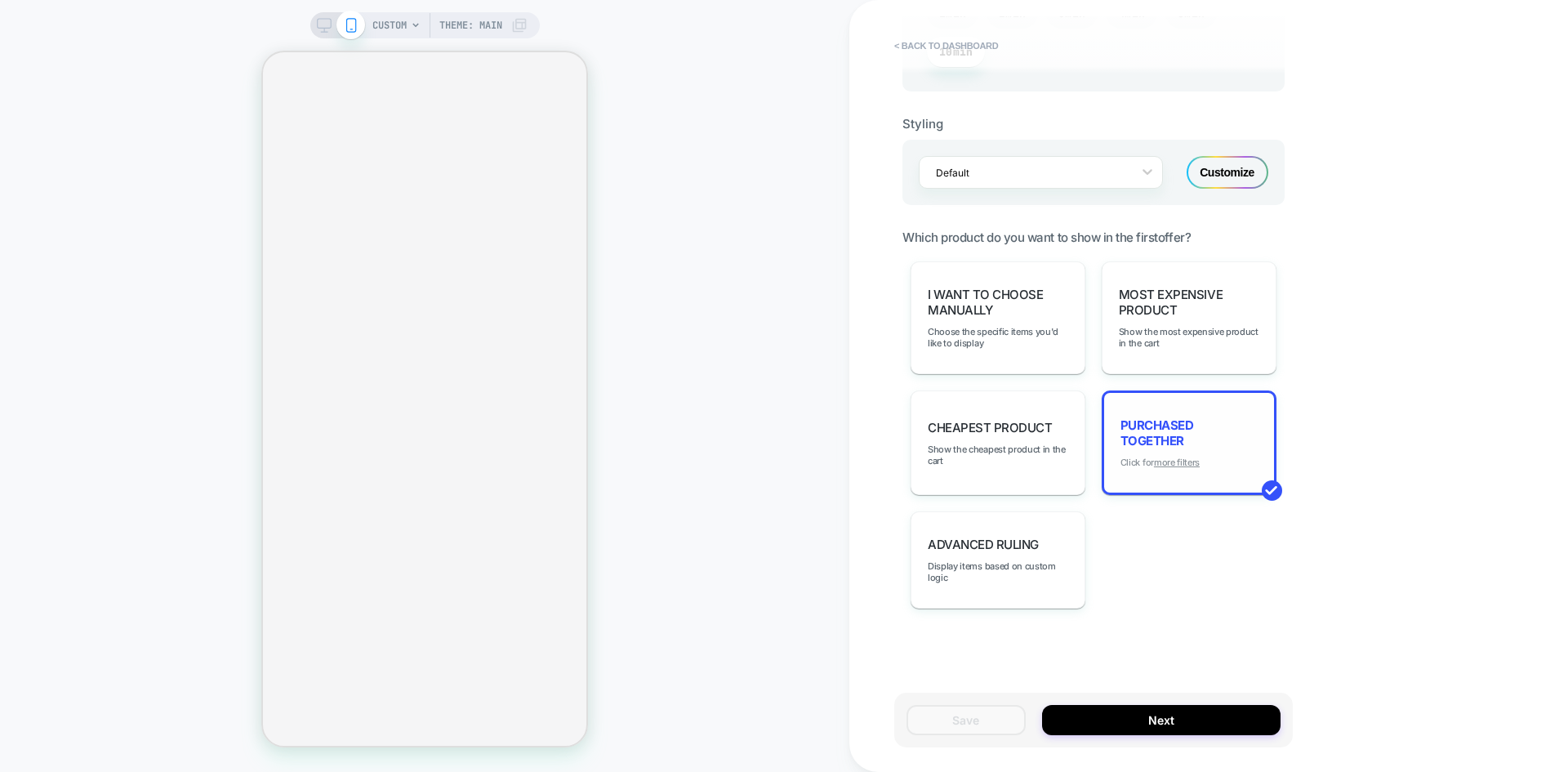
click at [1178, 462] on u "more filters" at bounding box center [1177, 462] width 46 height 11
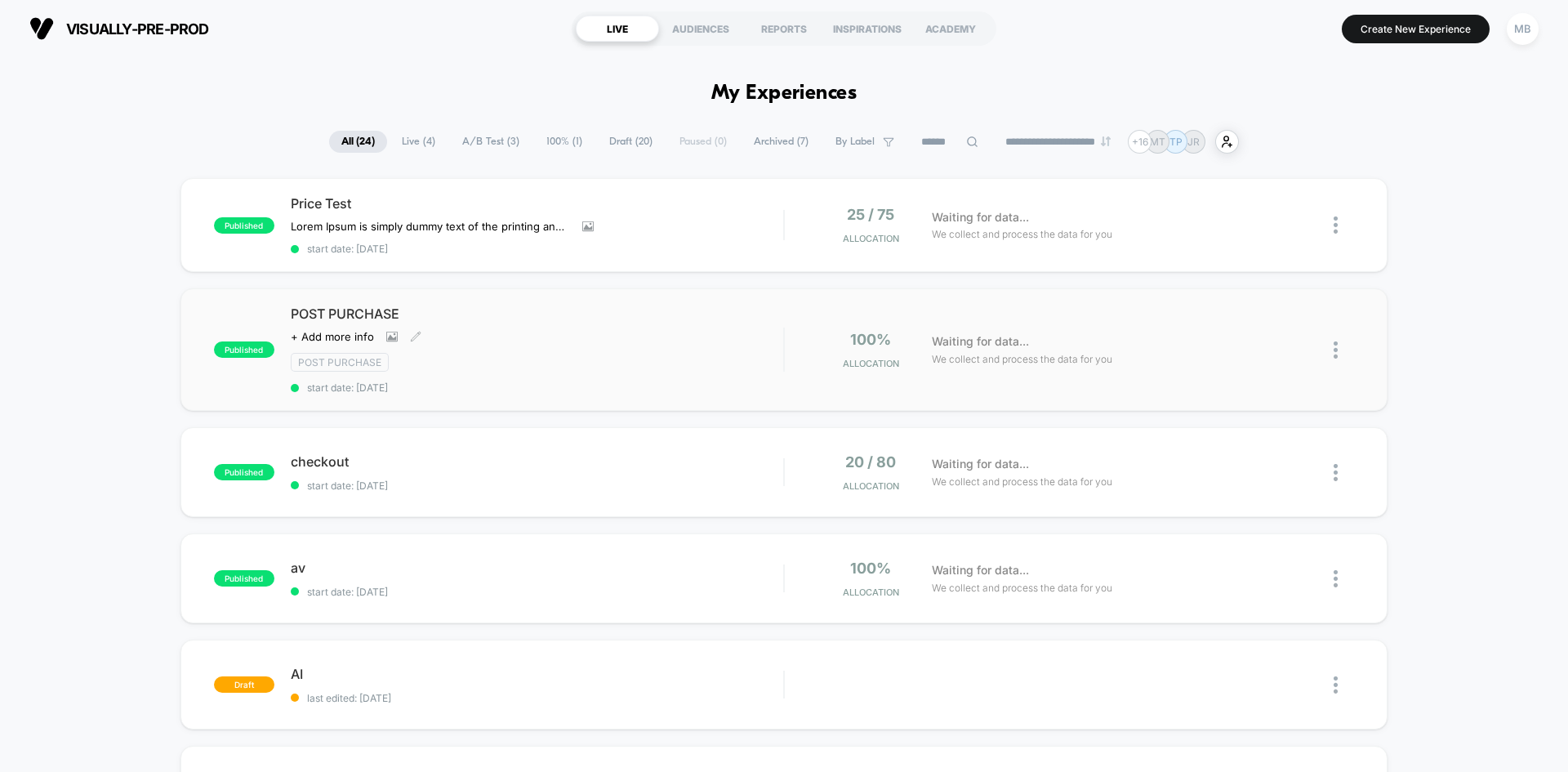
click at [579, 339] on div "Click to view images Click to edit experience details + Add more info" at bounding box center [463, 336] width 345 height 13
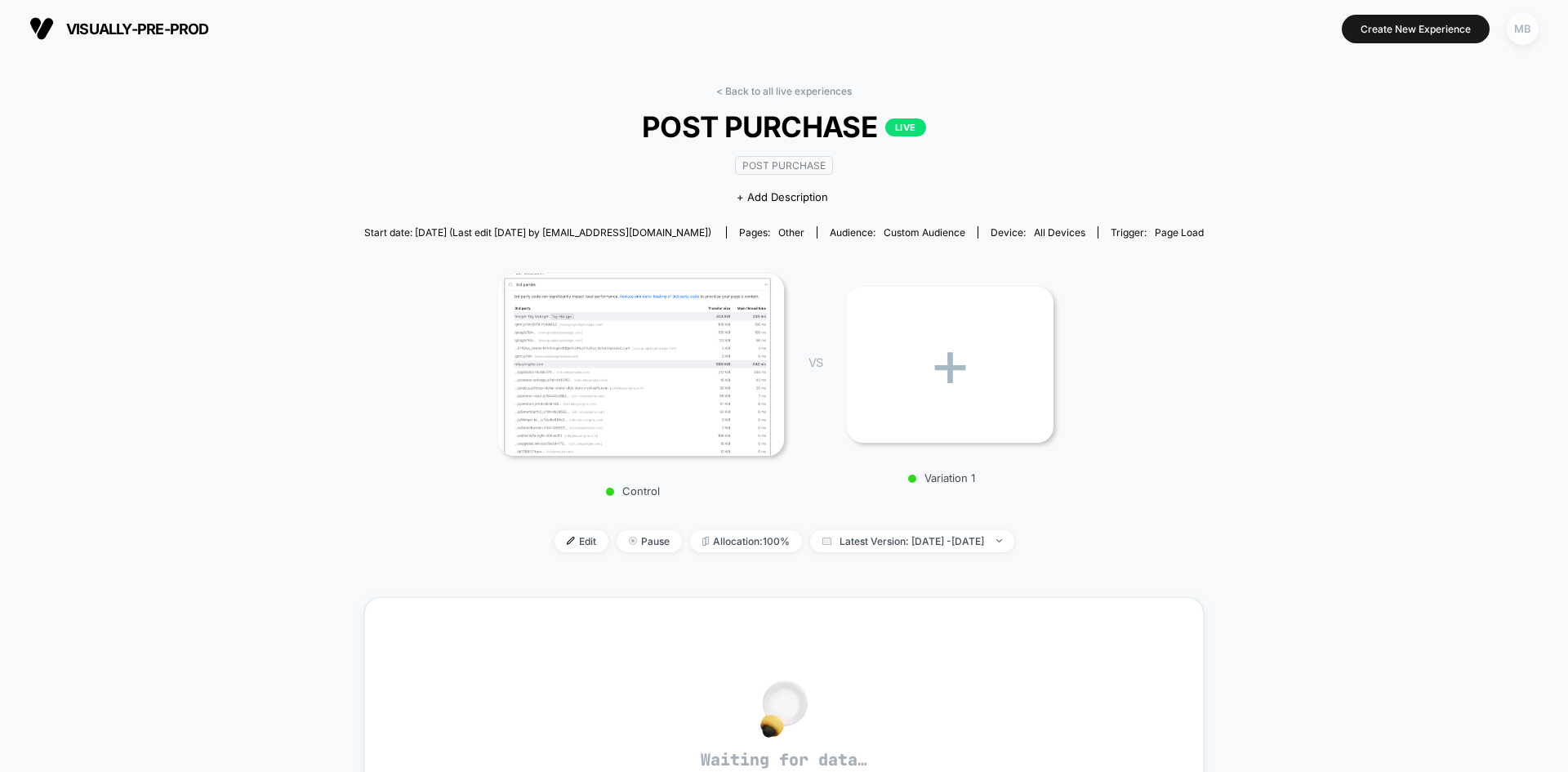
click at [1526, 40] on div "MB" at bounding box center [1522, 29] width 32 height 32
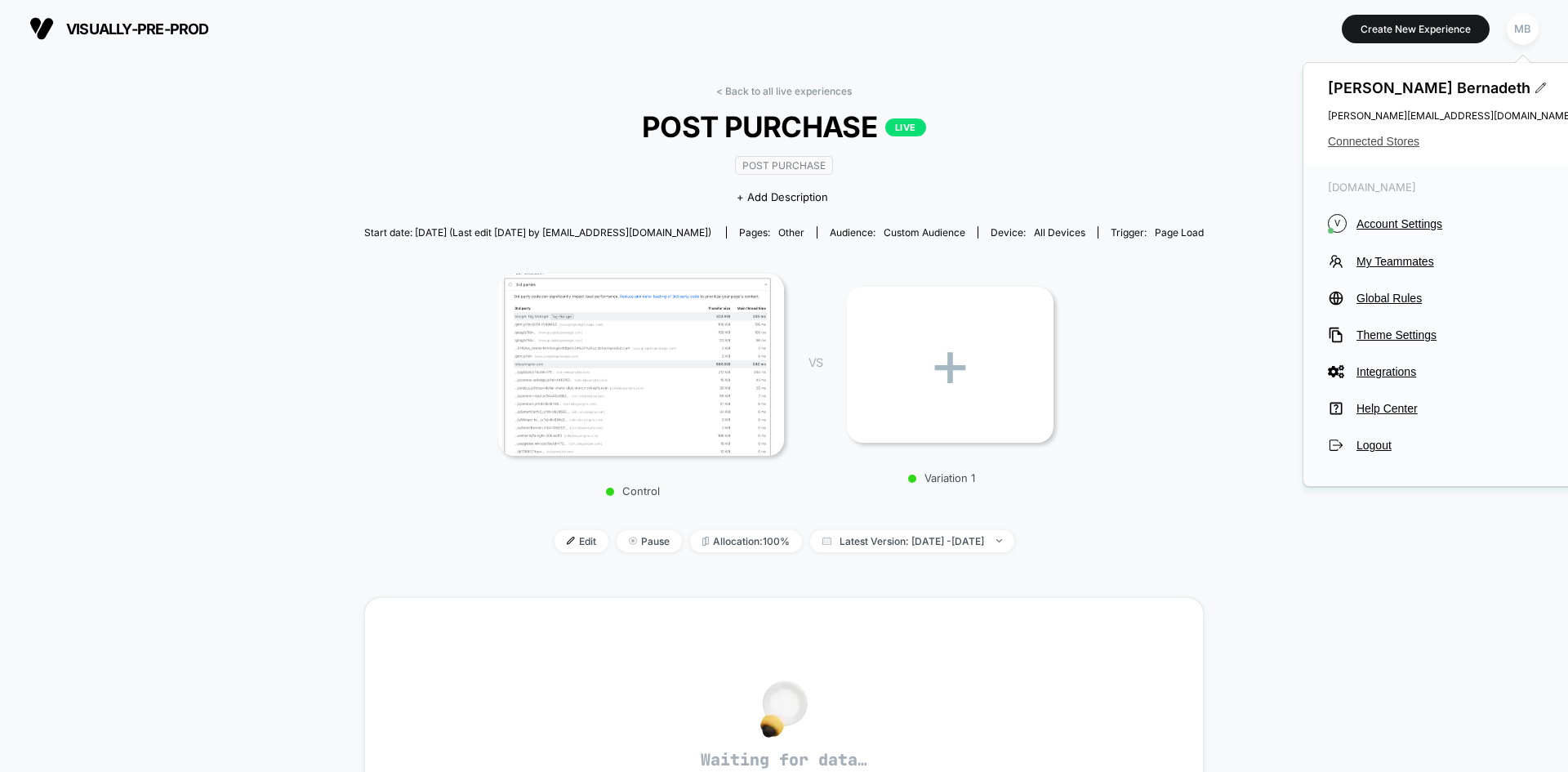
click at [1364, 136] on span "Connected Stores" at bounding box center [1450, 141] width 245 height 13
